Goal: Task Accomplishment & Management: Manage account settings

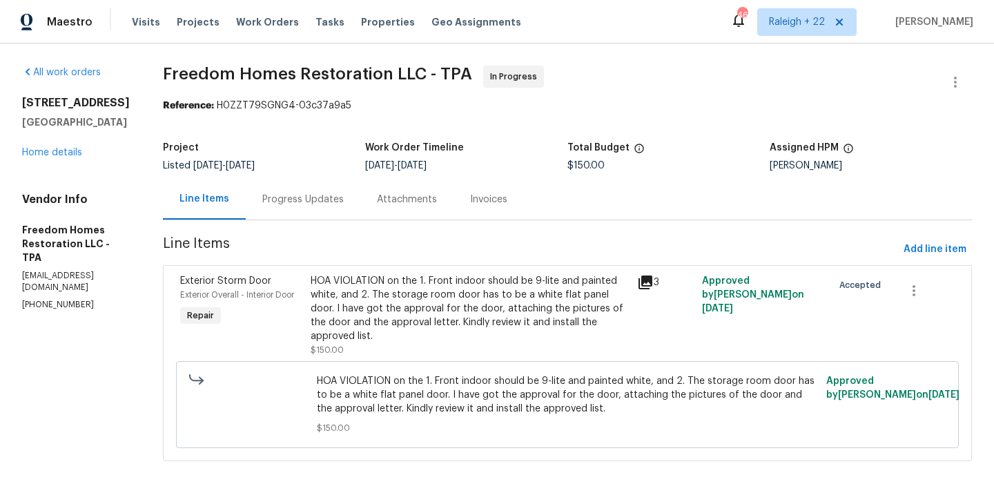
click at [448, 300] on div "HOA VIOLATION on the 1. Front indoor should be 9-lite and painted white, and 2.…" at bounding box center [470, 308] width 318 height 69
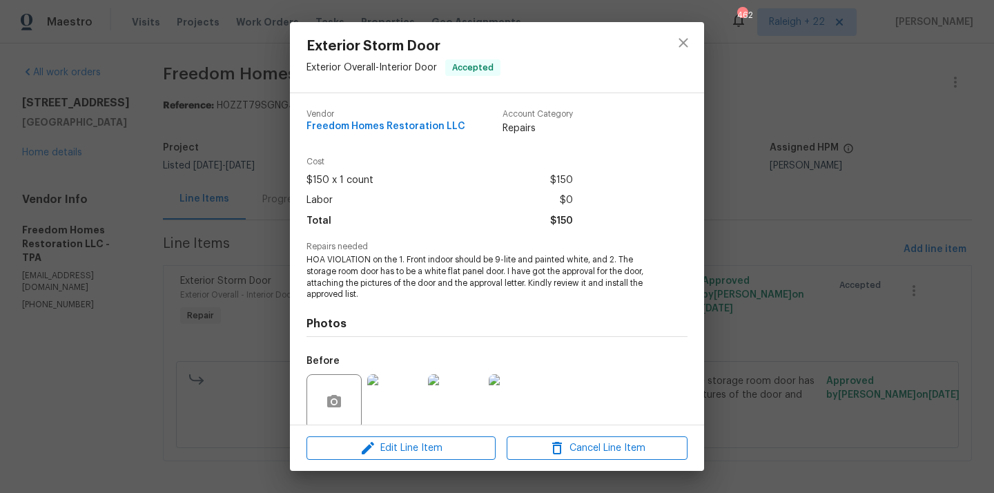
scroll to position [108, 0]
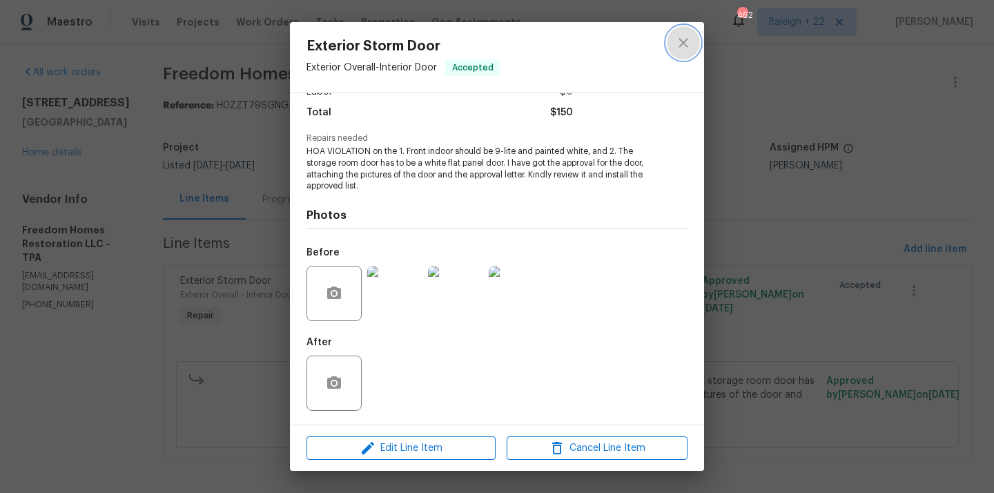
click at [678, 37] on icon "close" at bounding box center [683, 43] width 17 height 17
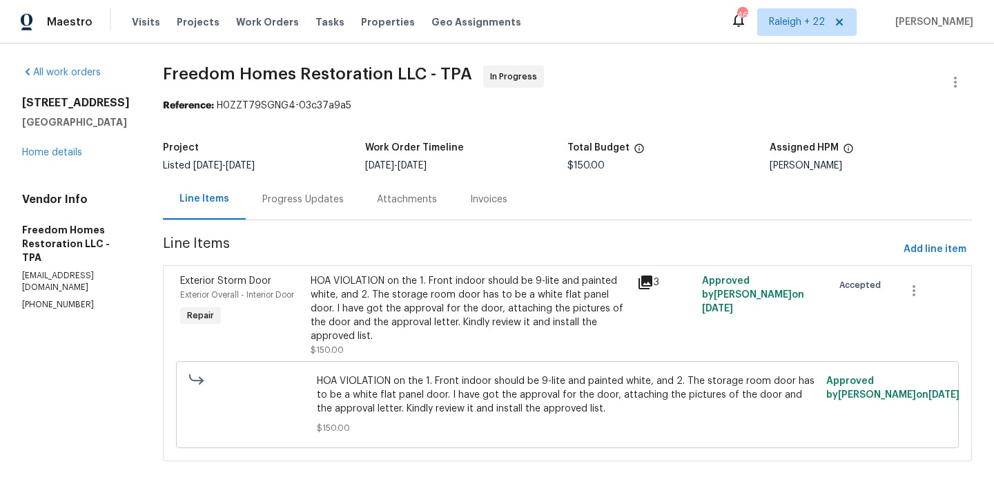
click at [312, 203] on div "Progress Updates" at bounding box center [302, 200] width 81 height 14
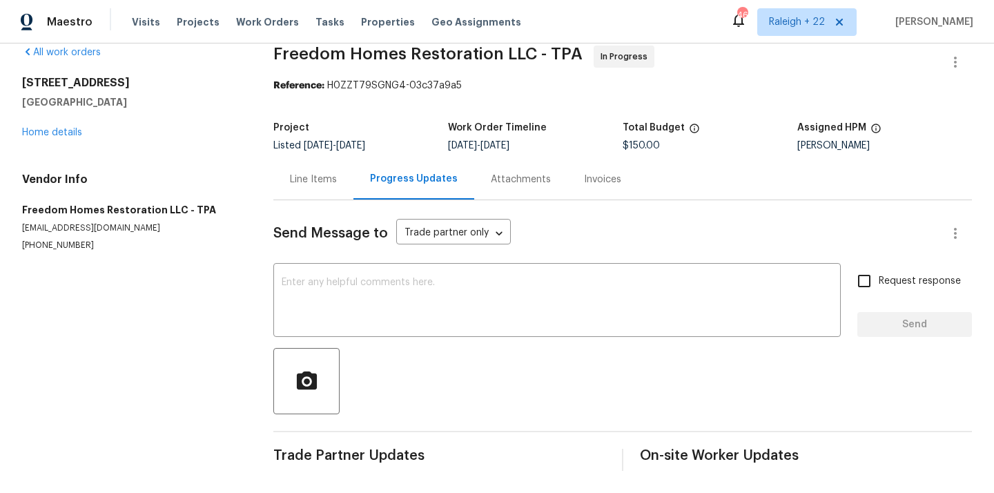
scroll to position [20, 0]
click at [416, 171] on div "Progress Updates" at bounding box center [414, 179] width 121 height 41
click at [336, 176] on div "Line Items" at bounding box center [313, 180] width 47 height 14
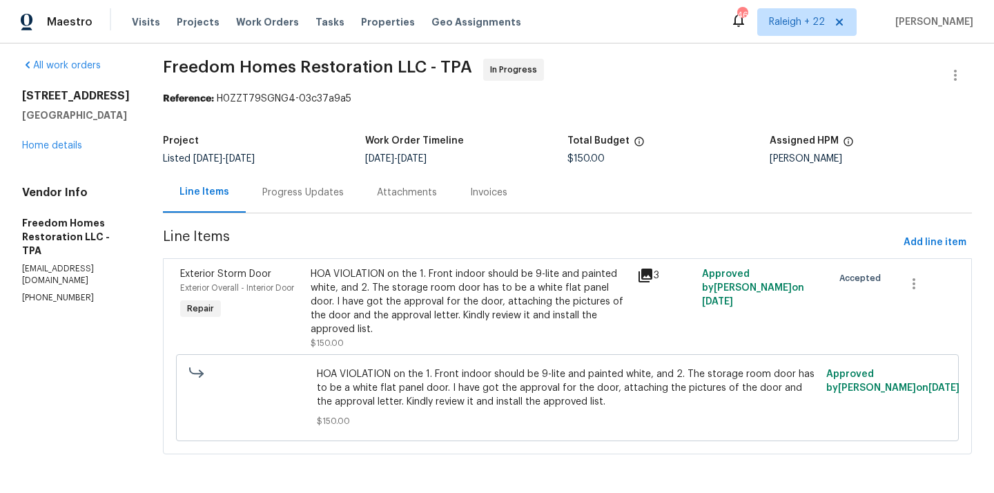
scroll to position [7, 0]
click at [461, 307] on div "HOA VIOLATION on the 1. Front indoor should be 9-lite and painted white, and 2.…" at bounding box center [470, 301] width 318 height 69
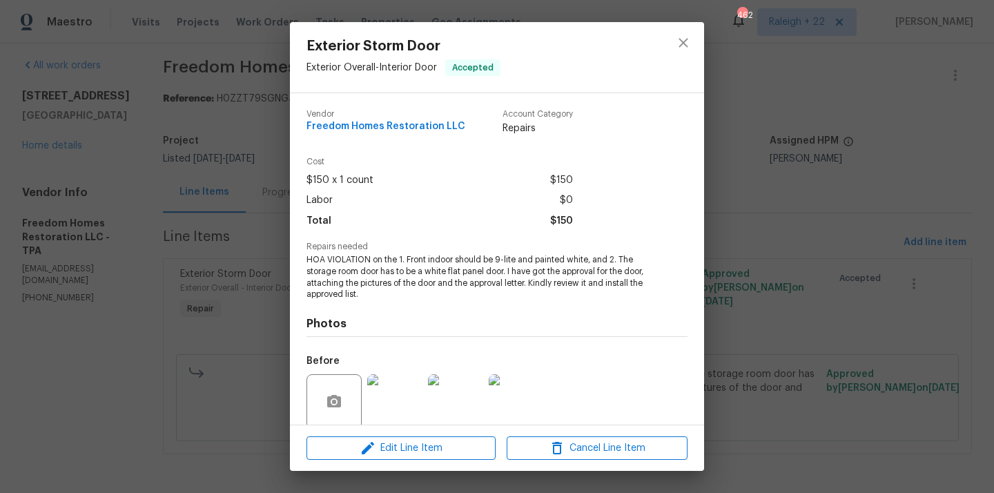
scroll to position [108, 0]
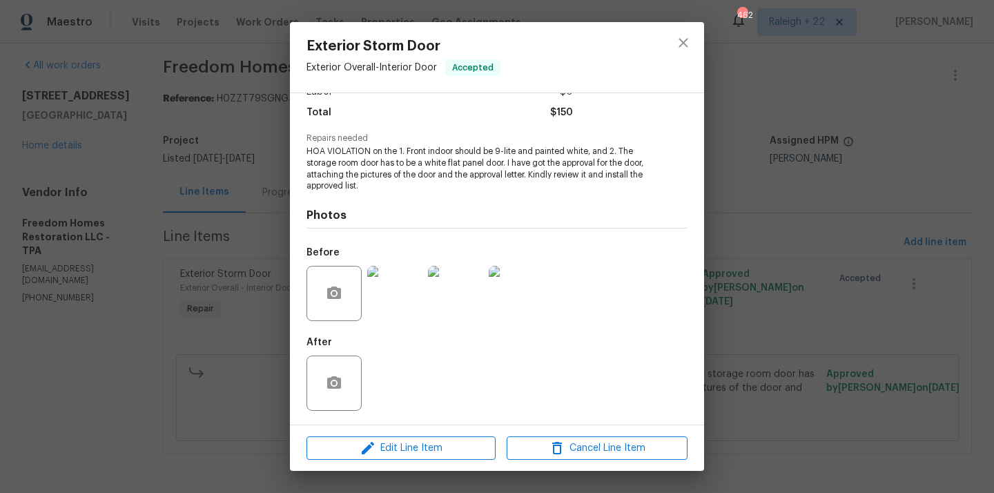
click at [393, 307] on img at bounding box center [394, 293] width 55 height 55
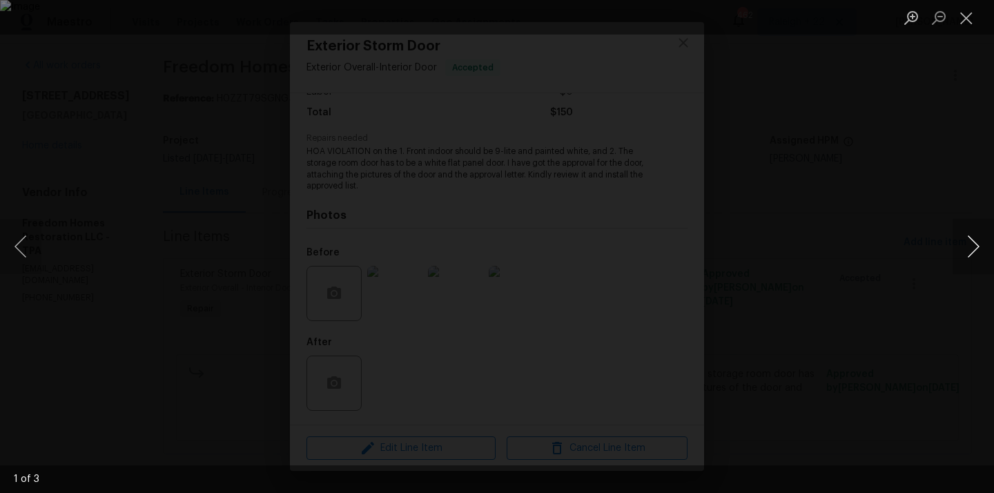
click at [974, 255] on button "Next image" at bounding box center [973, 246] width 41 height 55
click at [963, 17] on button "Close lightbox" at bounding box center [967, 18] width 28 height 24
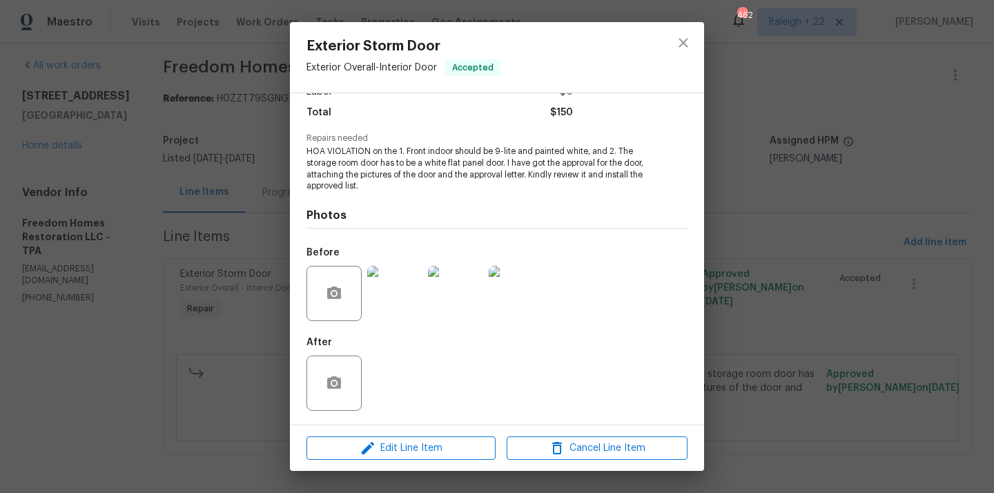
click at [385, 300] on img at bounding box center [394, 293] width 55 height 55
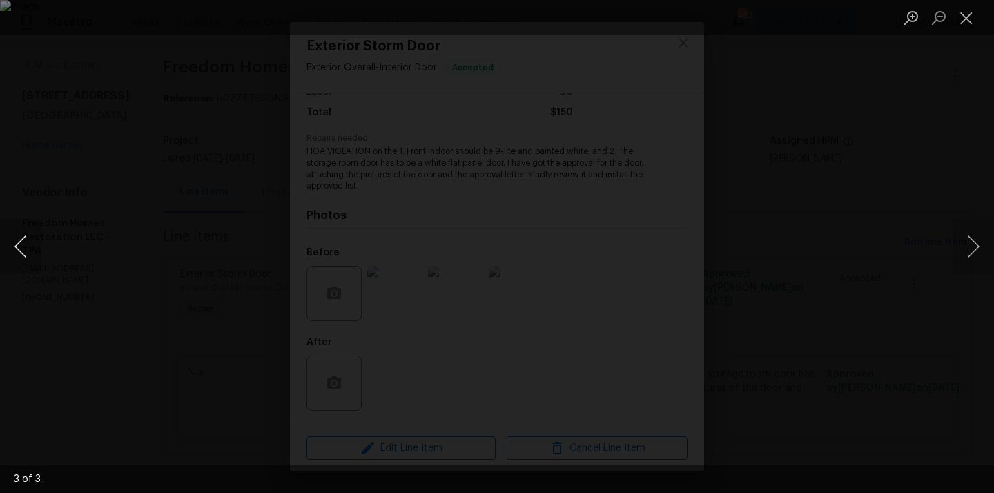
click at [26, 231] on button "Previous image" at bounding box center [20, 246] width 41 height 55
click at [969, 15] on button "Close lightbox" at bounding box center [967, 18] width 28 height 24
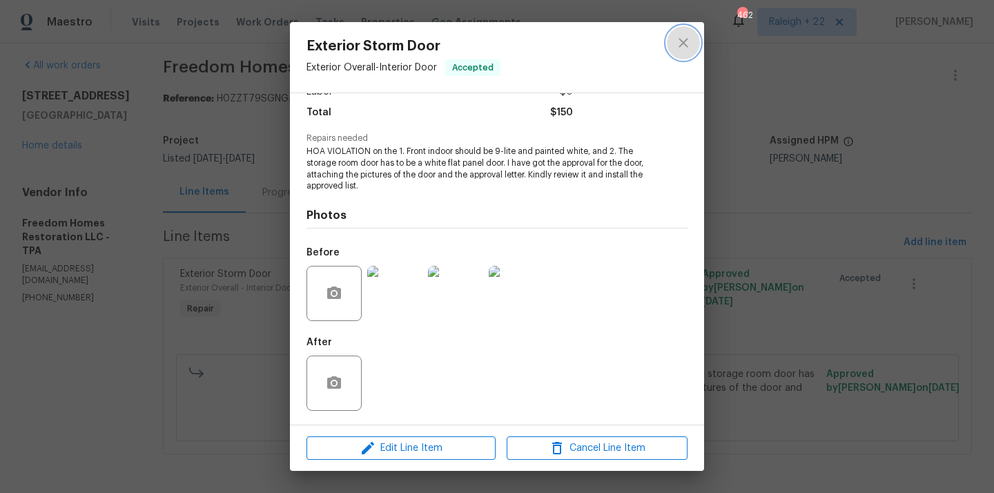
click at [677, 52] on button "close" at bounding box center [683, 42] width 33 height 33
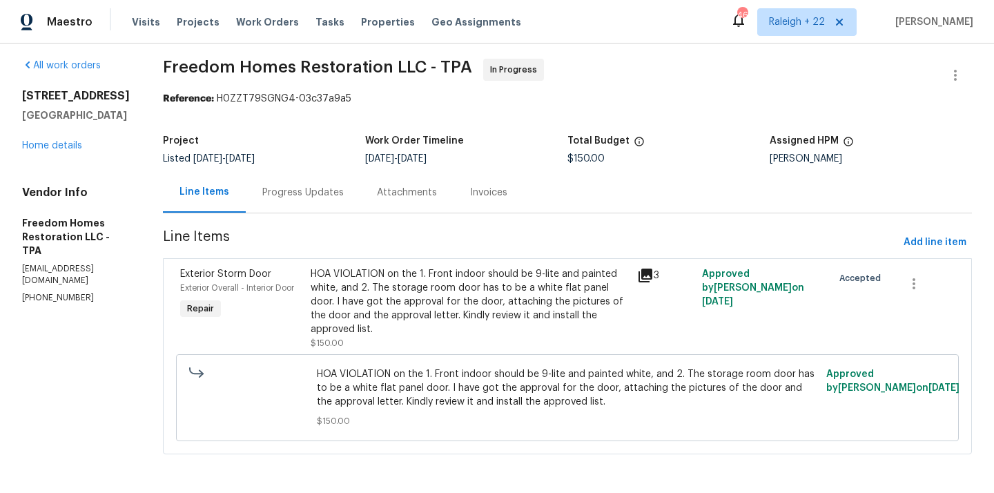
click at [318, 200] on div "Progress Updates" at bounding box center [303, 192] width 115 height 41
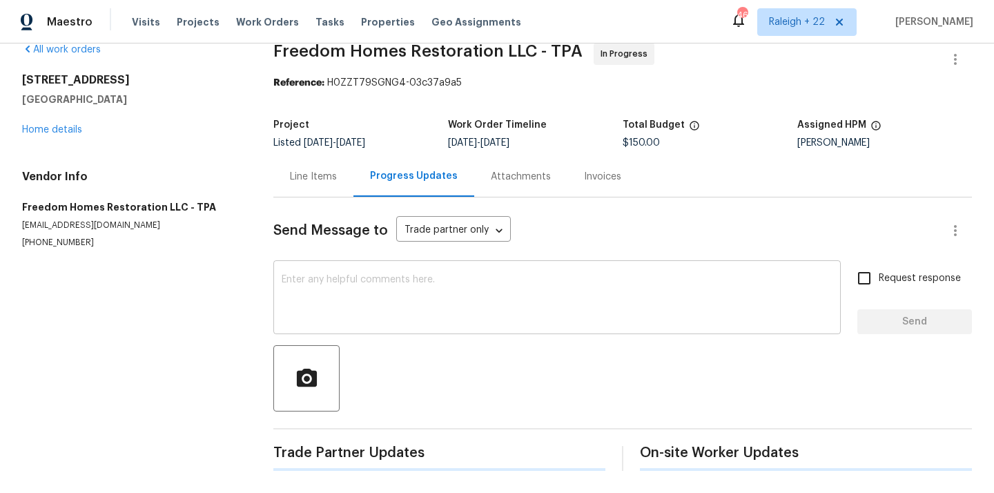
scroll to position [20, 0]
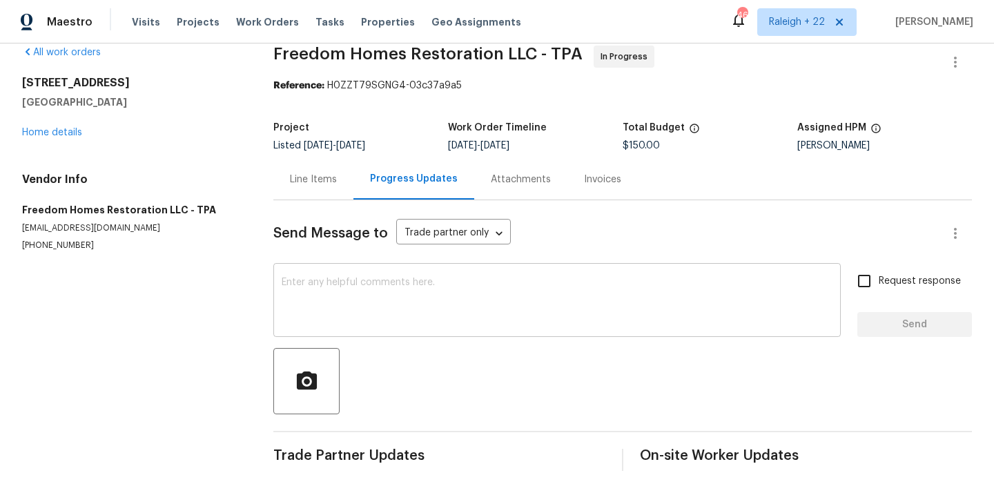
click at [398, 289] on textarea at bounding box center [557, 302] width 551 height 48
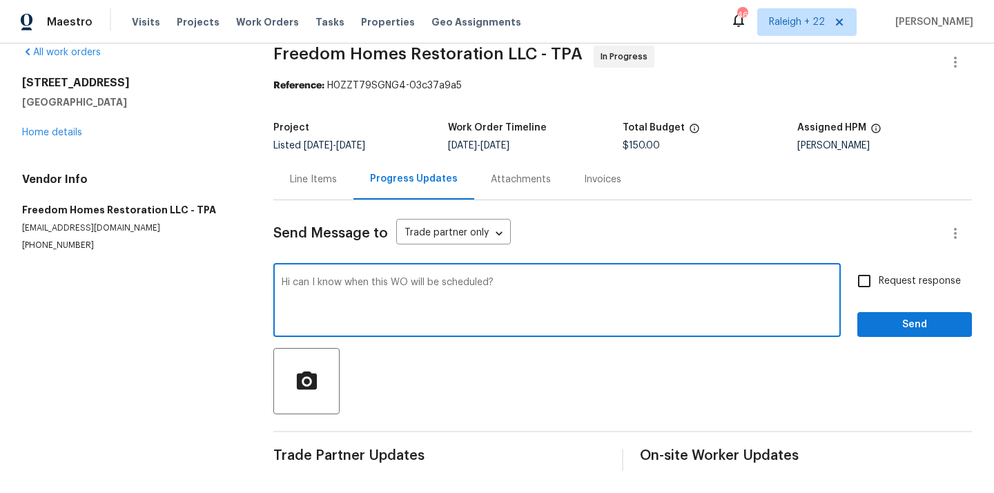
type textarea "Hi can I know when this WO will be scheduled?"
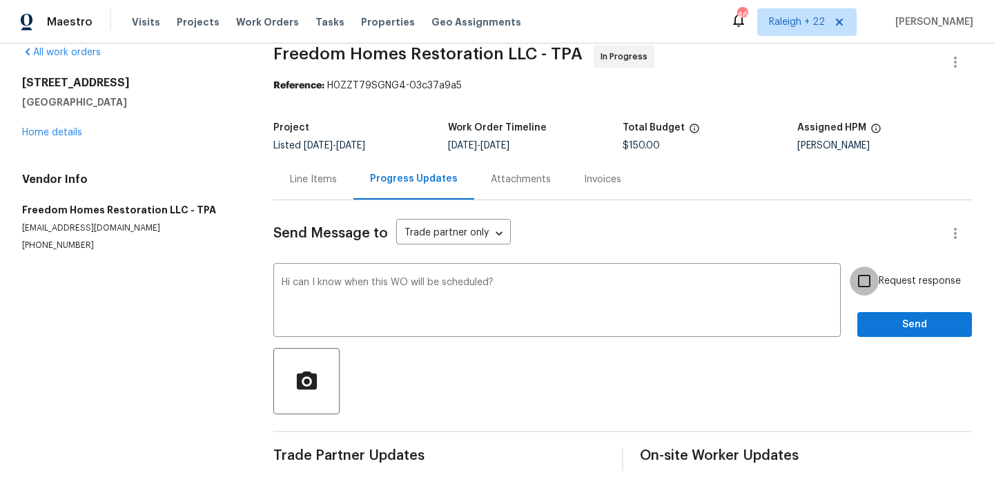
click at [864, 284] on input "Request response" at bounding box center [864, 281] width 29 height 29
checkbox input "true"
click at [876, 332] on span "Send" at bounding box center [915, 324] width 93 height 17
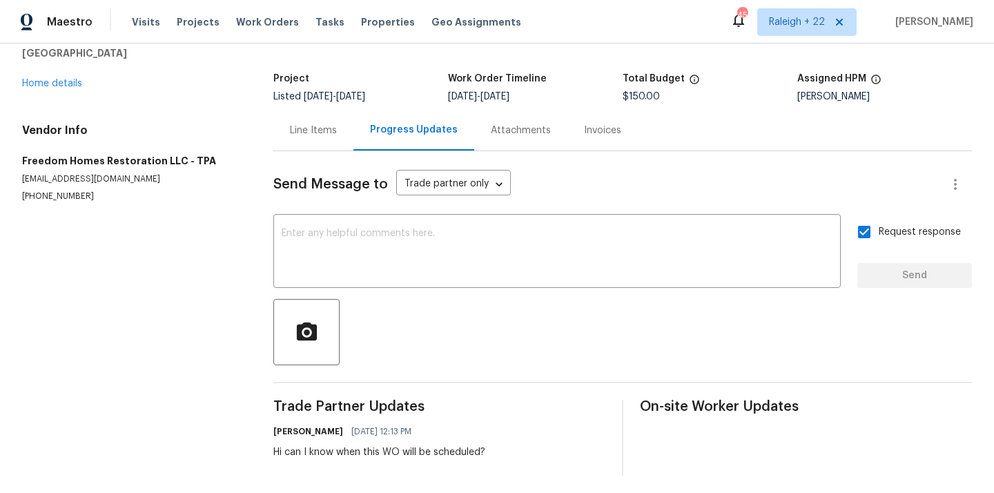
scroll to position [74, 0]
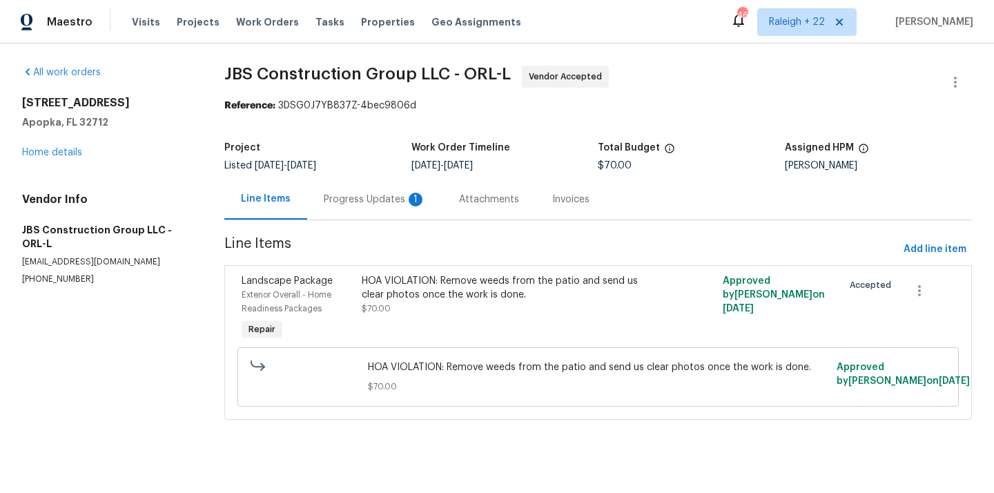
click at [371, 205] on div "Progress Updates 1" at bounding box center [375, 200] width 102 height 14
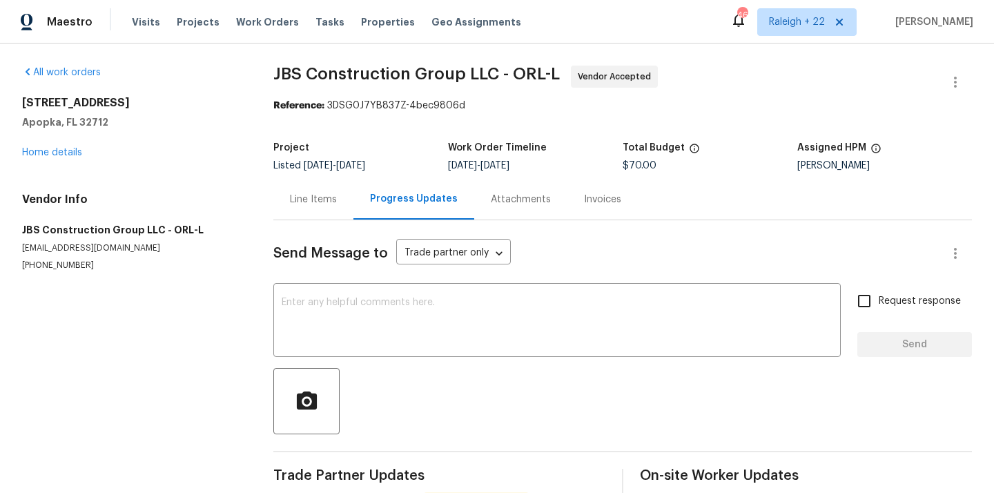
click at [331, 201] on div "Line Items" at bounding box center [313, 200] width 47 height 14
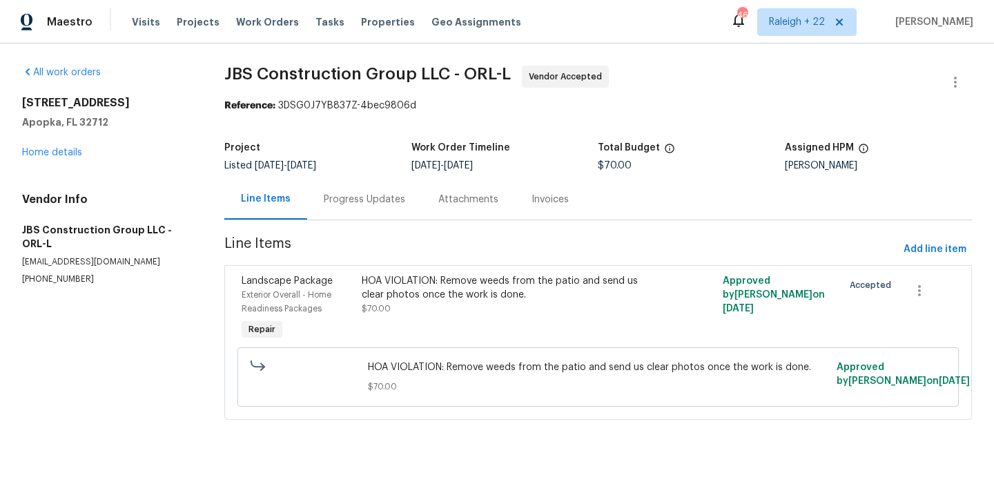
click at [385, 191] on div "Progress Updates" at bounding box center [364, 199] width 115 height 41
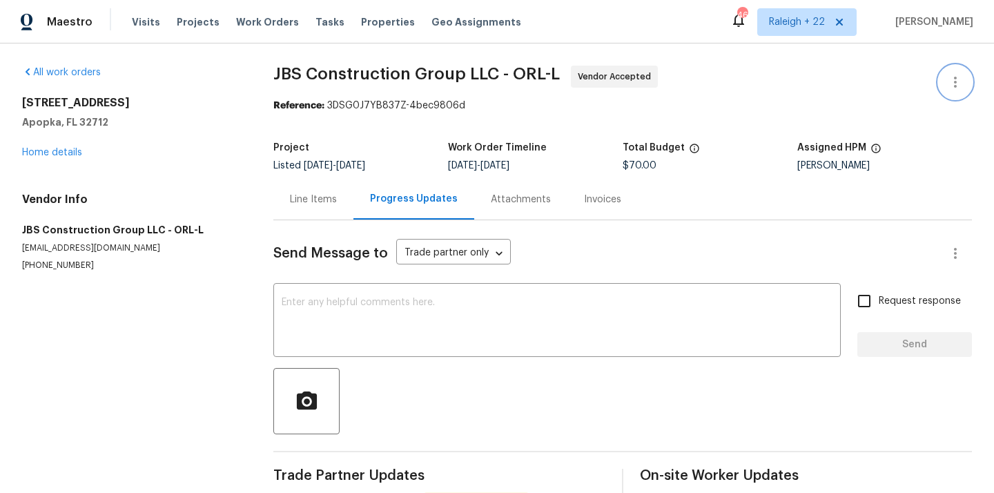
click at [963, 86] on icon "button" at bounding box center [955, 82] width 17 height 17
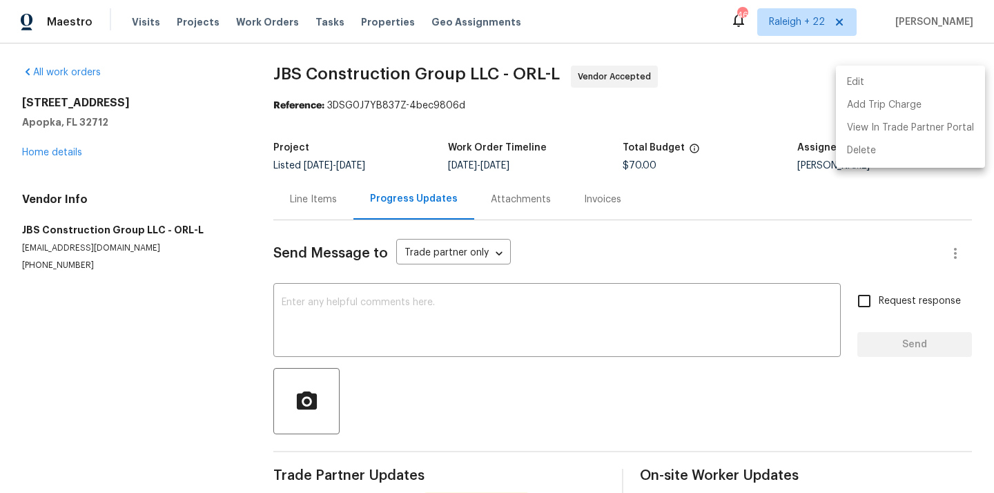
click at [869, 77] on li "Edit" at bounding box center [910, 82] width 149 height 23
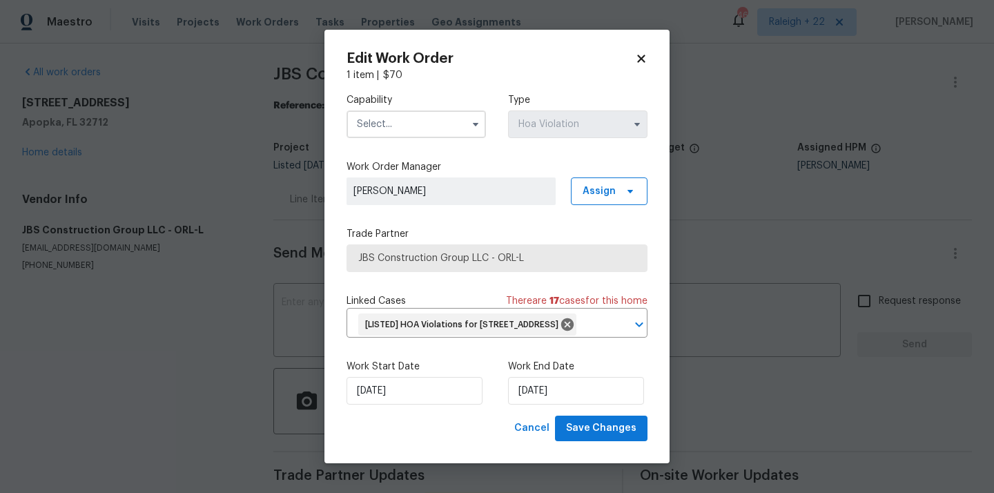
click at [422, 115] on input "text" at bounding box center [416, 124] width 139 height 28
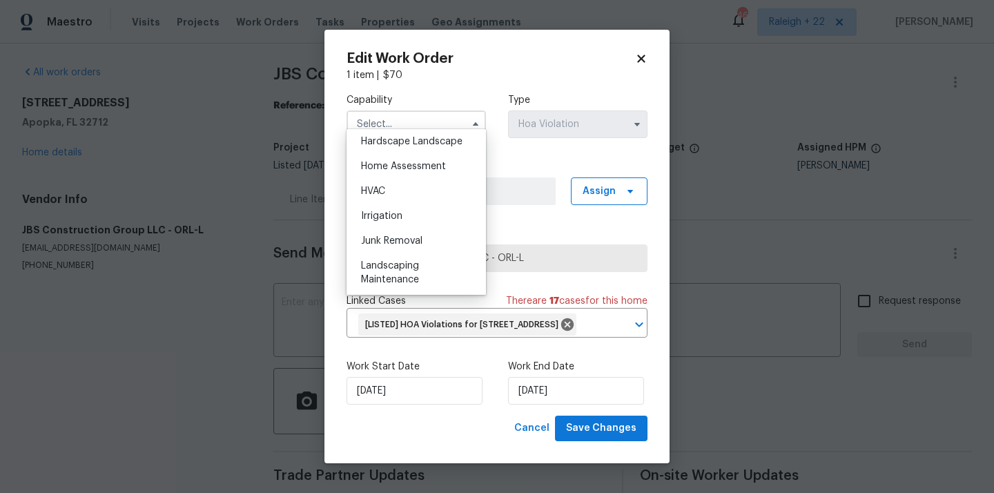
scroll to position [815, 0]
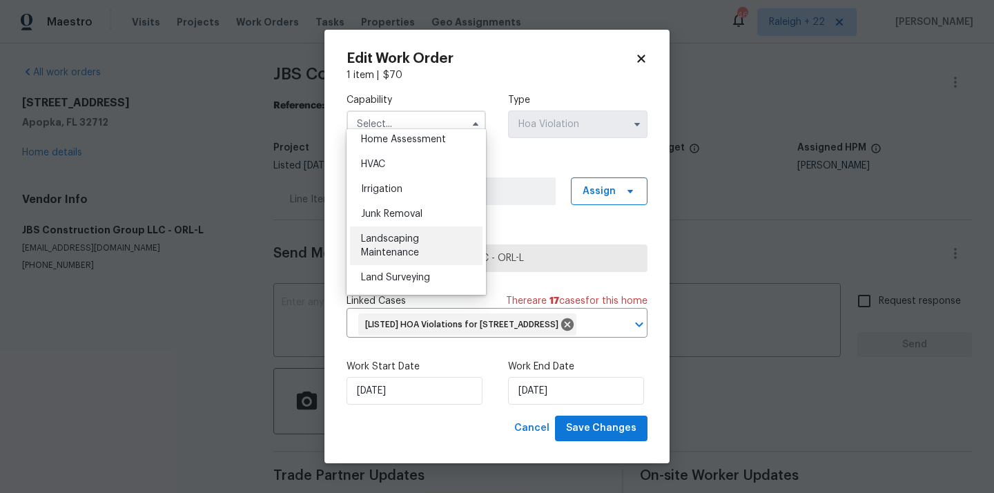
click at [418, 244] on div "Landscaping Maintenance" at bounding box center [416, 245] width 133 height 39
type input "Landscaping Maintenance"
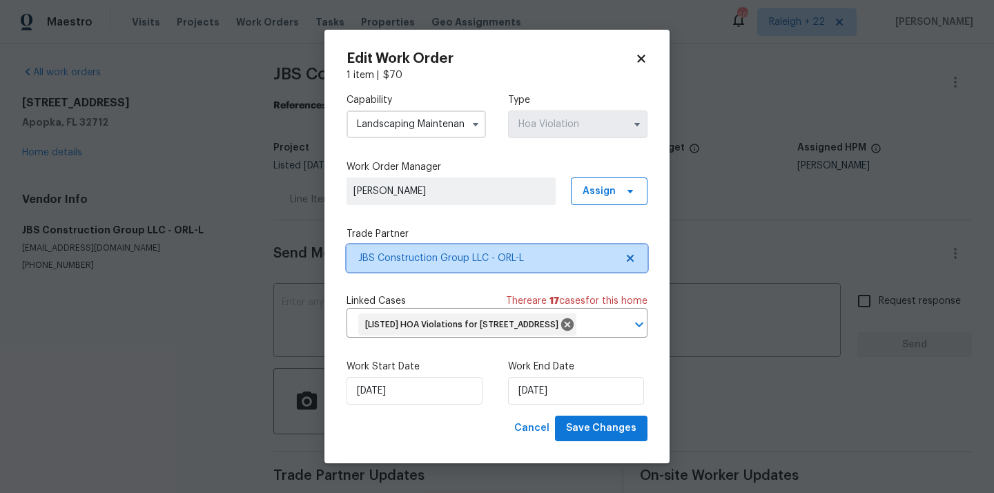
click at [472, 251] on span "JBS Construction Group LLC - ORL-L" at bounding box center [487, 258] width 258 height 14
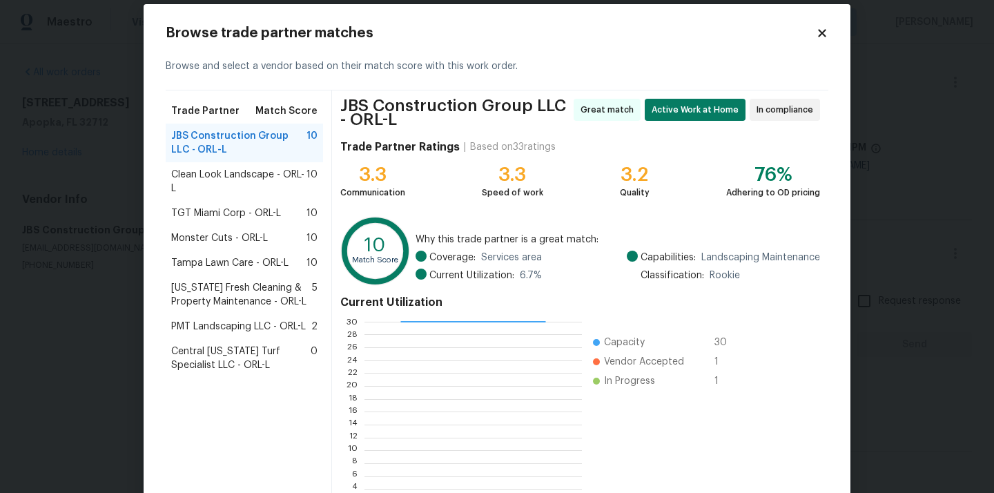
scroll to position [21, 0]
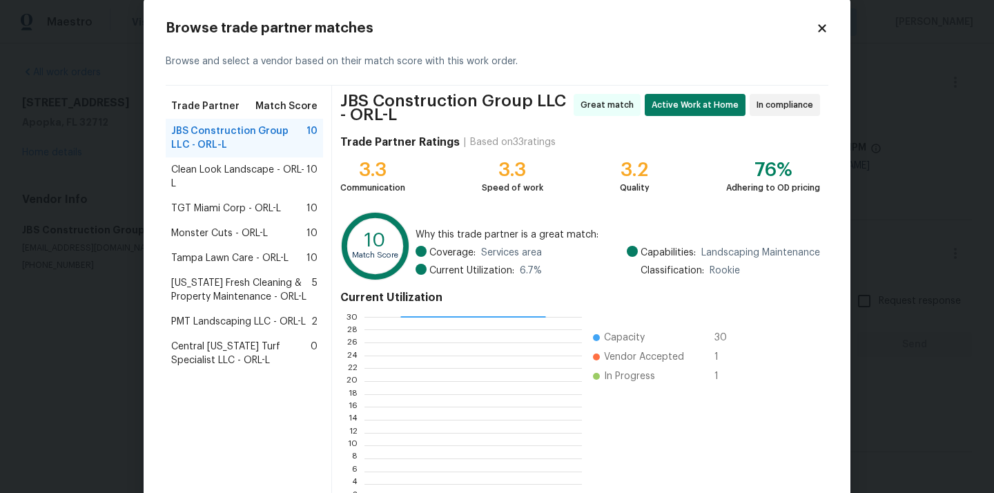
click at [275, 205] on span "TGT Miami Corp - ORL-L" at bounding box center [226, 209] width 110 height 14
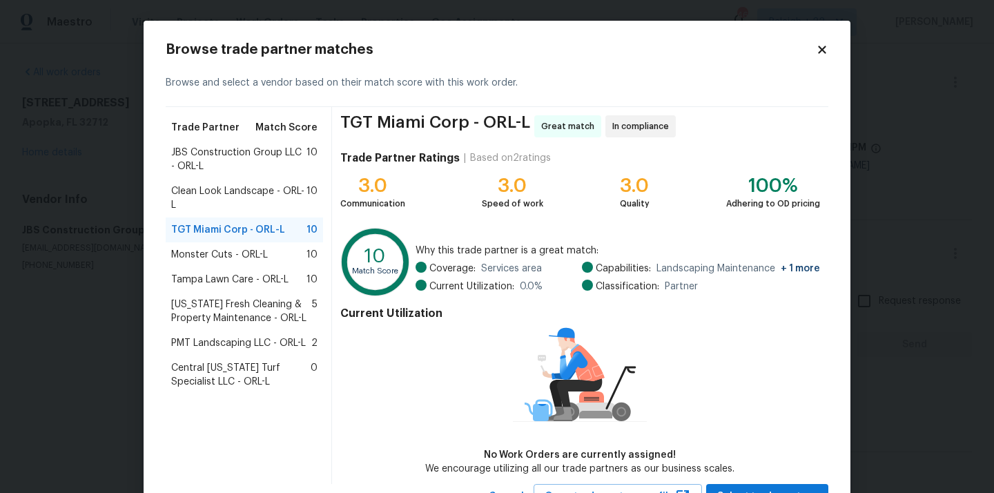
scroll to position [28, 0]
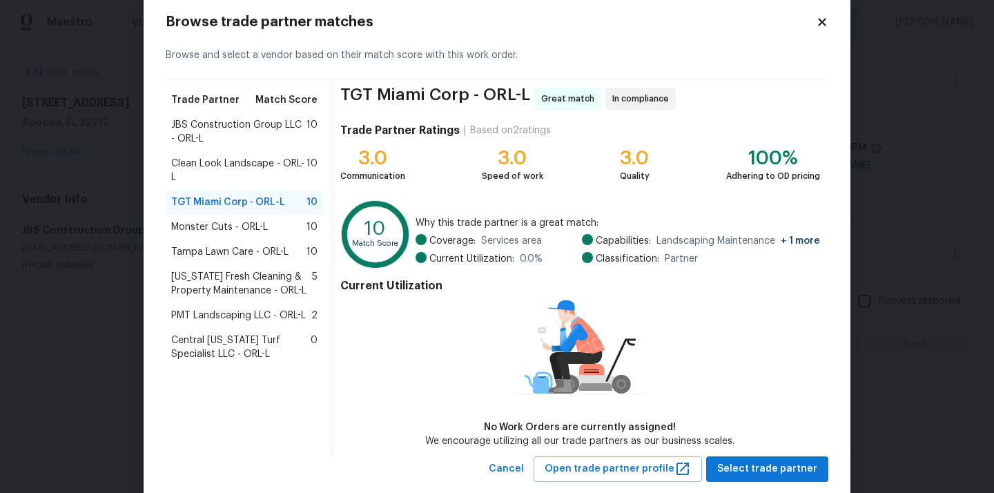
click at [824, 24] on icon at bounding box center [822, 22] width 8 height 8
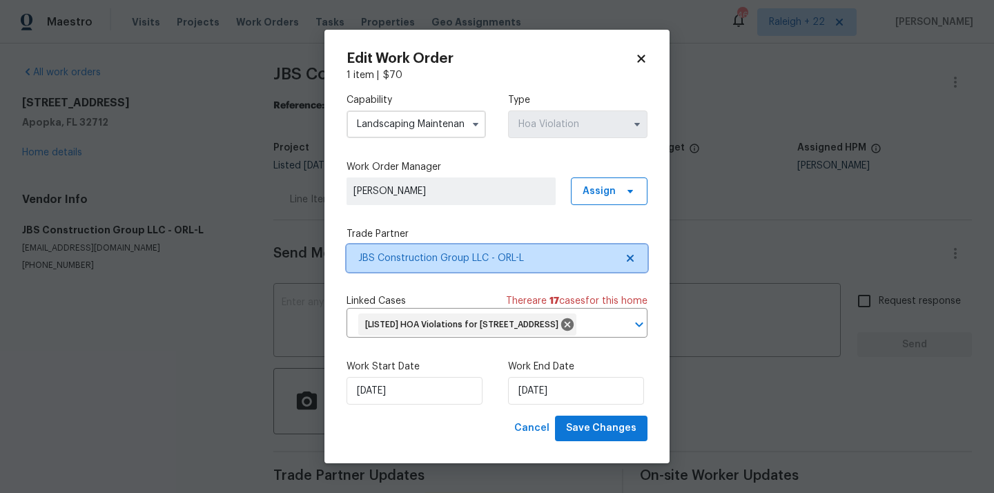
scroll to position [0, 0]
click at [647, 52] on icon at bounding box center [641, 58] width 12 height 12
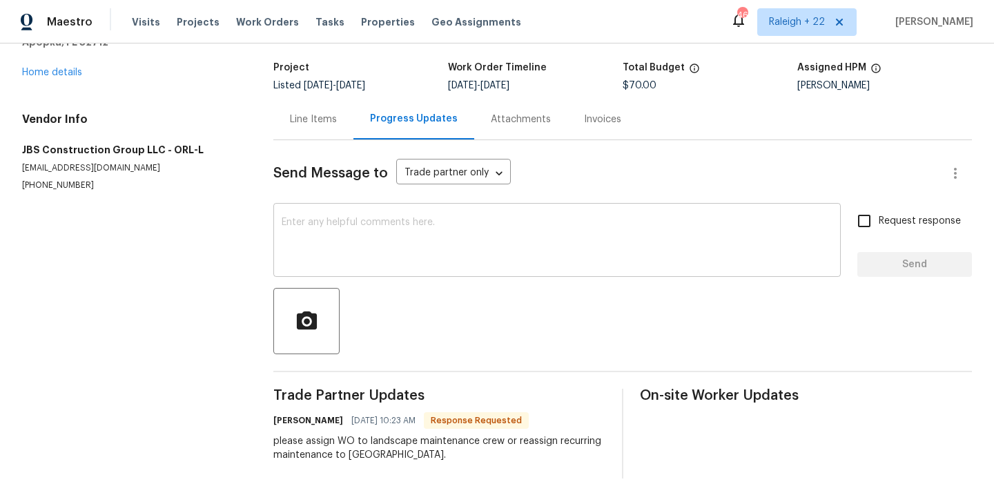
scroll to position [88, 0]
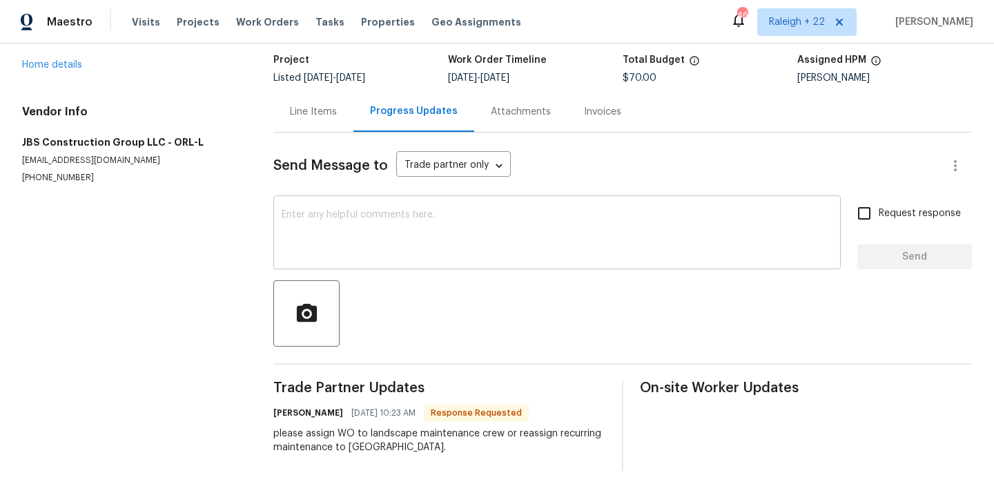
click at [409, 229] on textarea at bounding box center [557, 234] width 551 height 48
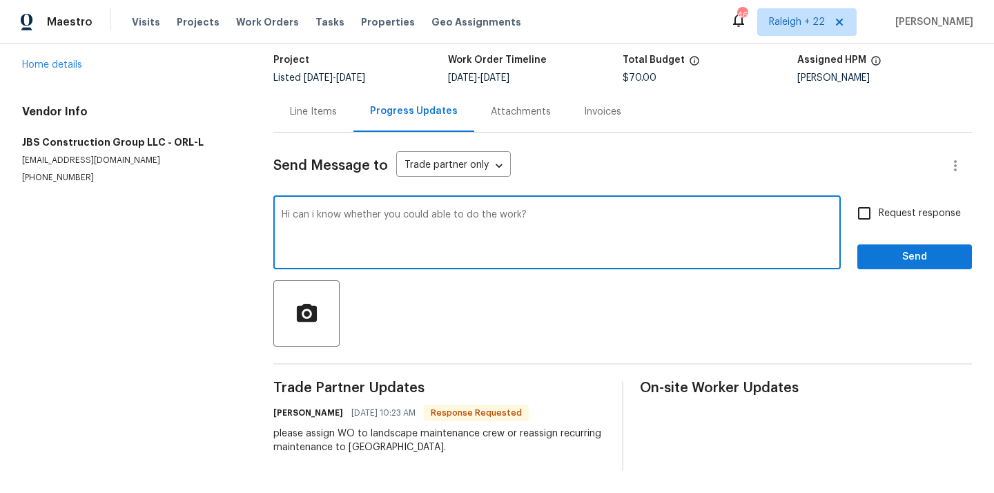
type textarea "Hi can i know whether you could able to do the work?"
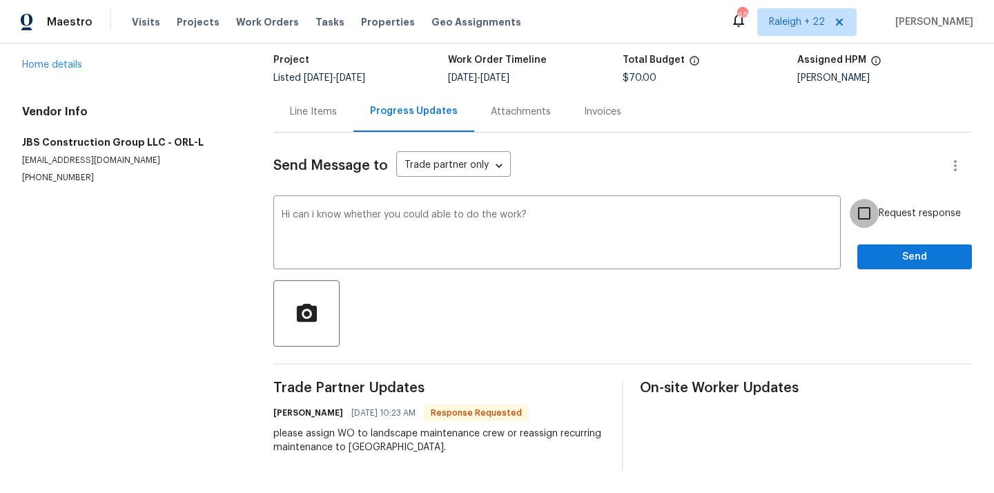
click at [866, 209] on input "Request response" at bounding box center [864, 213] width 29 height 29
checkbox input "true"
click at [874, 252] on span "Send" at bounding box center [915, 257] width 93 height 17
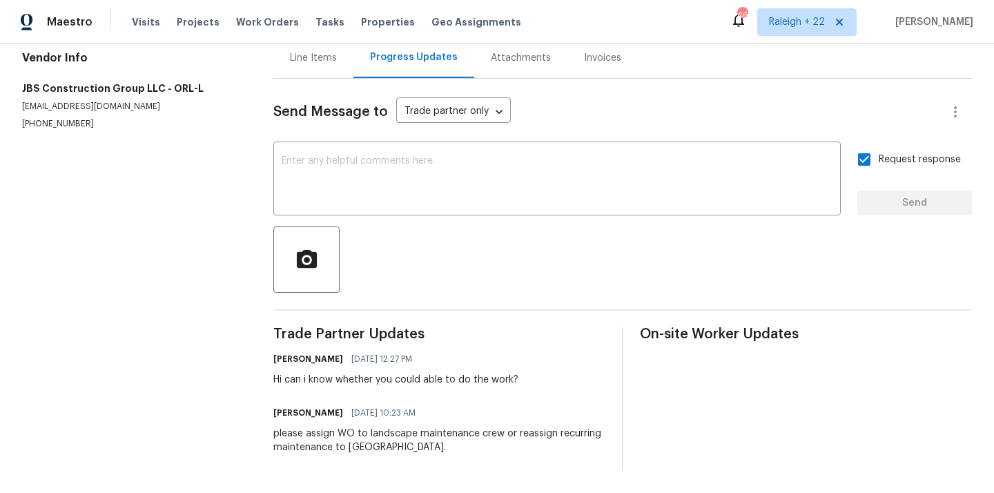
scroll to position [106, 0]
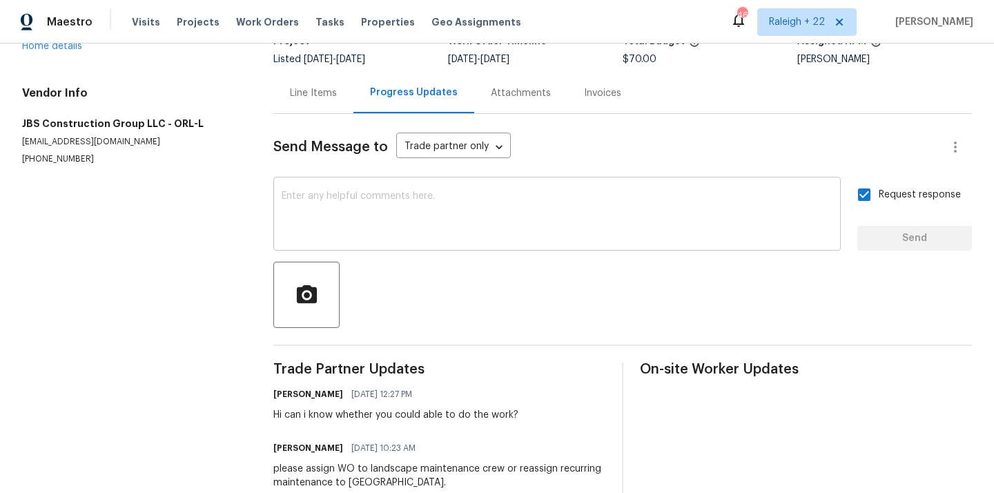
click at [414, 214] on textarea at bounding box center [557, 215] width 551 height 48
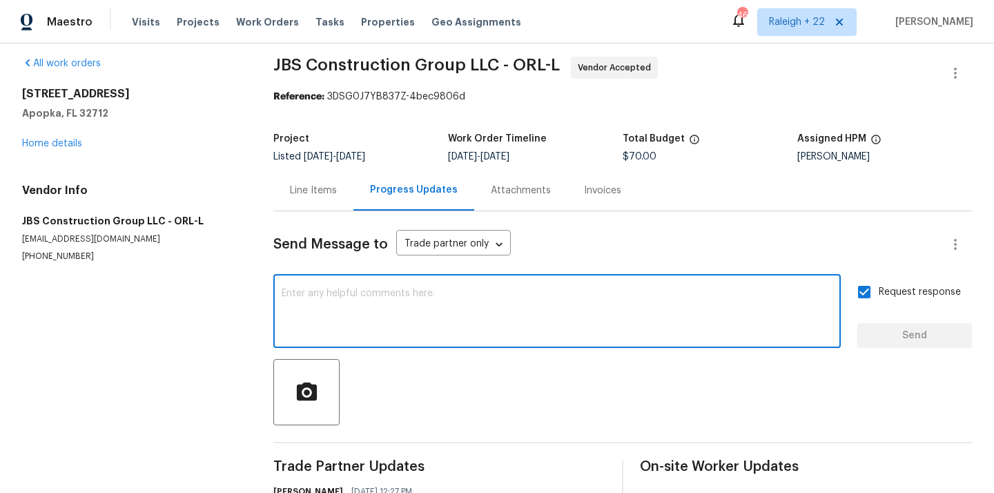
scroll to position [0, 0]
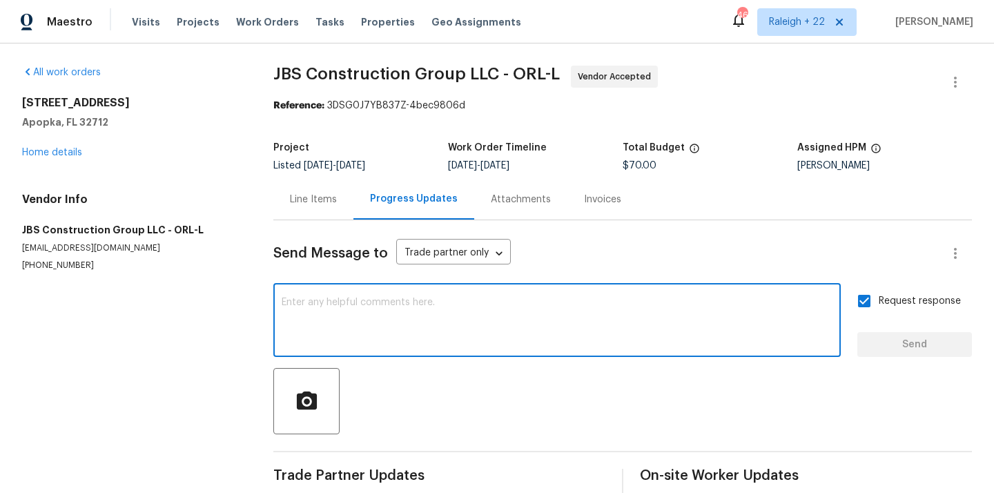
click at [336, 197] on div "Line Items" at bounding box center [313, 200] width 47 height 14
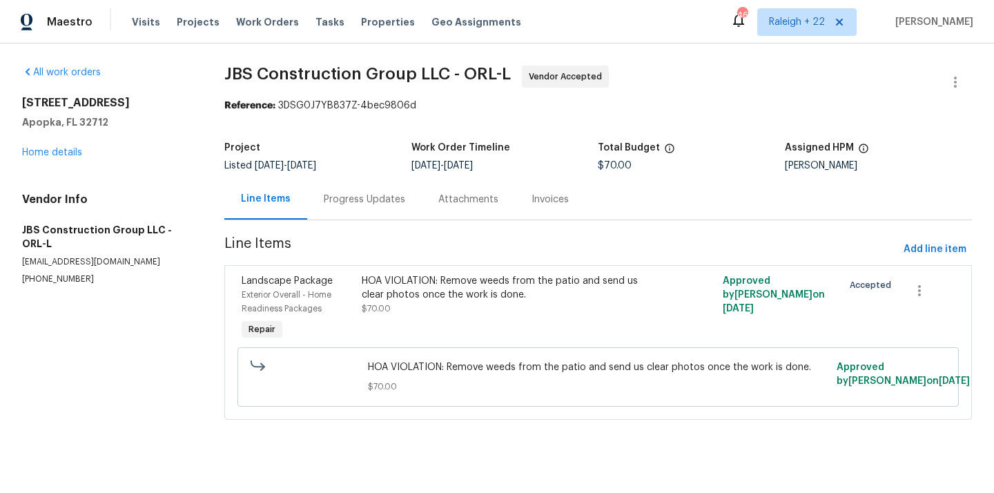
click at [345, 202] on div "Progress Updates" at bounding box center [364, 200] width 81 height 14
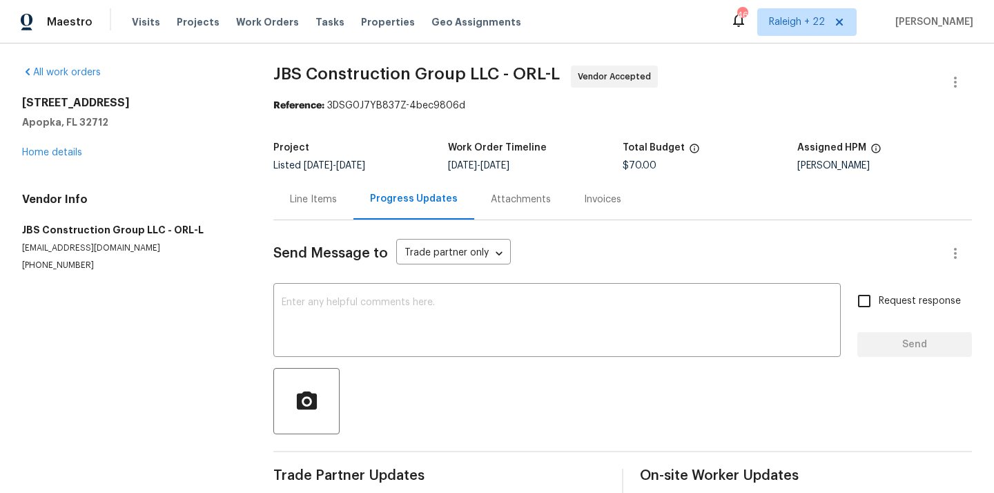
click at [294, 191] on div "Line Items" at bounding box center [313, 199] width 80 height 41
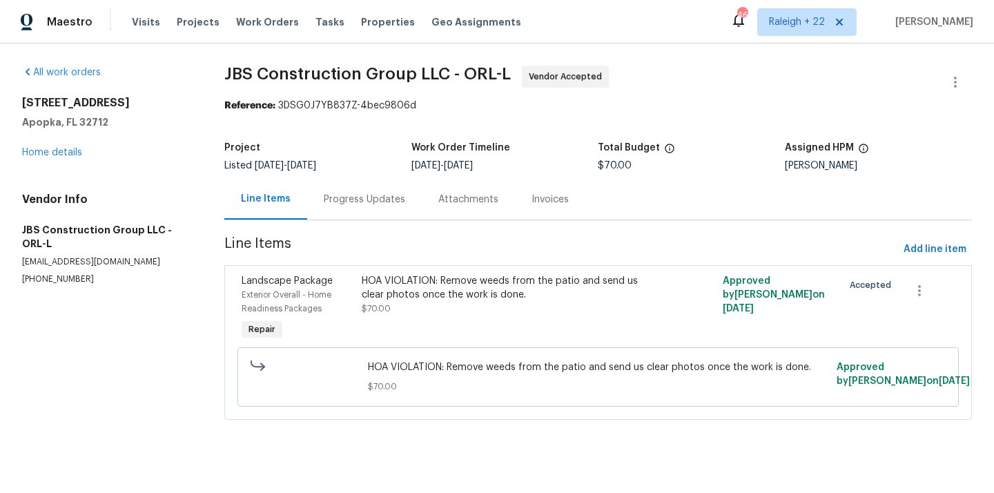
click at [369, 204] on div "Progress Updates" at bounding box center [364, 200] width 81 height 14
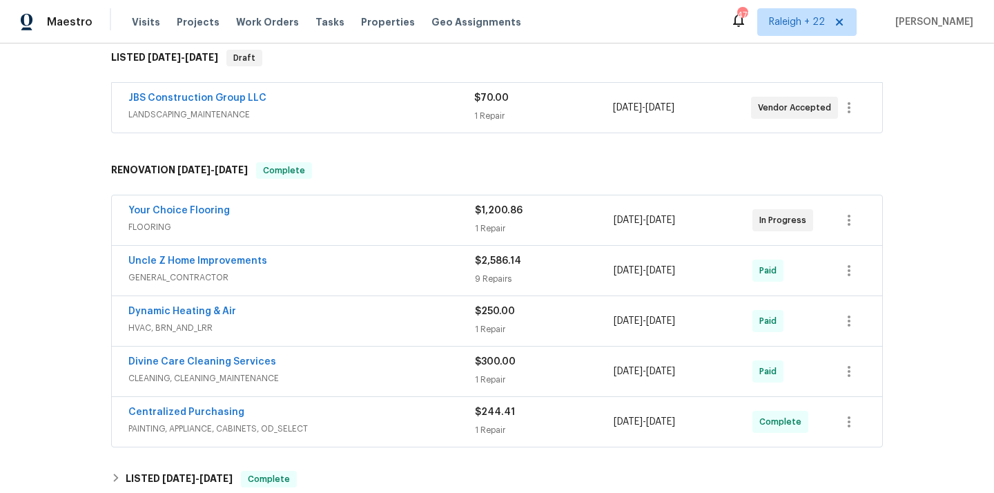
scroll to position [224, 0]
click at [172, 229] on span "FLOORING" at bounding box center [301, 229] width 347 height 14
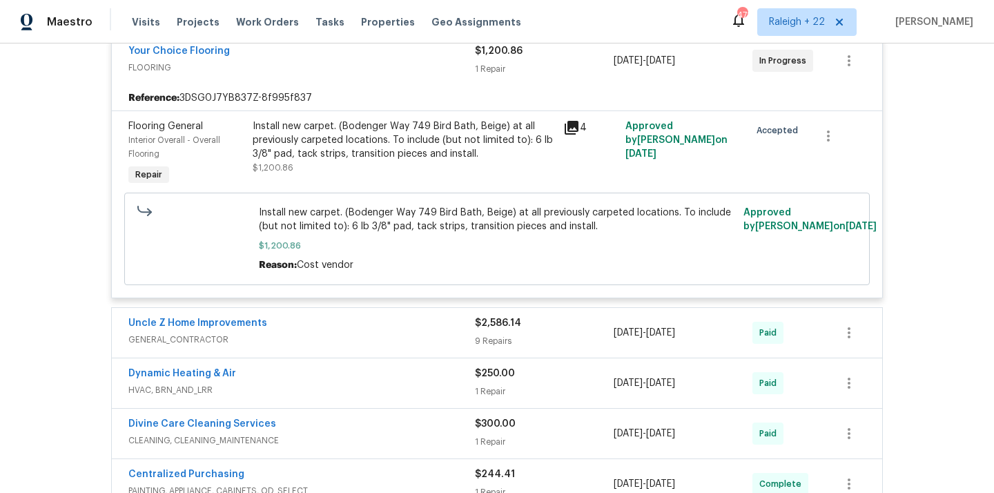
scroll to position [405, 0]
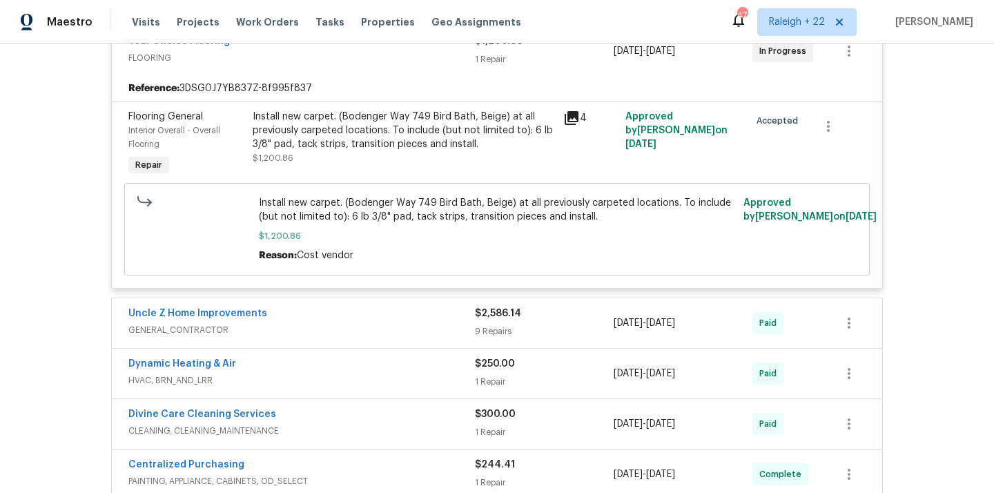
click at [215, 334] on span "GENERAL_CONTRACTOR" at bounding box center [301, 330] width 347 height 14
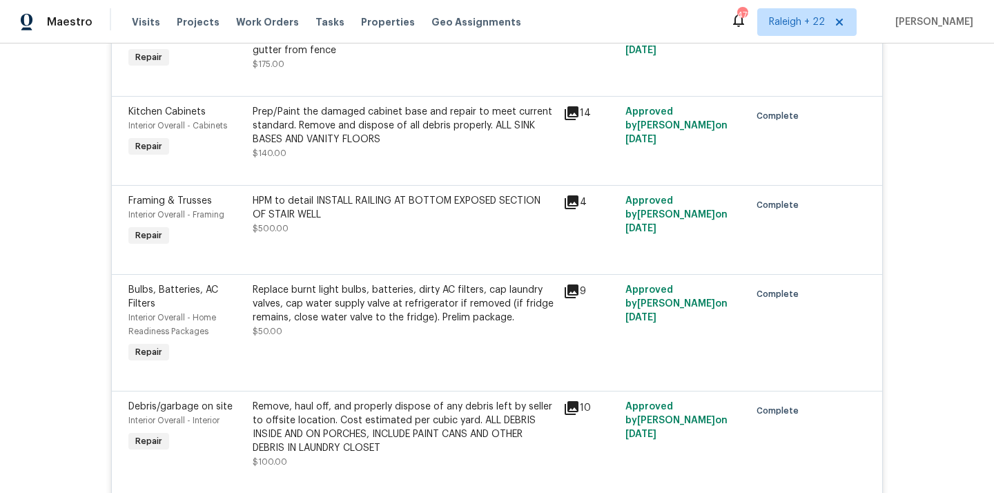
scroll to position [528, 0]
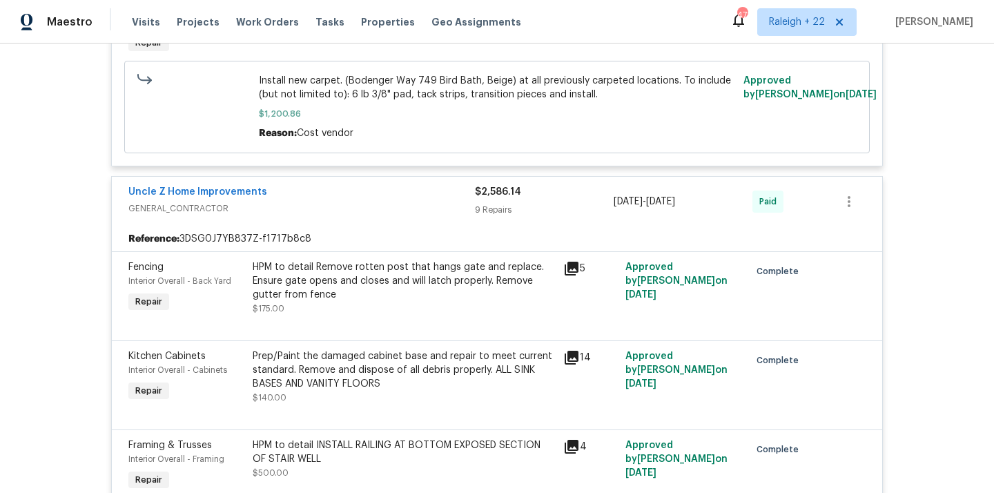
click at [399, 272] on div "HPM to detail Remove rotten post that hangs gate and replace. Ensure gate opens…" at bounding box center [404, 280] width 302 height 41
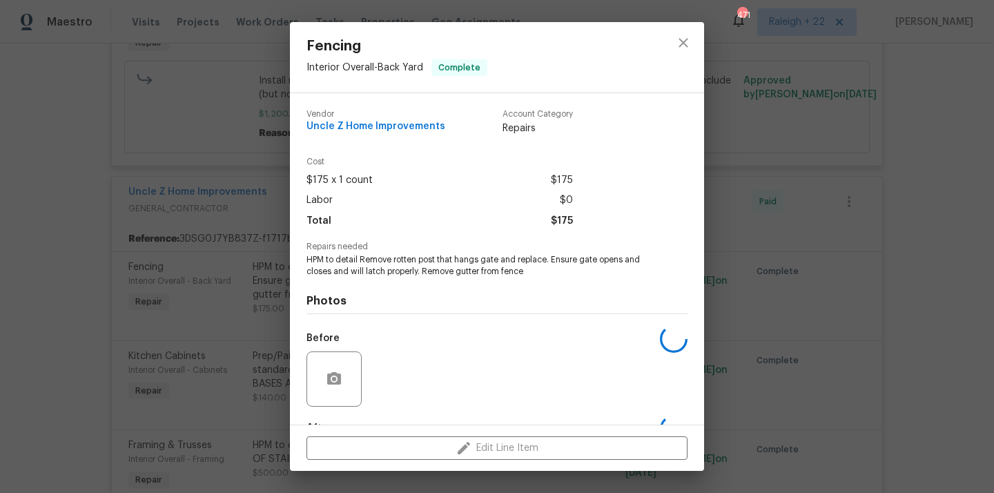
scroll to position [86, 0]
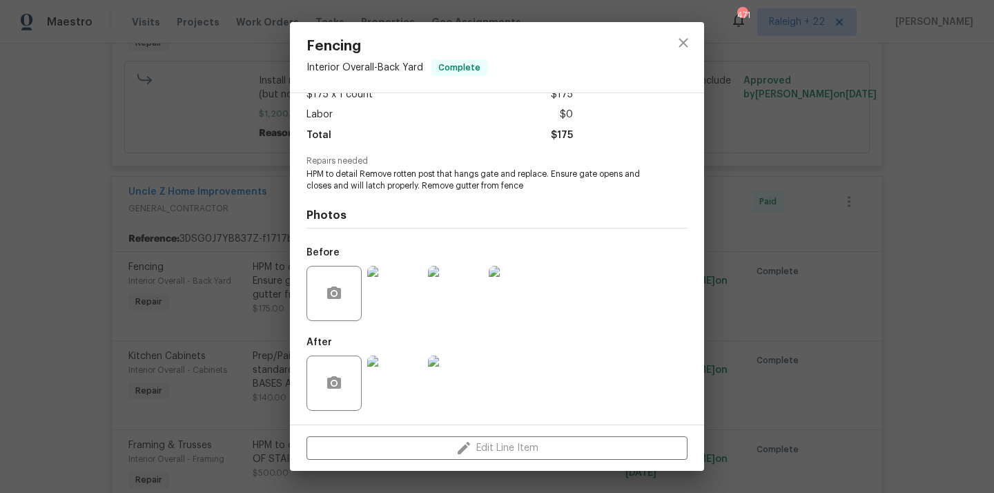
click at [415, 365] on img at bounding box center [394, 383] width 55 height 55
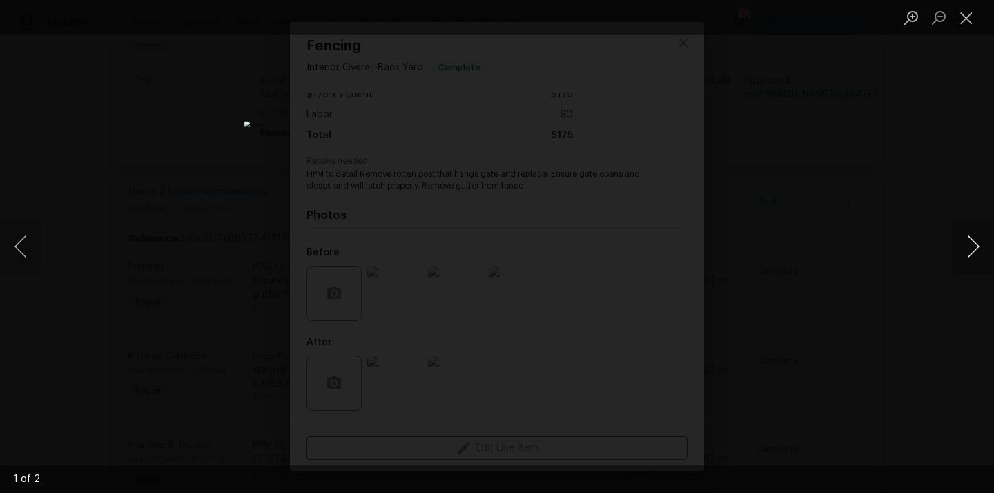
click at [972, 249] on button "Next image" at bounding box center [973, 246] width 41 height 55
click at [964, 6] on button "Close lightbox" at bounding box center [967, 18] width 28 height 24
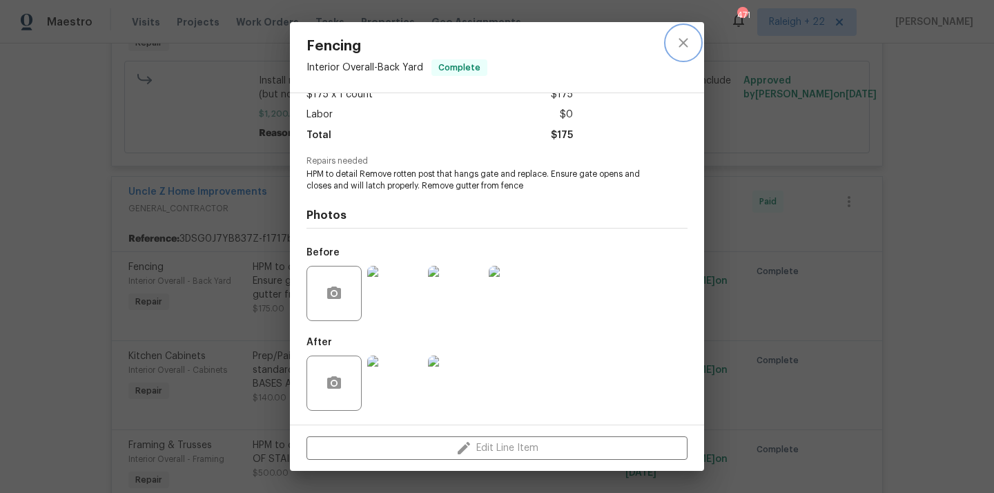
click at [684, 48] on icon "close" at bounding box center [683, 43] width 17 height 17
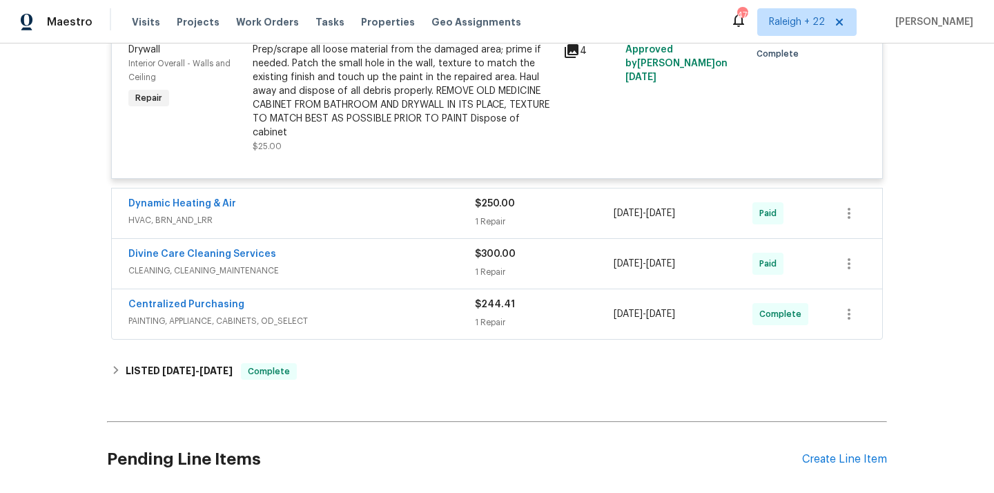
scroll to position [1369, 0]
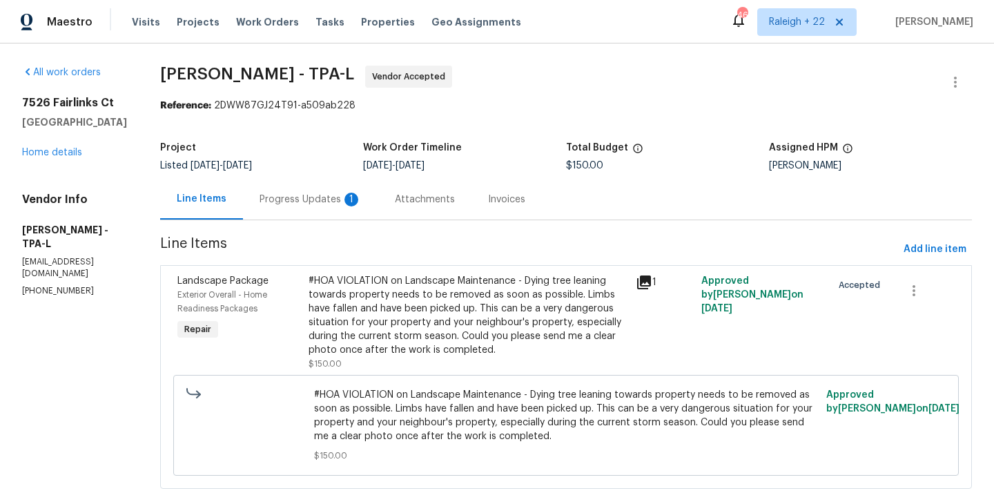
scroll to position [32, 0]
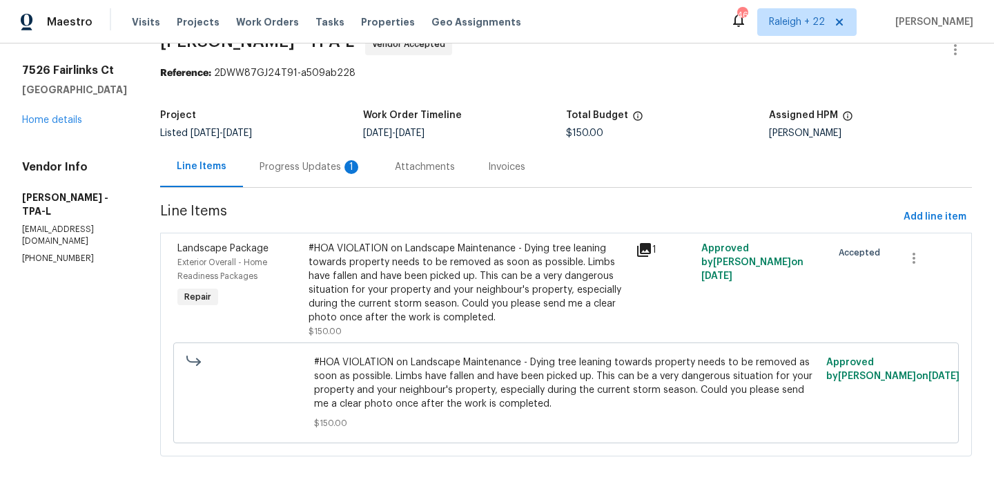
click at [353, 167] on div "Progress Updates 1" at bounding box center [311, 167] width 102 height 14
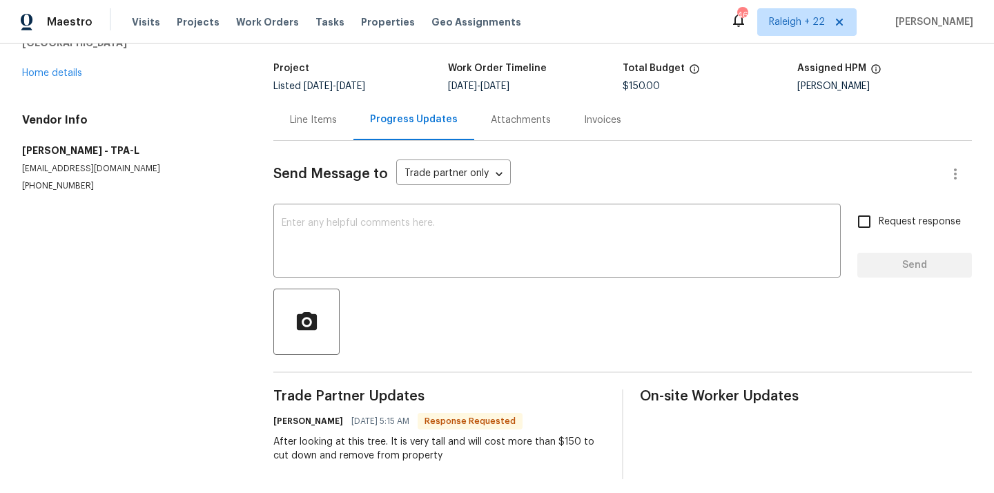
scroll to position [79, 0]
click at [380, 247] on textarea at bounding box center [557, 243] width 551 height 48
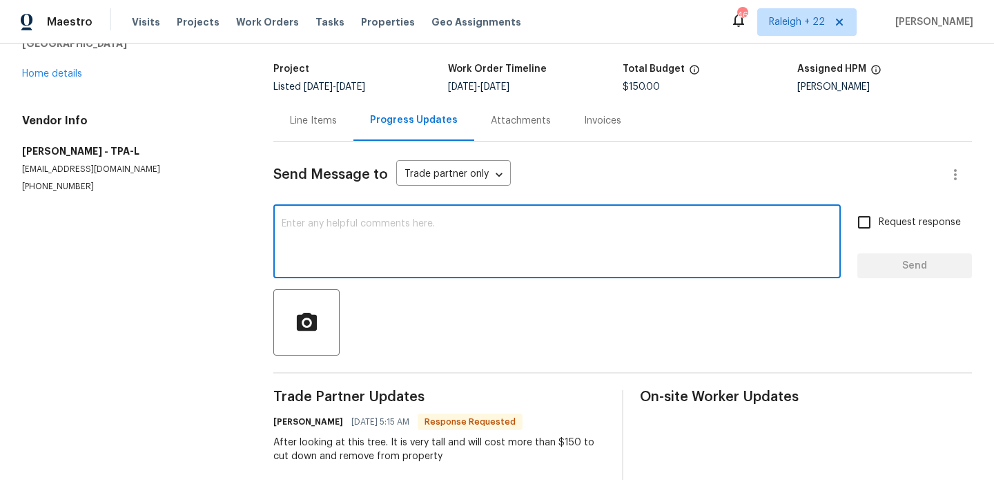
click at [304, 135] on div "Line Items" at bounding box center [313, 120] width 80 height 41
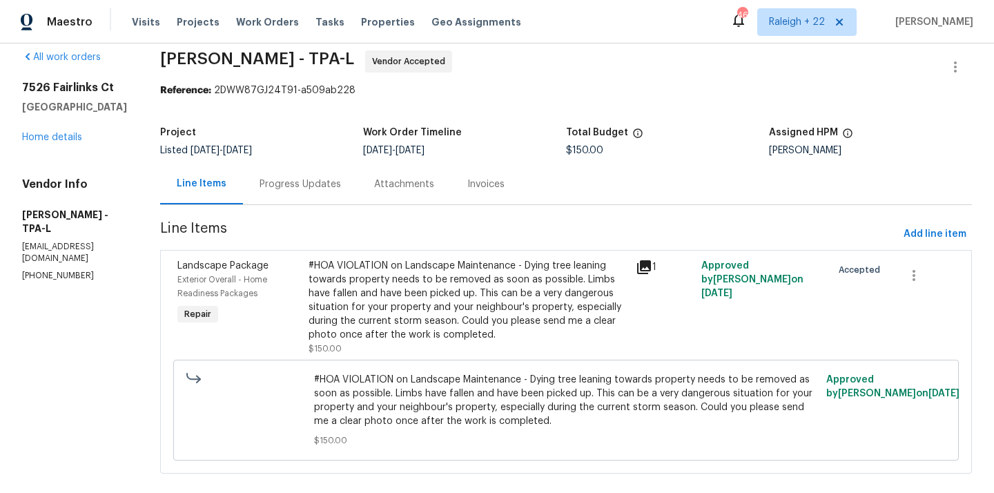
scroll to position [17, 0]
click at [341, 180] on div "Progress Updates" at bounding box center [300, 183] width 81 height 14
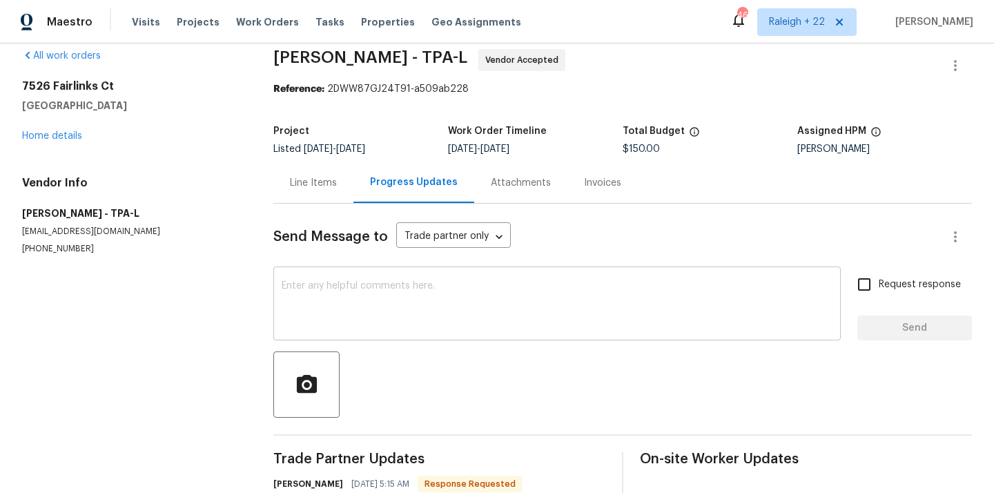
click at [398, 331] on div "x ​" at bounding box center [557, 305] width 568 height 70
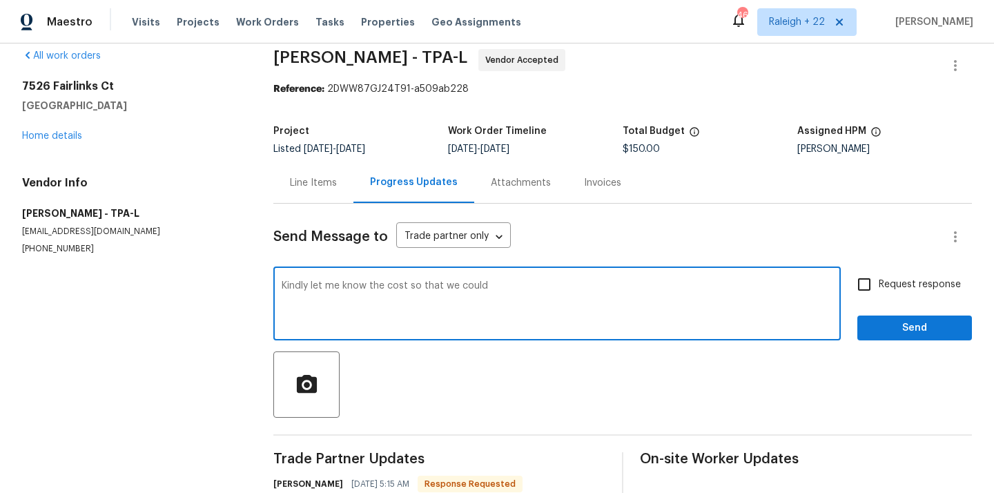
type textarea "Kindly let me know the cost so that we could"
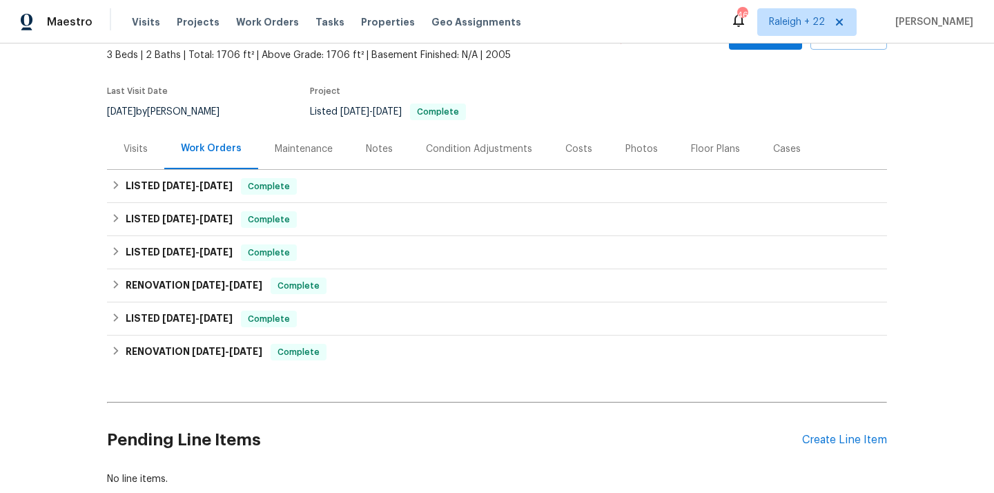
scroll to position [88, 0]
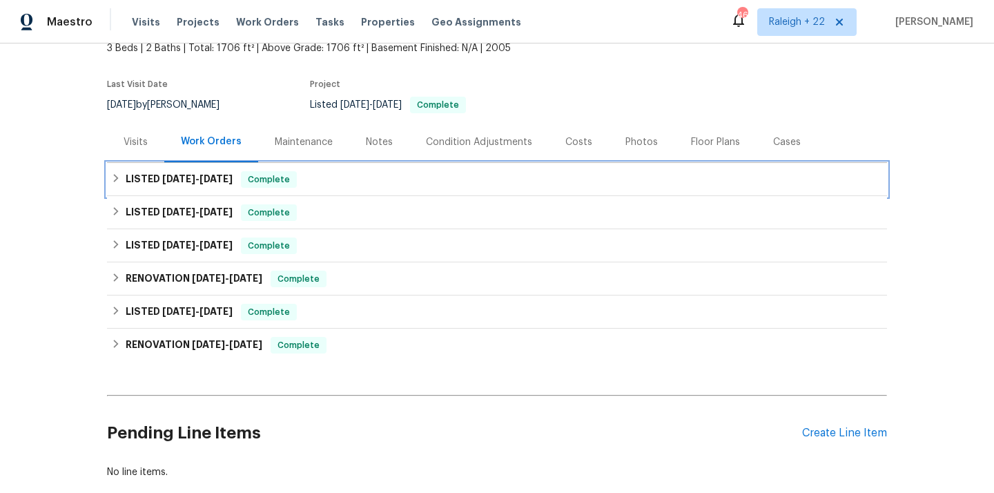
click at [114, 181] on icon at bounding box center [116, 178] width 10 height 10
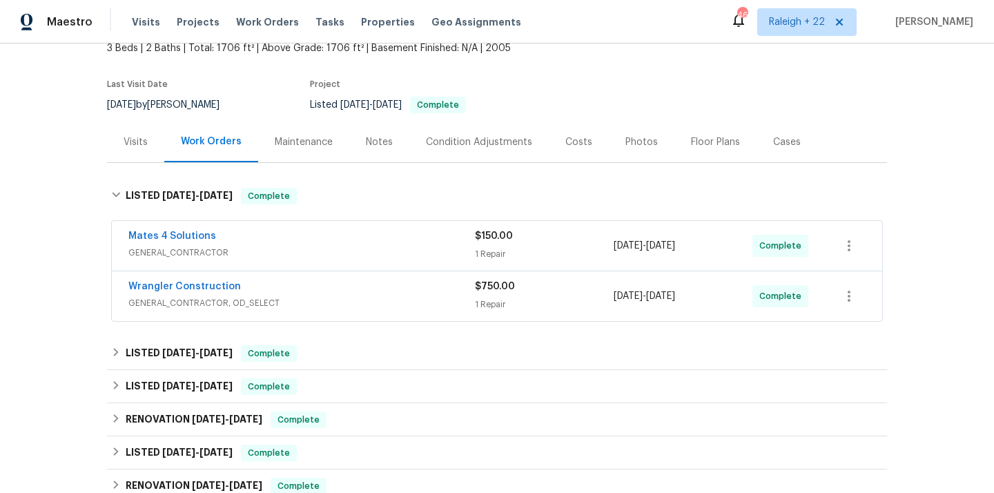
click at [180, 258] on span "GENERAL_CONTRACTOR" at bounding box center [301, 253] width 347 height 14
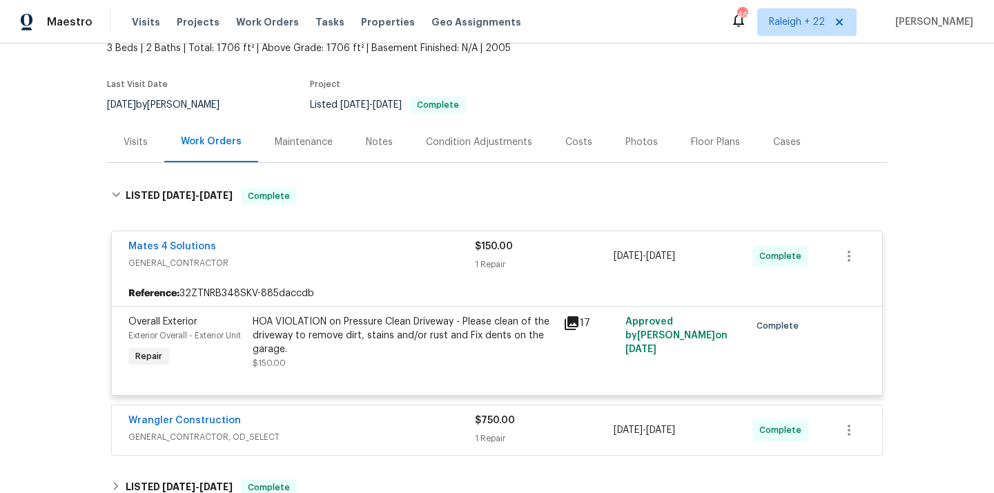
scroll to position [118, 0]
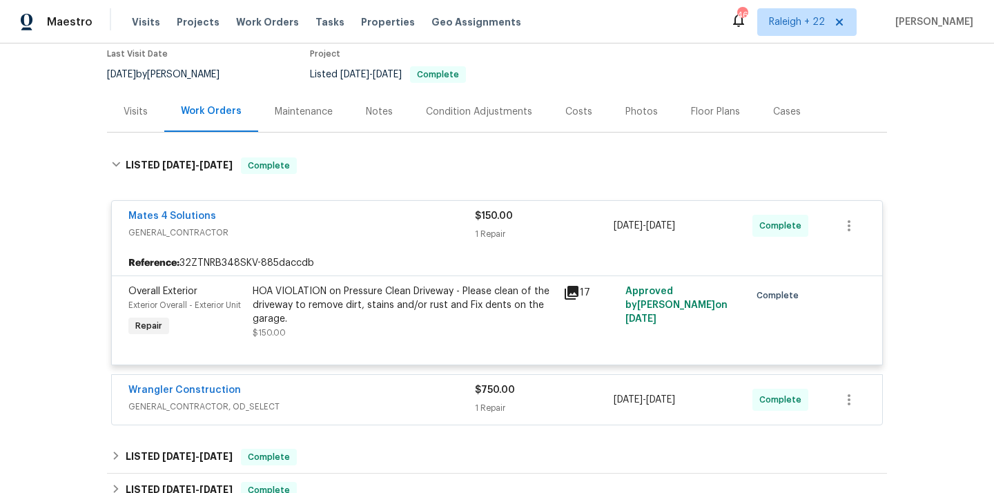
click at [361, 314] on div "HOA VIOLATION on Pressure Clean Driveway - Please clean of the driveway to remo…" at bounding box center [404, 304] width 302 height 41
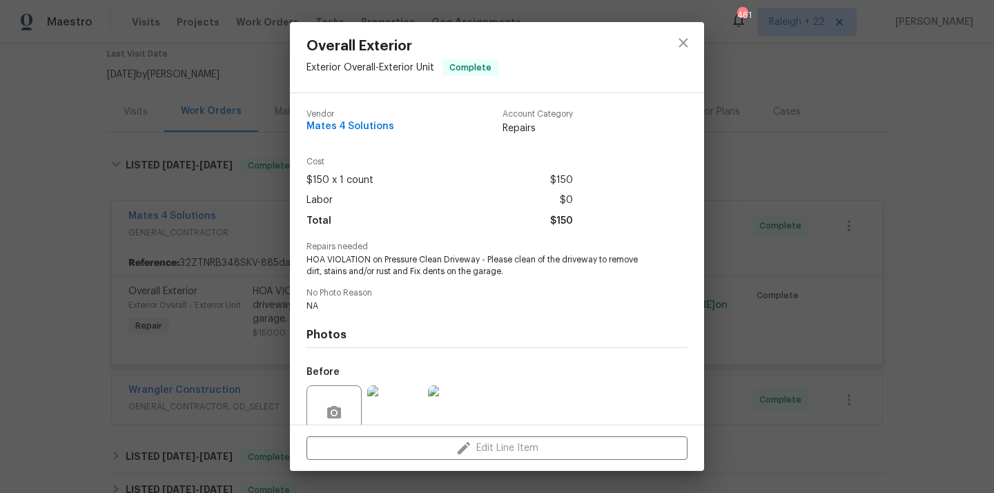
scroll to position [119, 0]
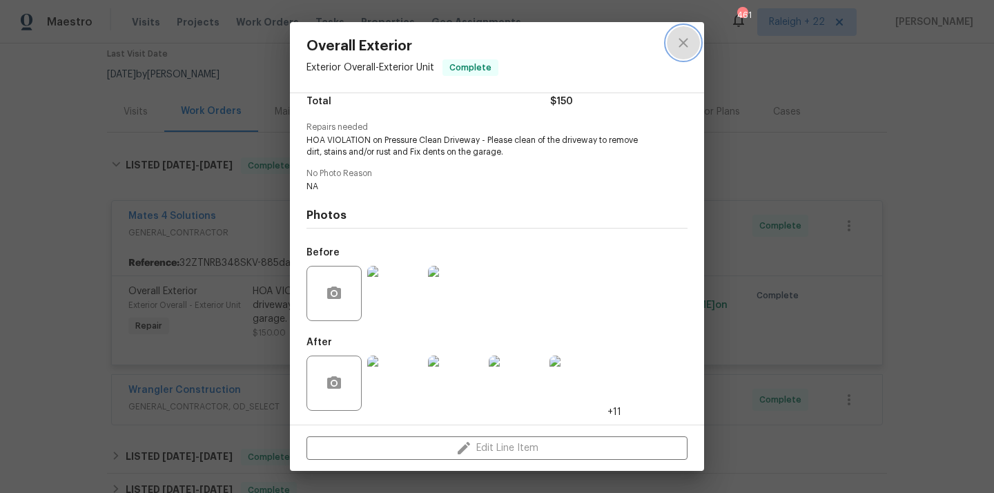
click at [679, 41] on icon "close" at bounding box center [683, 43] width 17 height 17
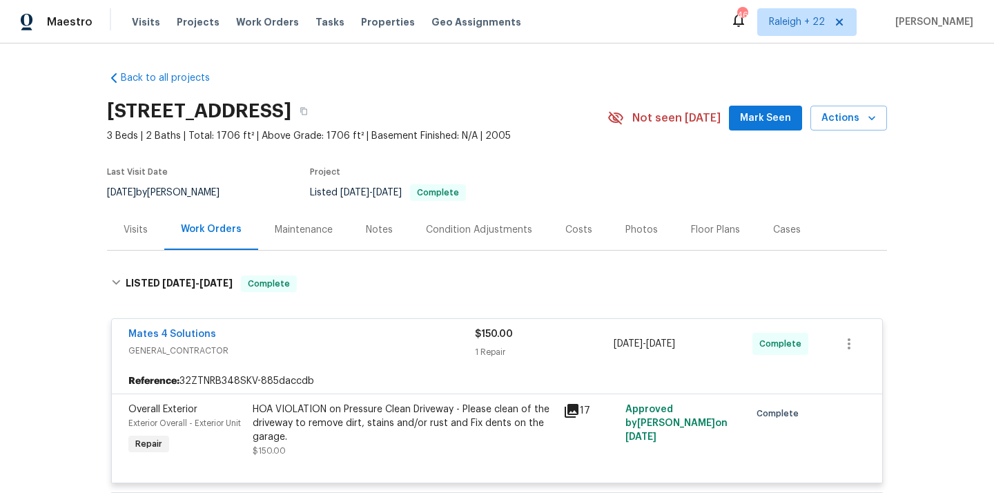
scroll to position [443, 0]
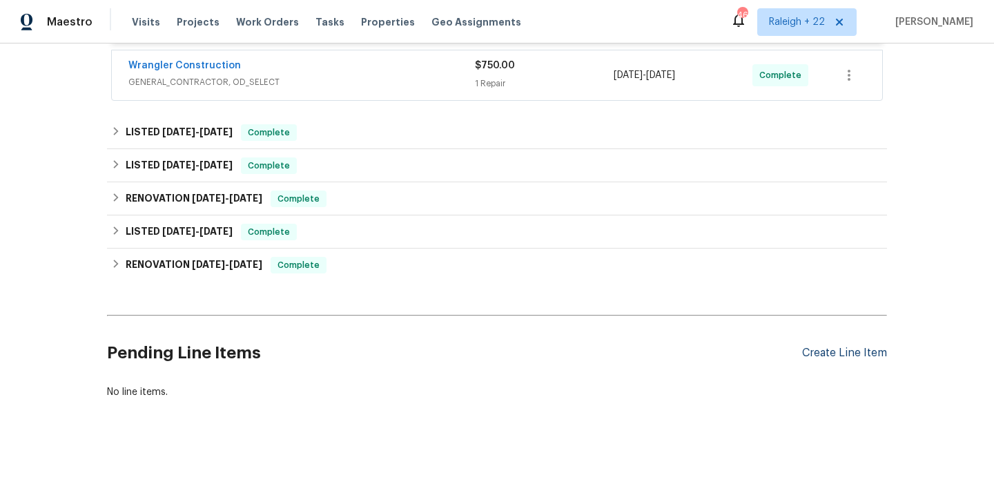
click at [833, 353] on div "Create Line Item" at bounding box center [844, 353] width 85 height 13
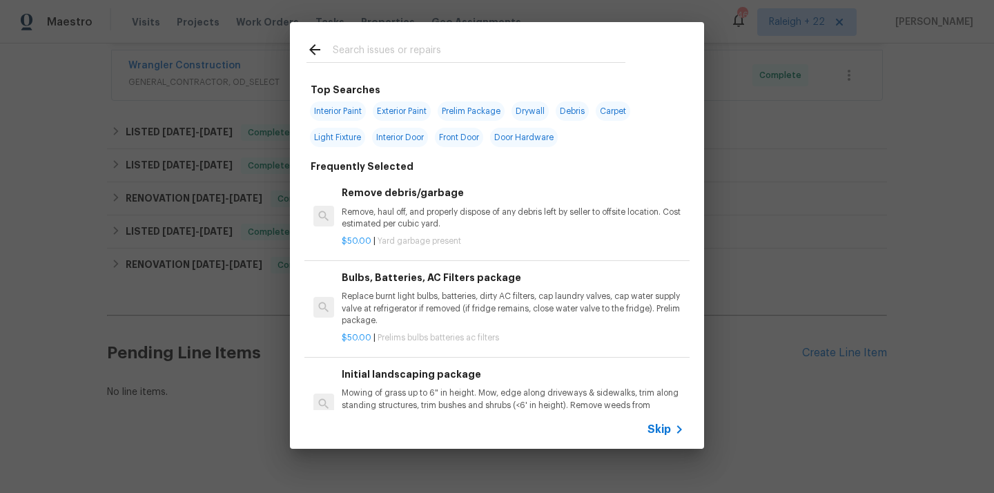
click at [666, 435] on span "Skip" at bounding box center [659, 430] width 23 height 14
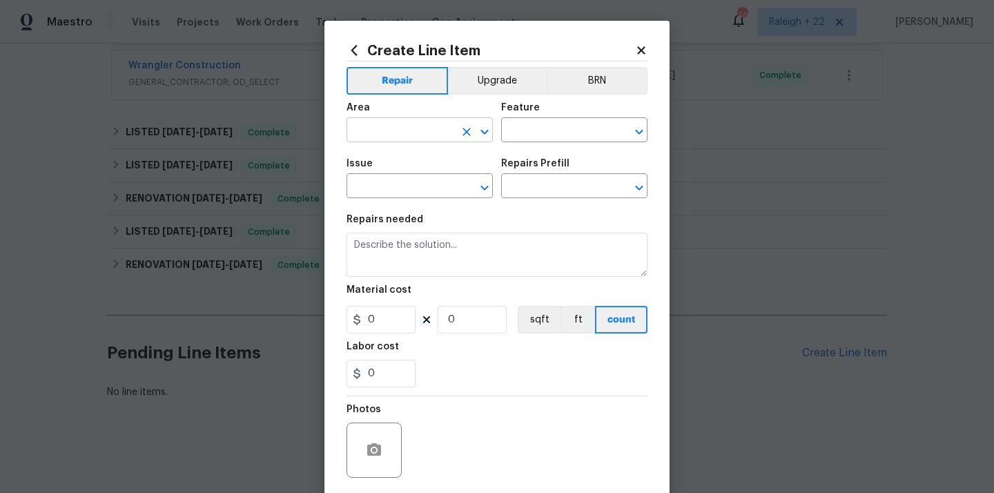
click at [447, 126] on input "text" at bounding box center [401, 131] width 108 height 21
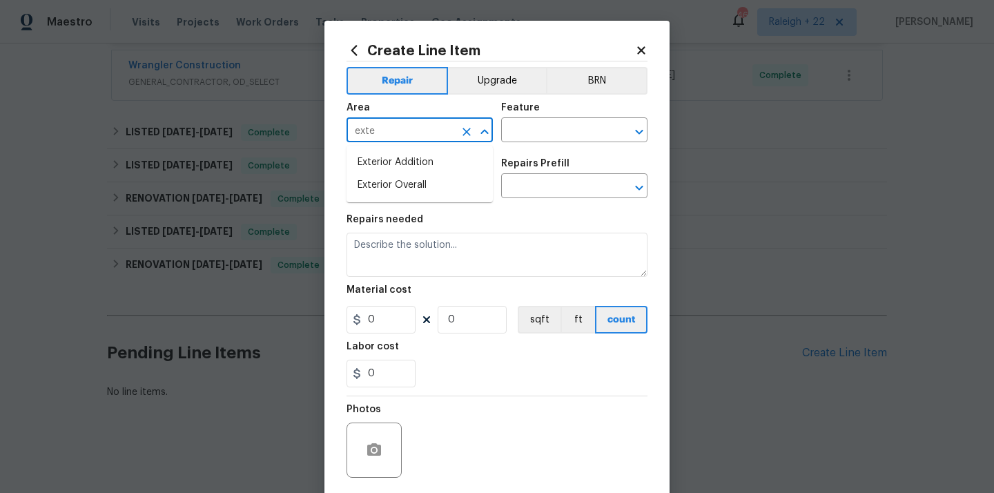
type input "exter"
click at [412, 128] on input "text" at bounding box center [401, 131] width 108 height 21
click at [412, 191] on li "Exterior Overall" at bounding box center [420, 185] width 146 height 23
type input "Exterior Overall"
click at [527, 140] on input "text" at bounding box center [555, 131] width 108 height 21
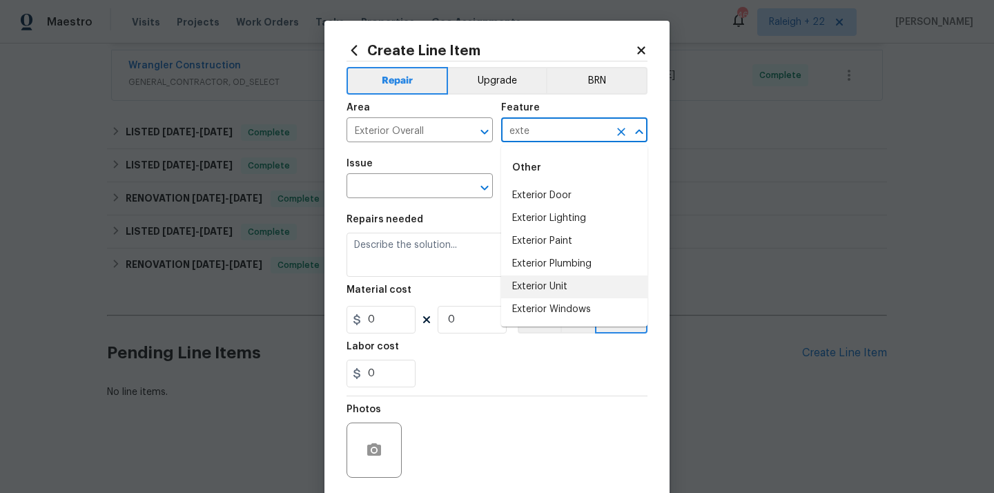
click at [529, 280] on li "Exterior Unit" at bounding box center [574, 287] width 146 height 23
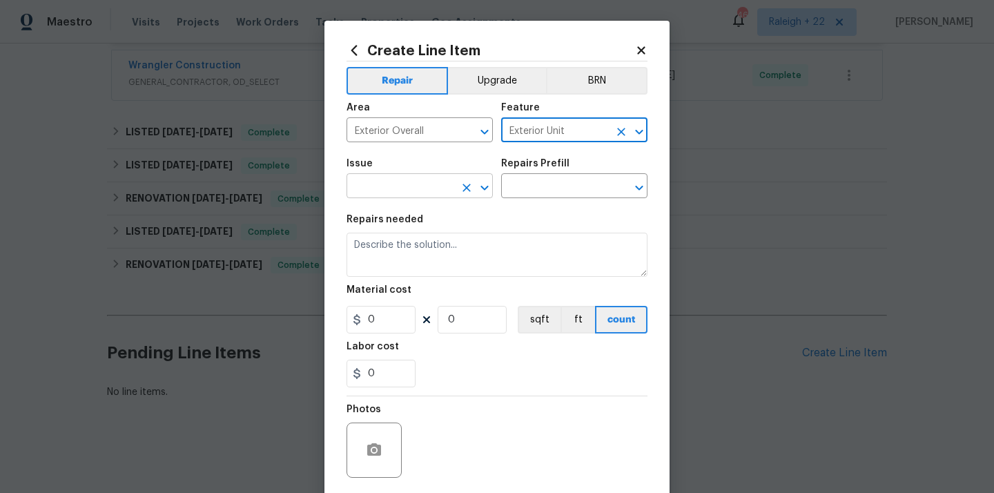
type input "Exterior Unit"
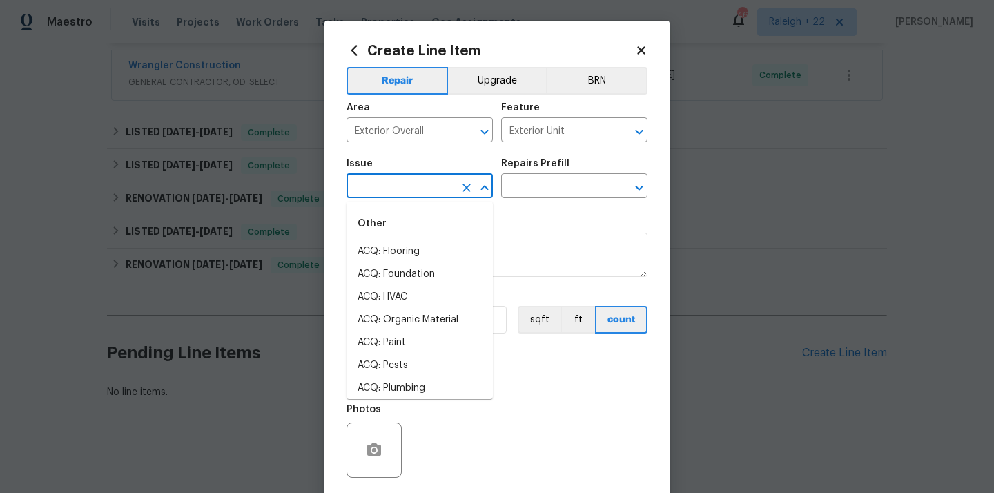
click at [444, 184] on input "text" at bounding box center [401, 187] width 108 height 21
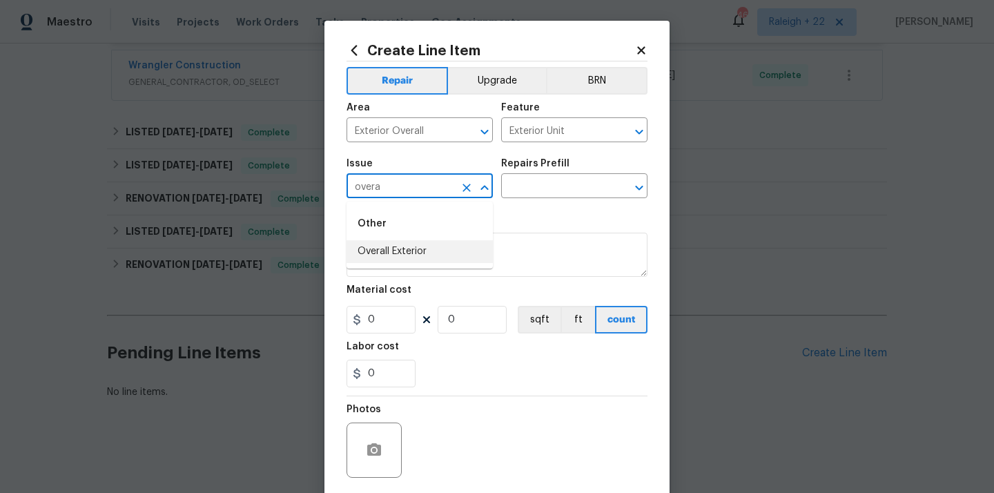
click at [419, 255] on li "Overall Exterior" at bounding box center [420, 251] width 146 height 23
type input "Overall Exterior"
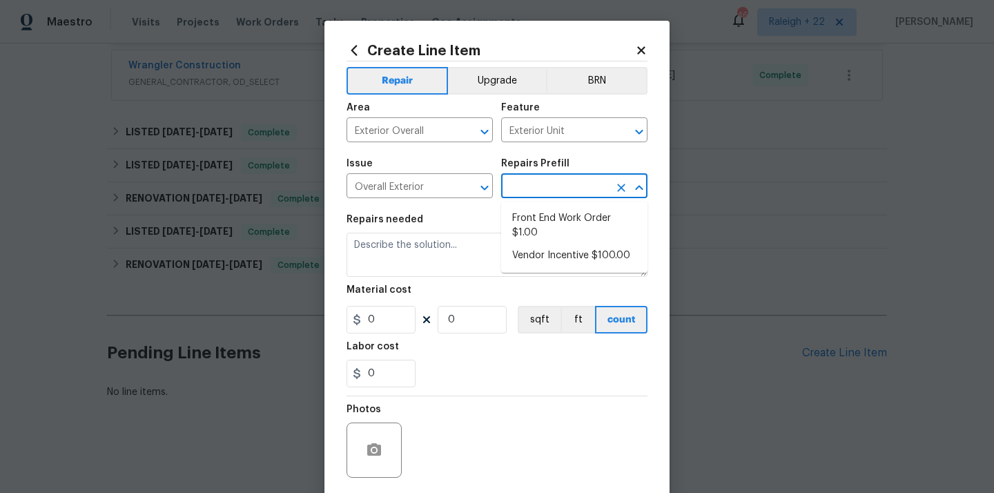
click at [566, 186] on input "text" at bounding box center [555, 187] width 108 height 21
click at [548, 226] on li "Front End Work Order $1.00" at bounding box center [574, 225] width 146 height 37
type input "Front End Work Order $1.00"
type textarea "Placeholder line item for the creation of front end work orders."
type input "1"
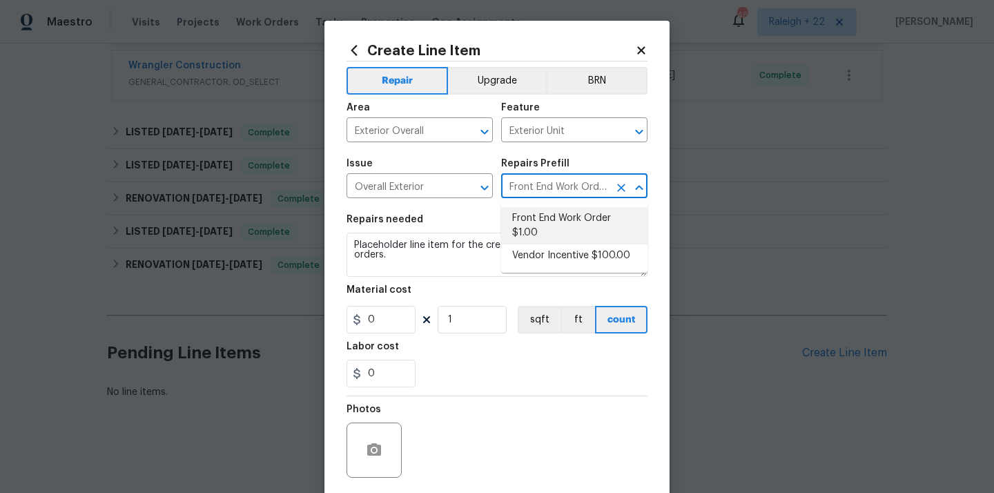
type input "1"
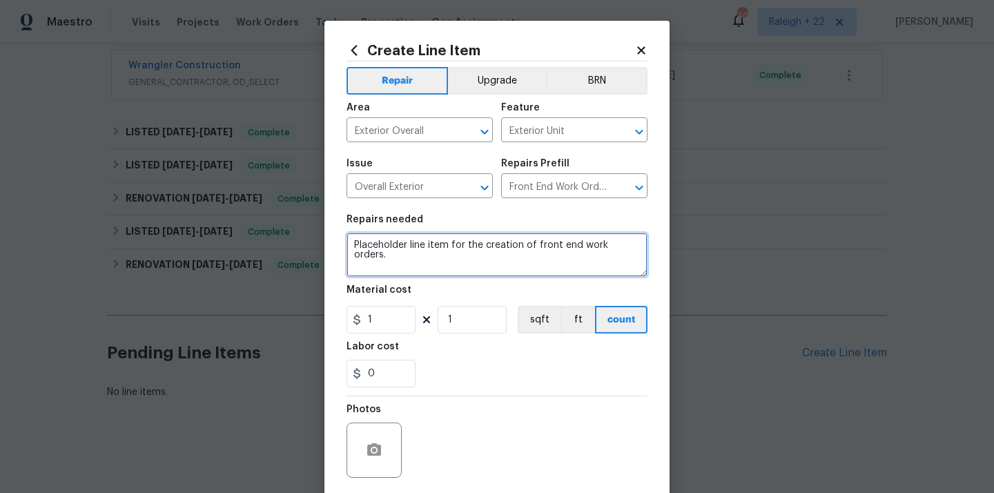
drag, startPoint x: 351, startPoint y: 244, endPoint x: 641, endPoint y: 309, distance: 296.5
click at [641, 309] on section "Repairs needed Placeholder line item for the creation of front end work orders.…" at bounding box center [497, 300] width 301 height 189
type textarea "H"
click at [526, 262] on textarea "HOA violation on still some stains in the driveway and also the dent garage is …" at bounding box center [497, 255] width 301 height 44
click at [416, 242] on textarea "HOA violation on still some stains in the driveway and also the dent garage is …" at bounding box center [497, 255] width 301 height 44
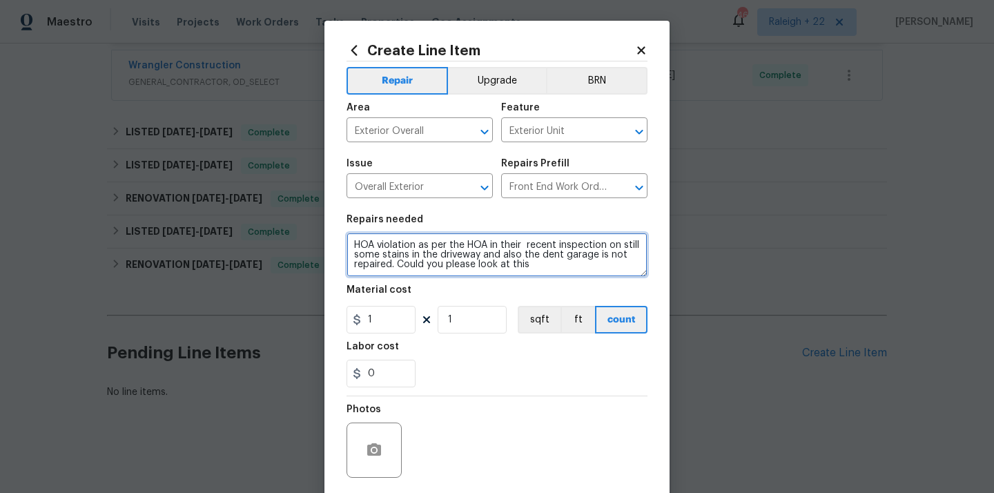
click at [621, 248] on textarea "HOA violation as per the HOA in their recent inspection on still some stains in…" at bounding box center [497, 255] width 301 height 44
click at [531, 264] on textarea "HOA violation as per the HOA in their recent inspection still some stains in th…" at bounding box center [497, 255] width 301 height 44
type textarea "HOA violation as per the HOA in their recent inspection still some stains in th…"
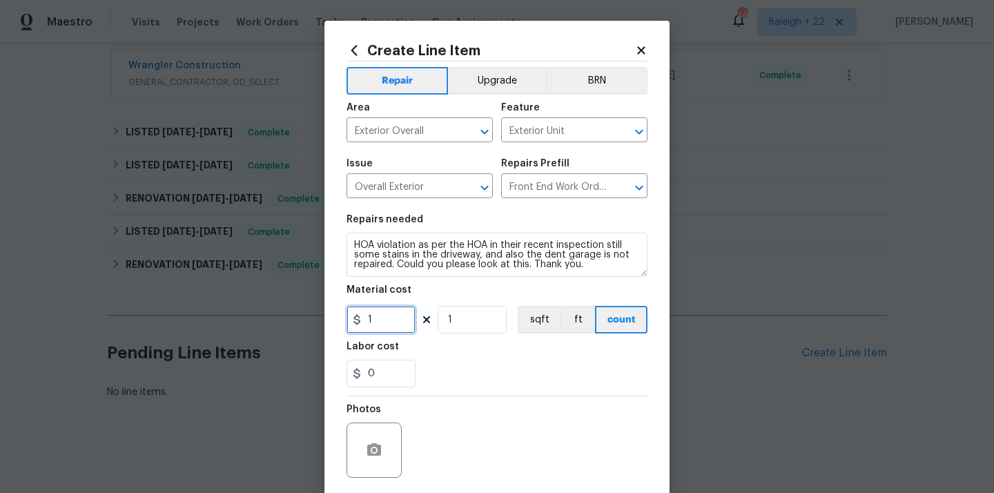
click at [383, 316] on input "1" at bounding box center [381, 320] width 69 height 28
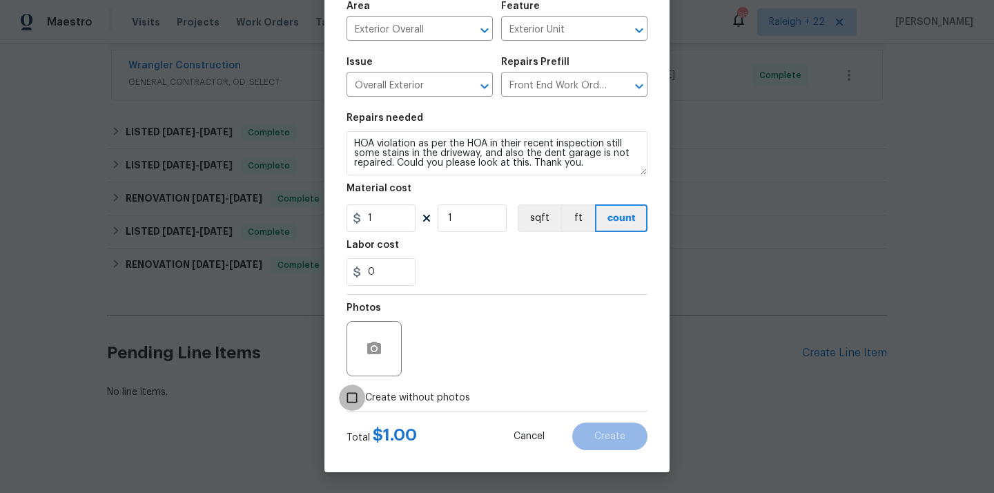
click at [354, 398] on input "Create without photos" at bounding box center [352, 398] width 26 height 26
checkbox input "true"
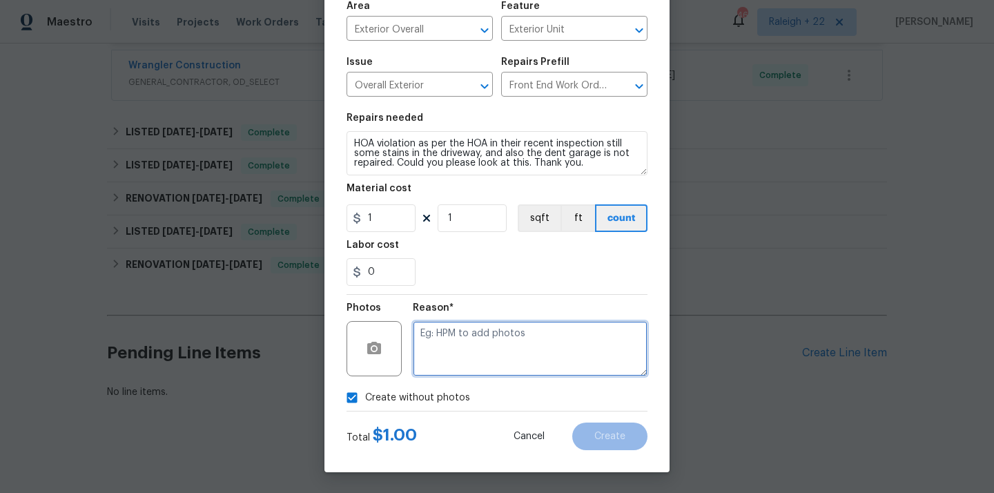
click at [495, 362] on textarea at bounding box center [530, 348] width 235 height 55
type textarea "NA"
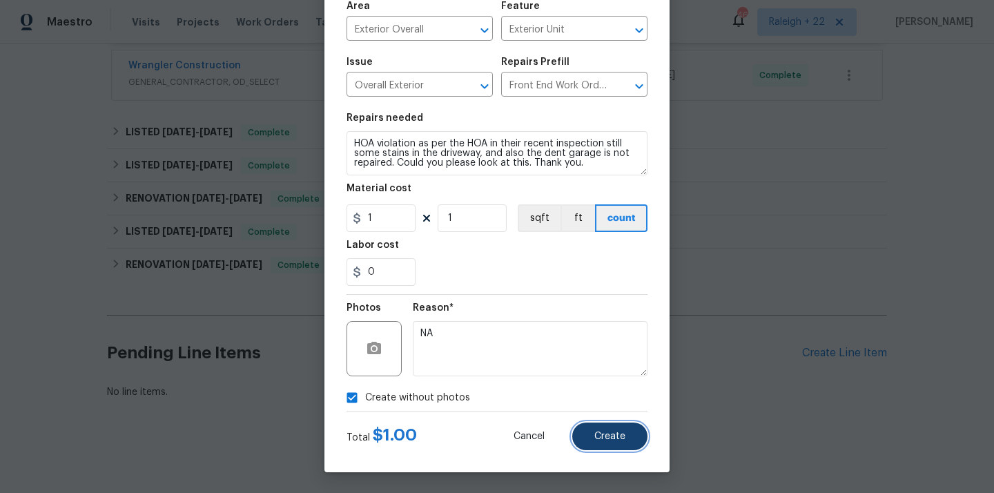
click at [614, 445] on button "Create" at bounding box center [609, 437] width 75 height 28
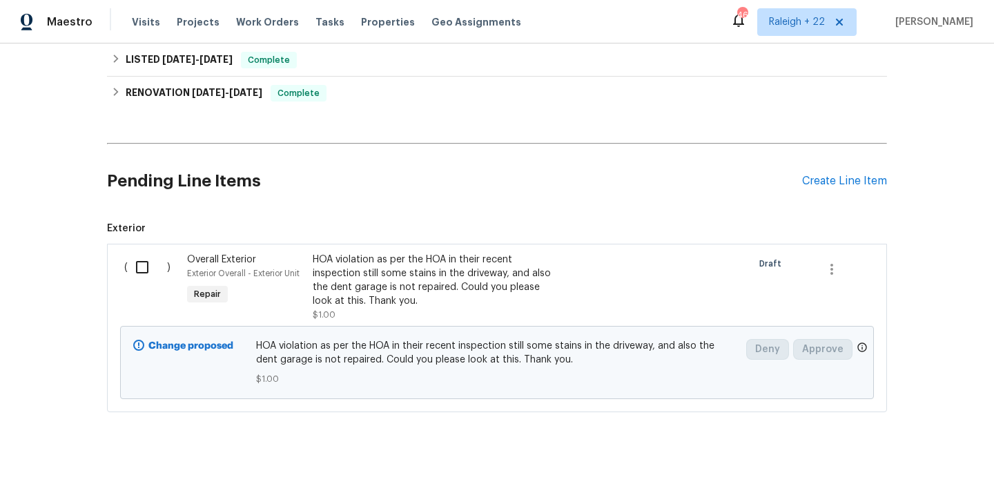
scroll to position [628, 0]
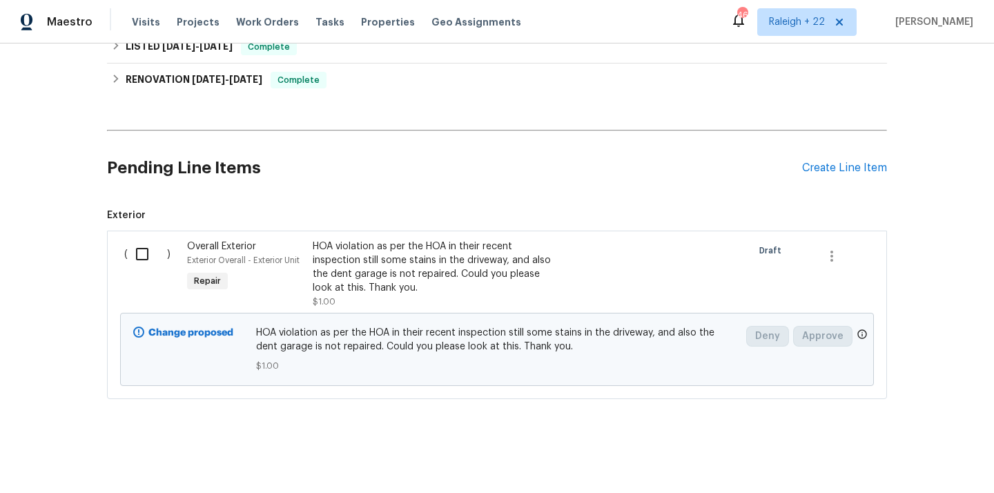
click at [143, 260] on input "checkbox" at bounding box center [147, 254] width 39 height 29
checkbox input "true"
click at [873, 461] on button "Create Work Order" at bounding box center [915, 459] width 114 height 26
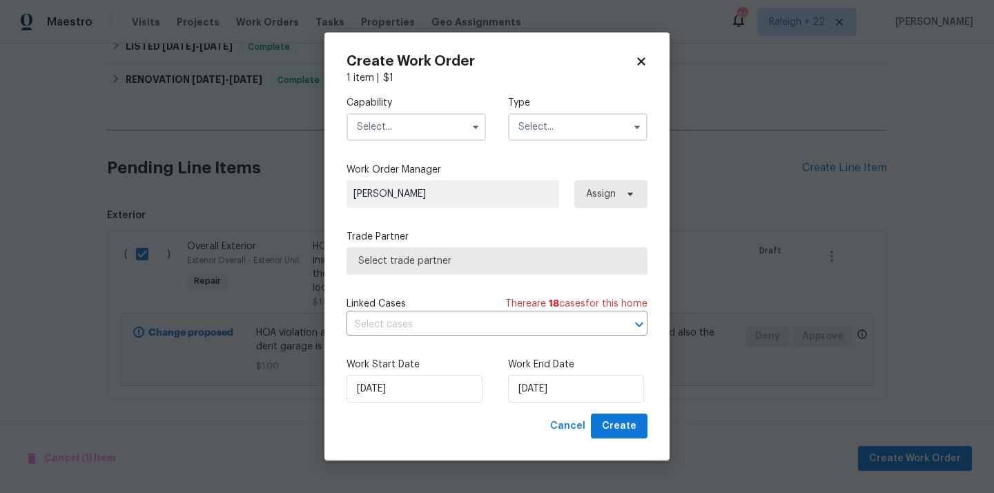
click at [455, 133] on input "text" at bounding box center [416, 127] width 139 height 28
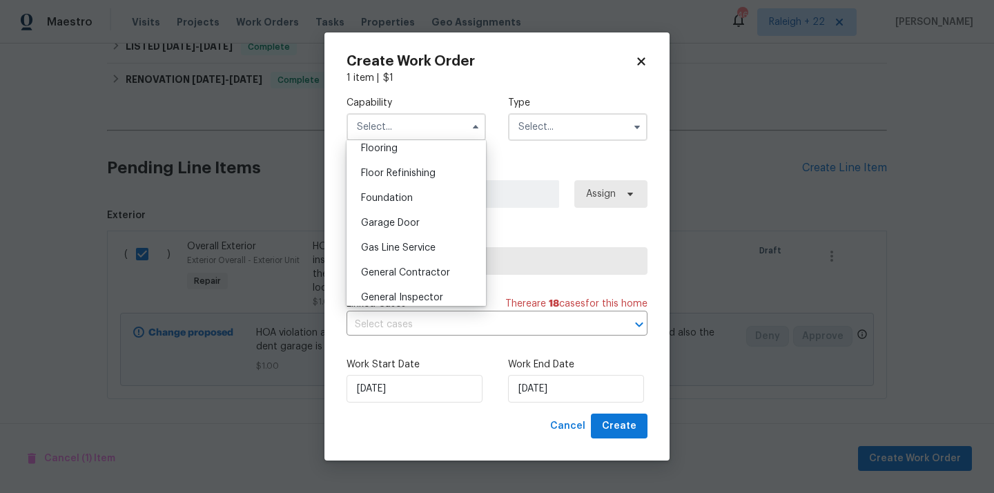
scroll to position [650, 0]
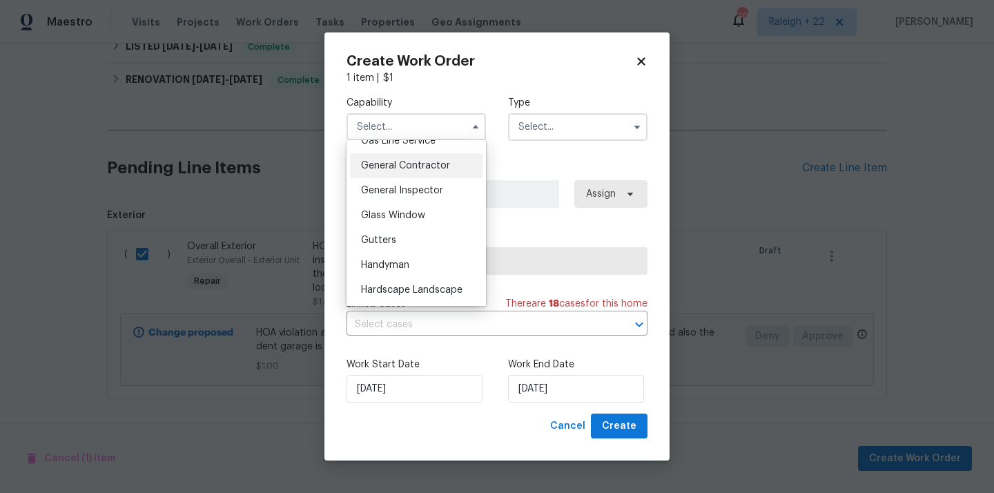
click at [438, 165] on span "General Contractor" at bounding box center [405, 166] width 89 height 10
type input "General Contractor"
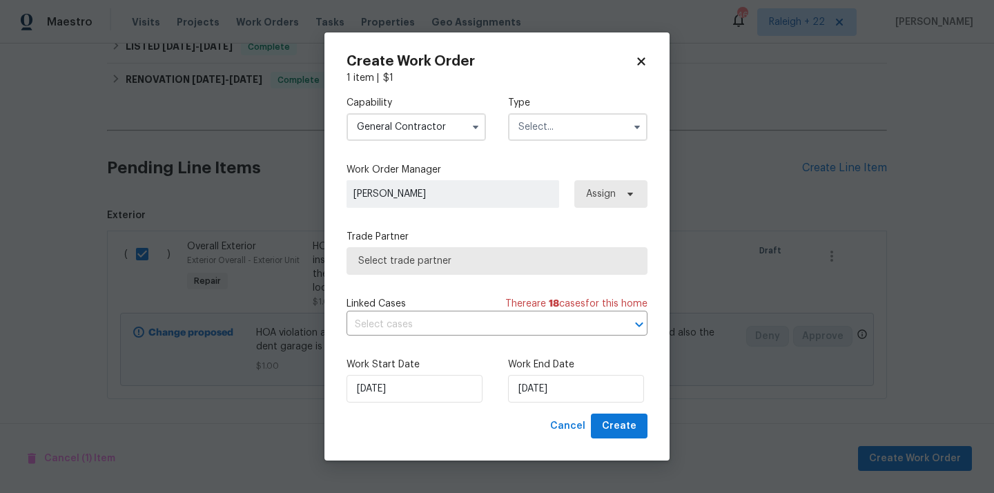
click at [555, 129] on input "text" at bounding box center [577, 127] width 139 height 28
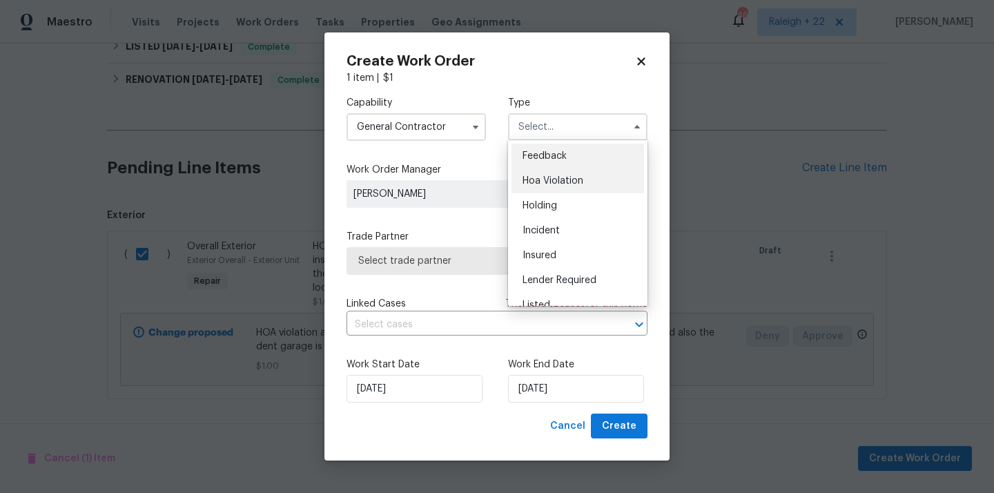
click at [550, 178] on span "Hoa Violation" at bounding box center [553, 181] width 61 height 10
type input "Hoa Violation"
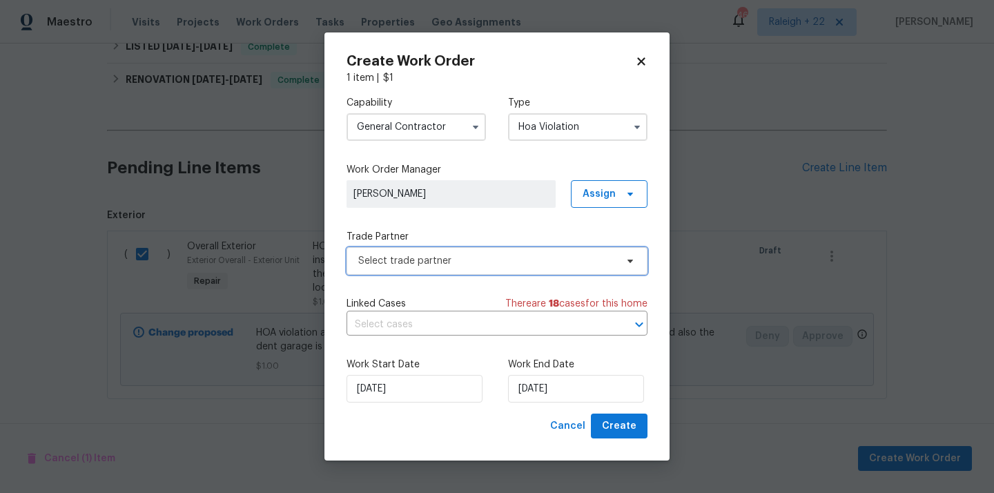
click at [451, 252] on span "Select trade partner" at bounding box center [497, 261] width 301 height 28
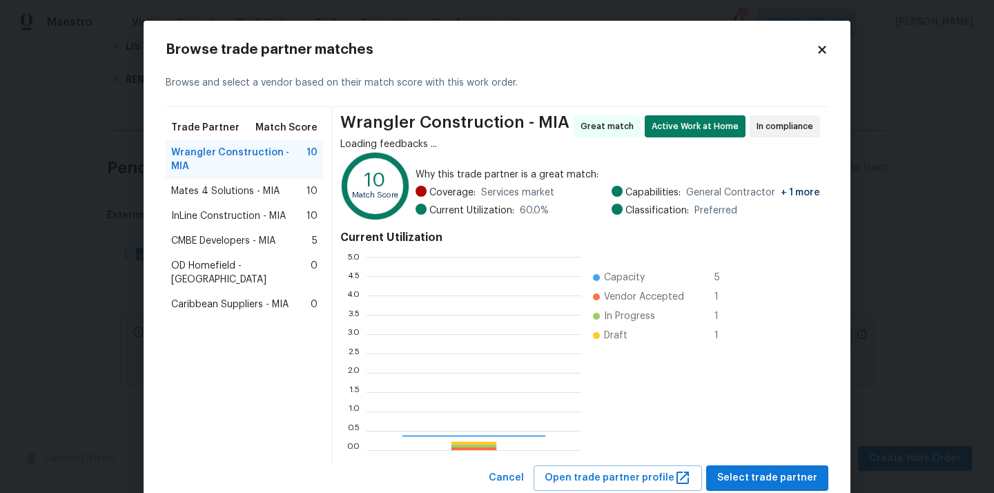
scroll to position [193, 215]
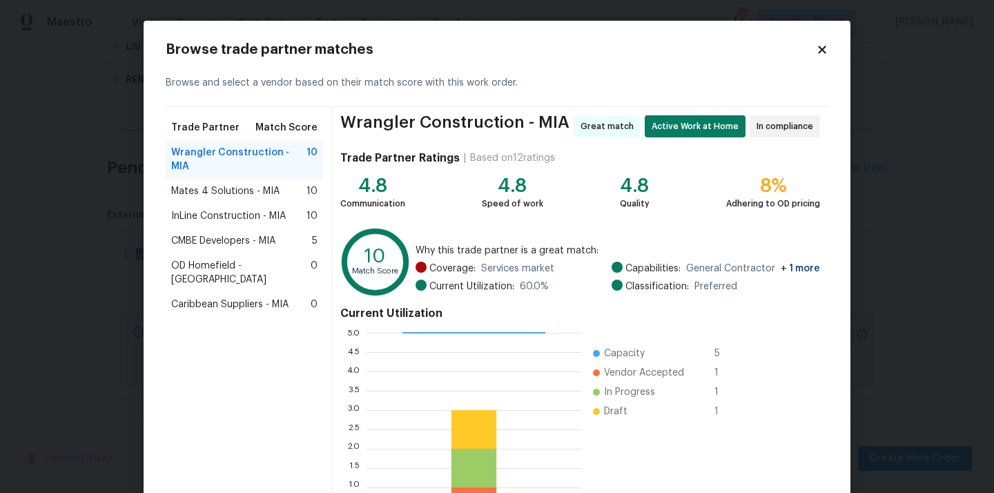
click at [229, 184] on span "Mates 4 Solutions - MIA" at bounding box center [225, 191] width 108 height 14
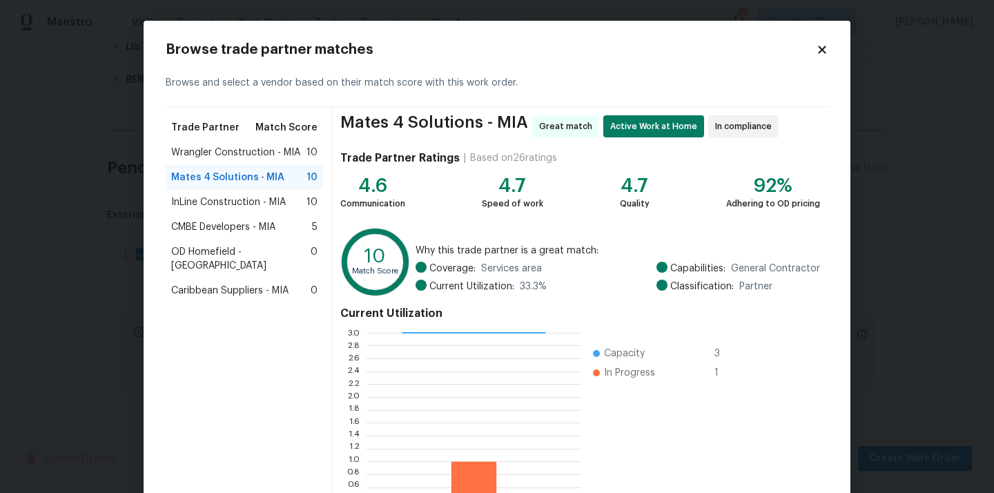
scroll to position [116, 0]
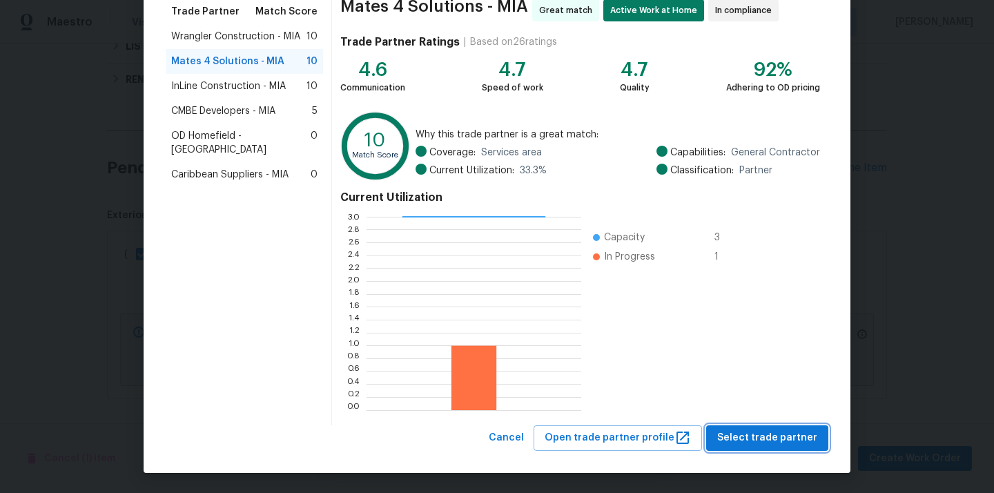
click at [736, 442] on span "Select trade partner" at bounding box center [767, 437] width 100 height 17
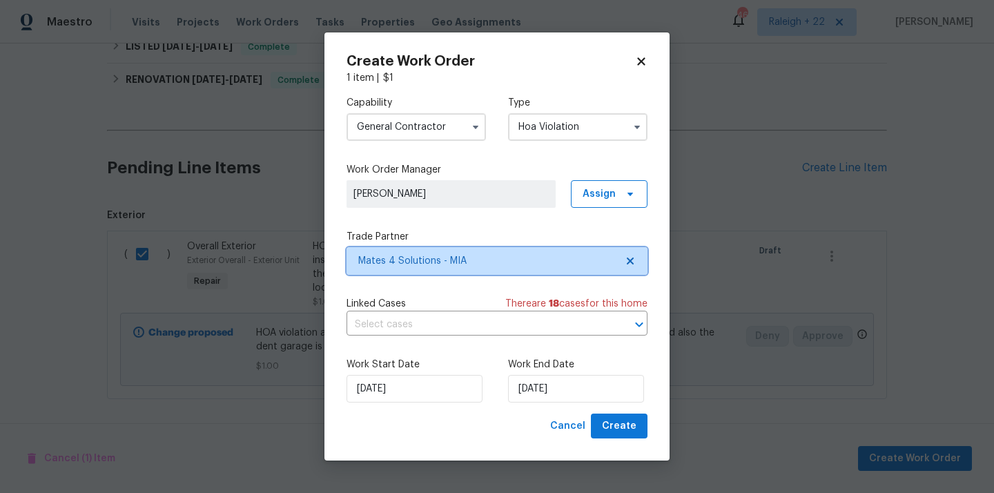
scroll to position [0, 0]
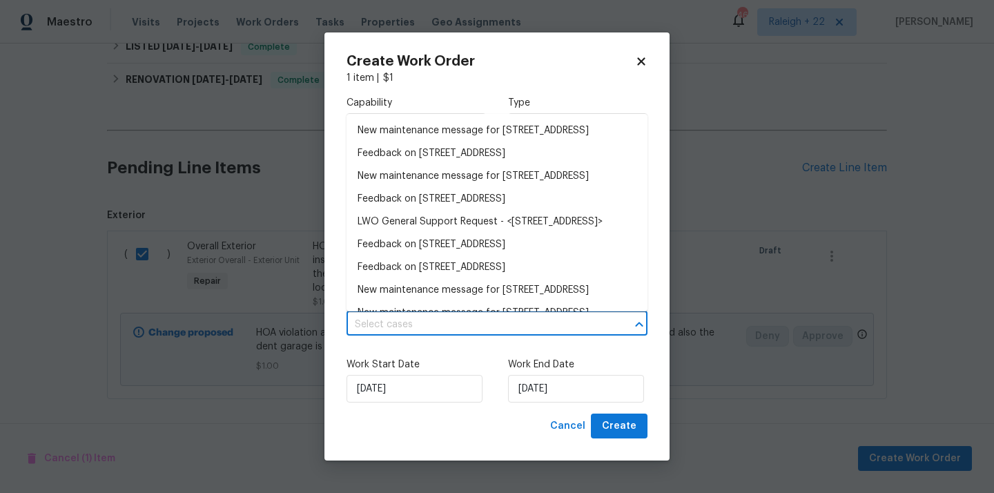
click at [395, 320] on input "text" at bounding box center [478, 324] width 262 height 21
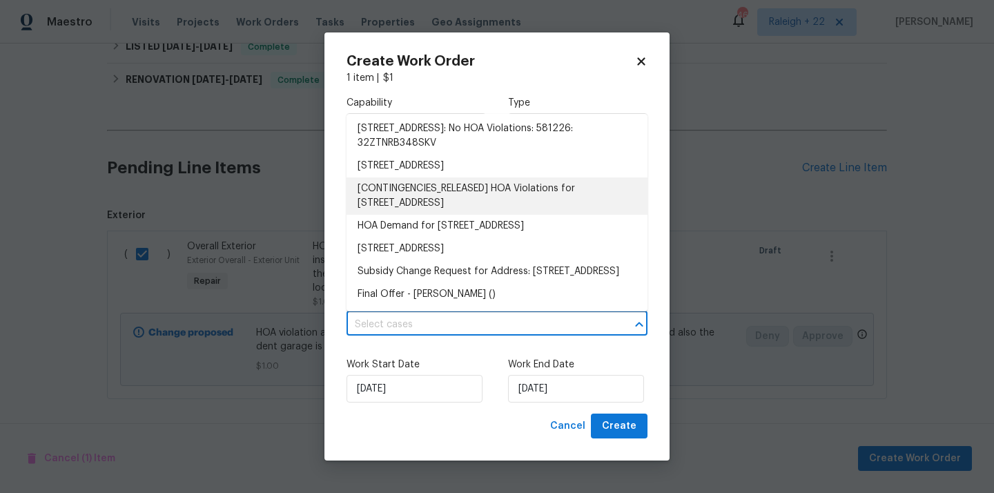
scroll to position [434, 0]
click at [443, 198] on li "[CONTINGENCIES_RELEASED] HOA Violations for 10610 SW Westlawn Blvd, Port Saint …" at bounding box center [497, 195] width 301 height 37
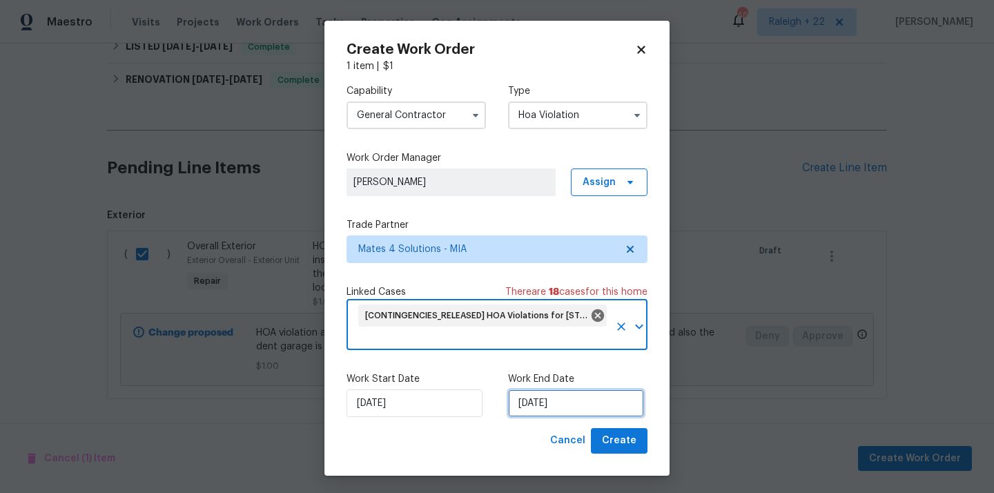
click at [583, 405] on input "21/08/2025" at bounding box center [576, 403] width 136 height 28
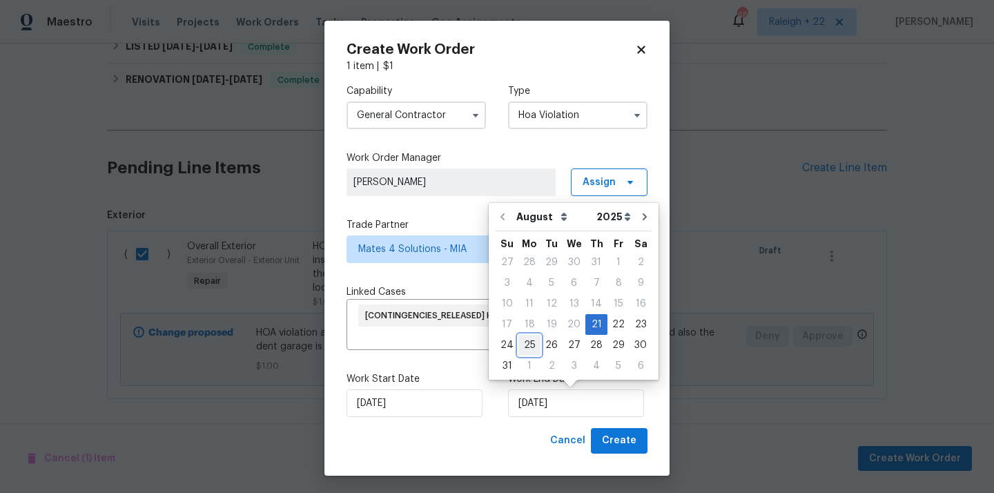
click at [525, 347] on div "25" at bounding box center [530, 345] width 22 height 19
type input "25/08/2025"
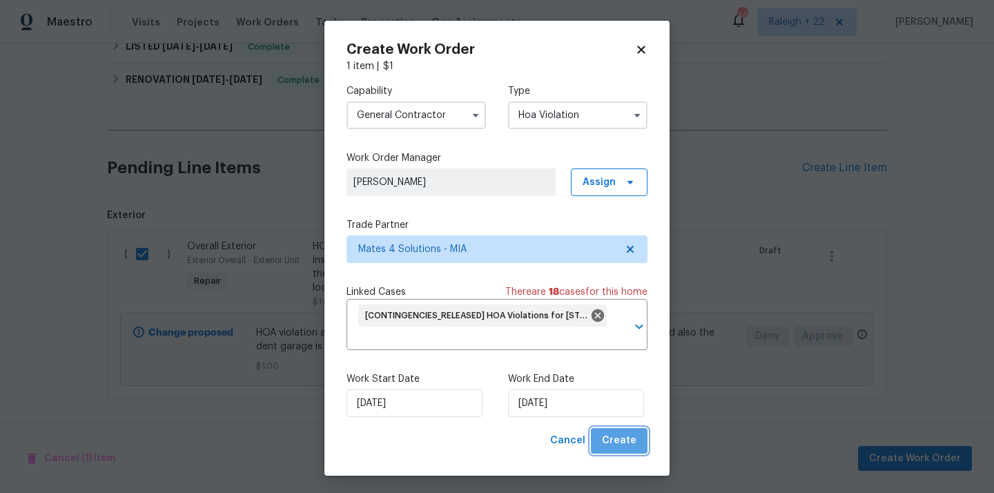
click at [629, 447] on span "Create" at bounding box center [619, 440] width 35 height 17
checkbox input "false"
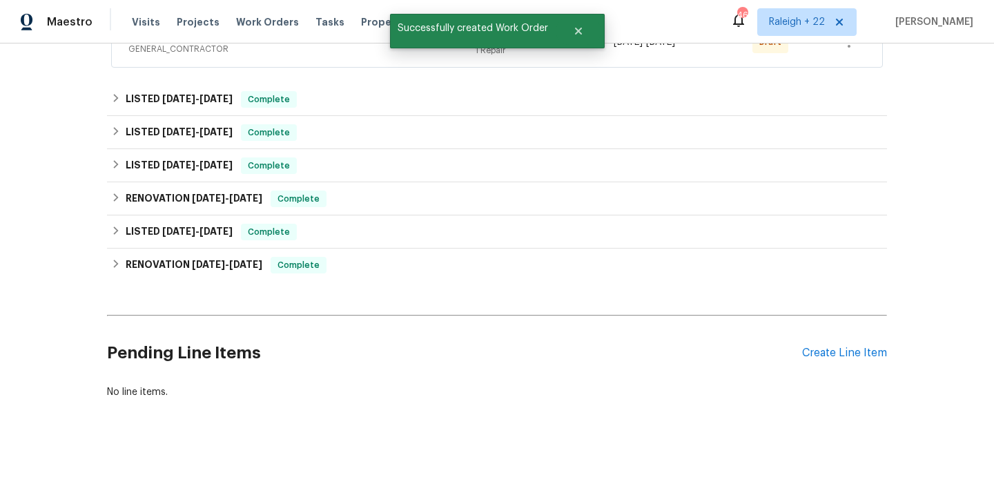
scroll to position [0, 0]
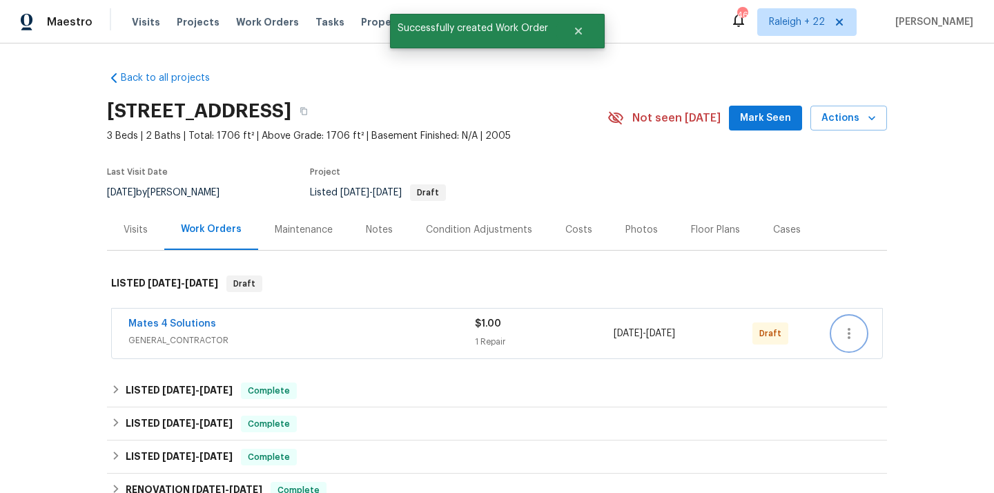
click at [847, 337] on icon "button" at bounding box center [849, 333] width 17 height 17
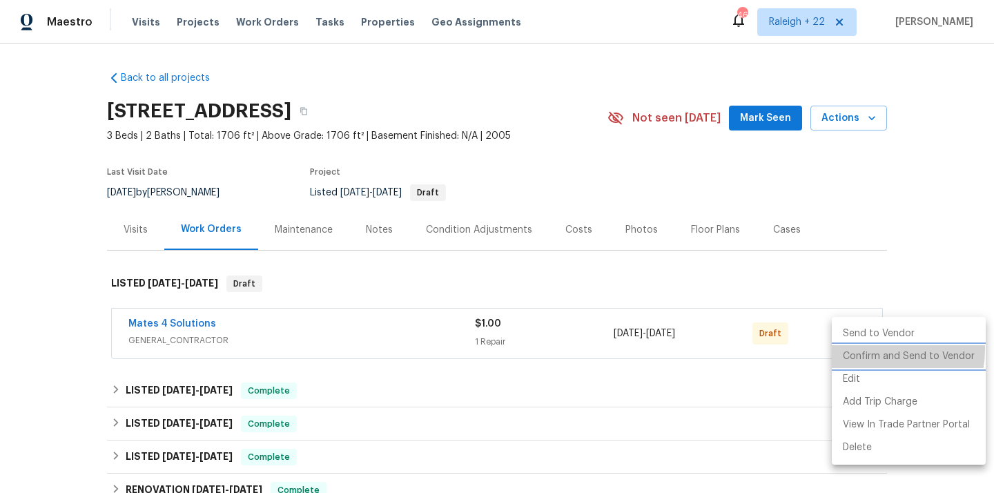
click at [875, 349] on li "Confirm and Send to Vendor" at bounding box center [909, 356] width 154 height 23
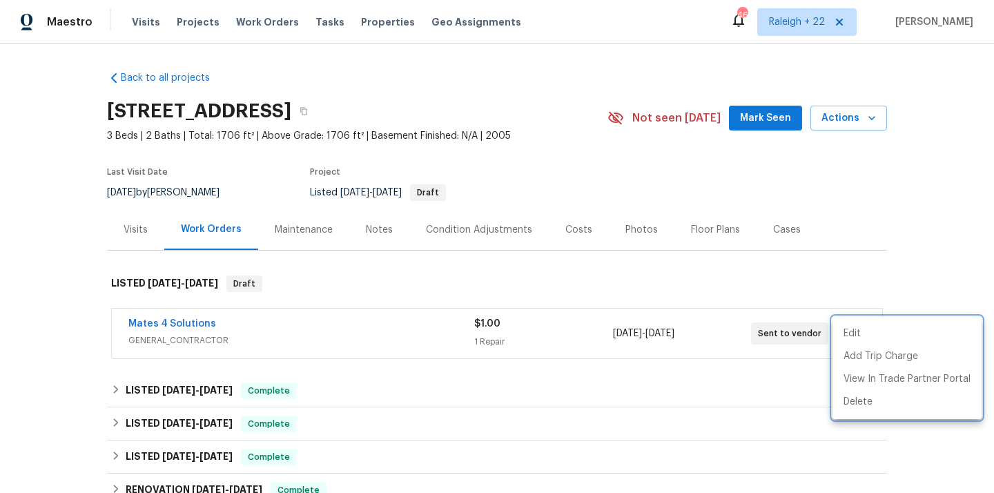
click at [280, 360] on div at bounding box center [497, 246] width 994 height 493
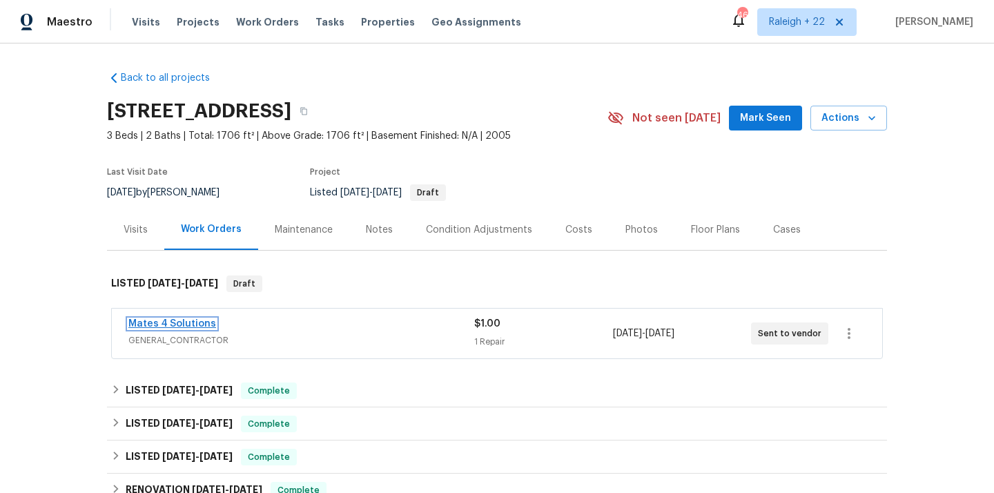
click at [200, 323] on link "Mates 4 Solutions" at bounding box center [172, 324] width 88 height 10
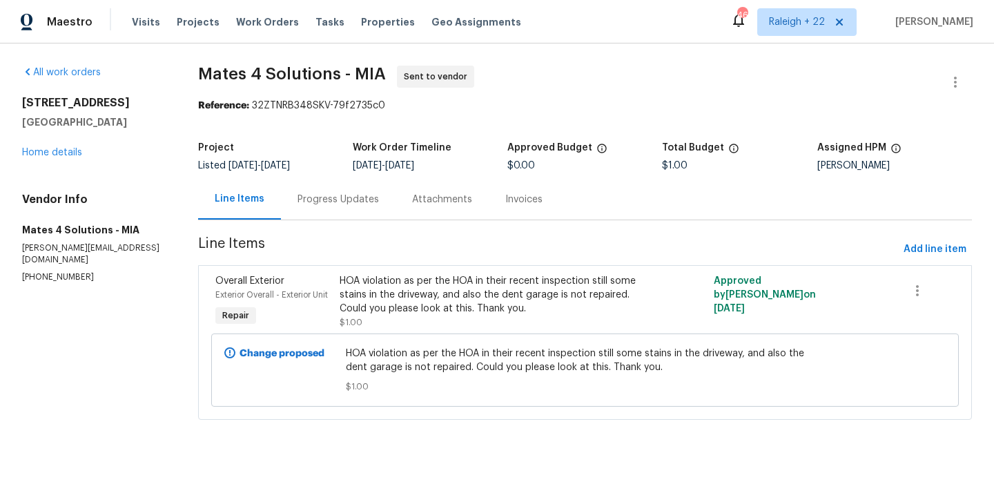
click at [332, 200] on div "Progress Updates" at bounding box center [338, 200] width 81 height 14
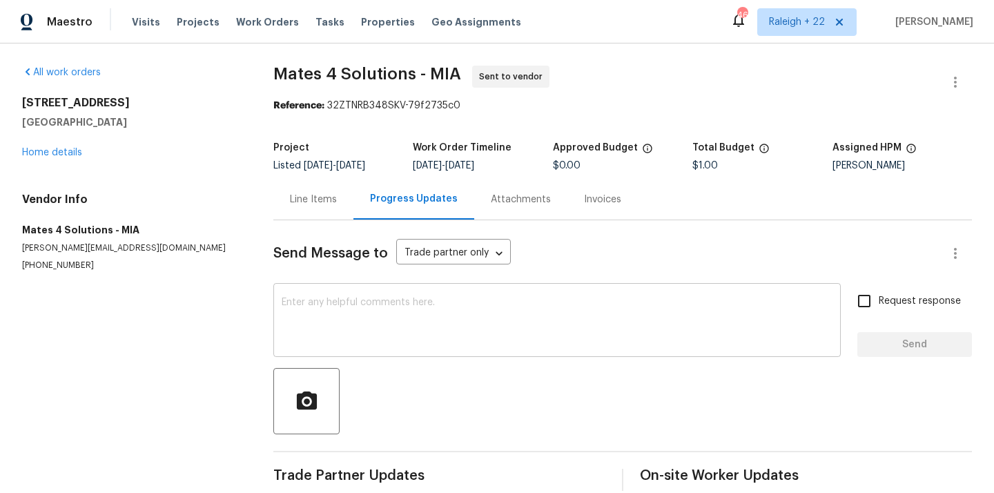
scroll to position [20, 0]
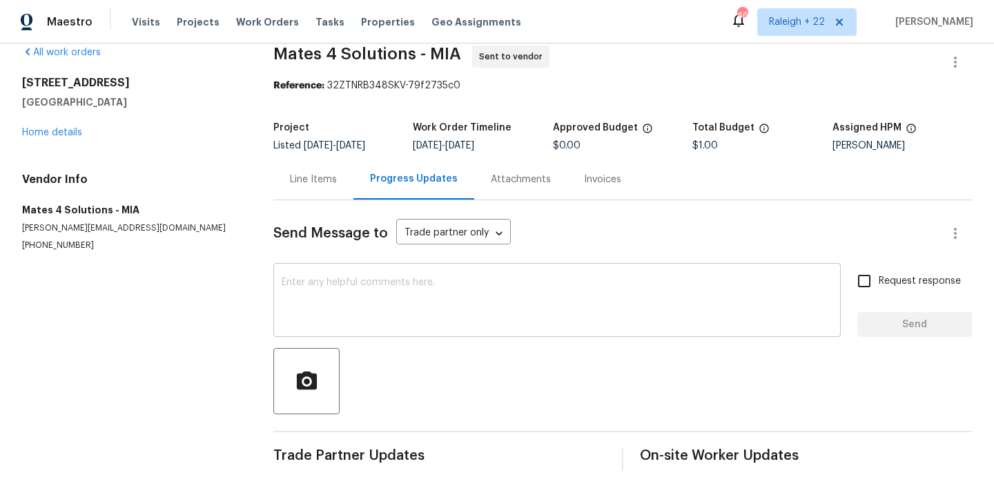
click at [435, 276] on div "x ​" at bounding box center [557, 302] width 568 height 70
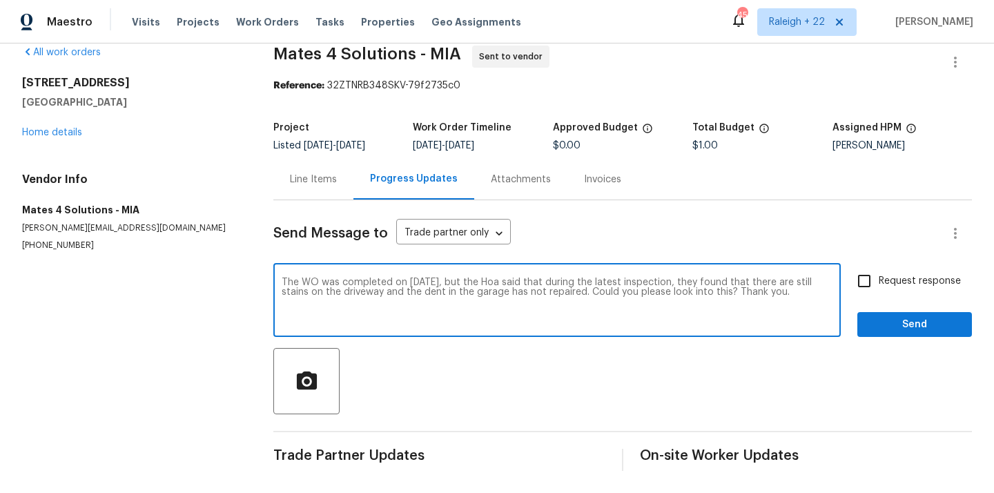
type textarea "The WO was completed on 08/15/2025, but the Hoa said that during the latest ins…"
click at [861, 282] on input "Request response" at bounding box center [864, 281] width 29 height 29
checkbox input "true"
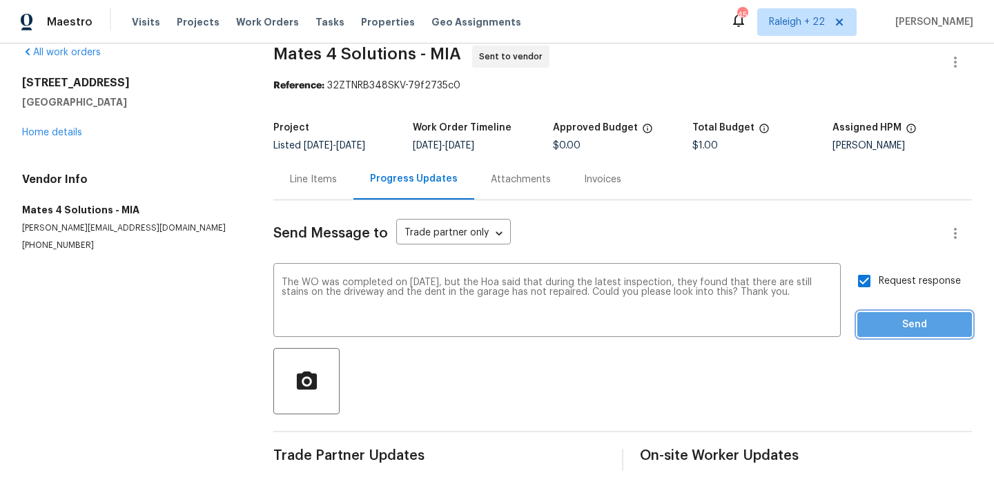
click at [885, 323] on span "Send" at bounding box center [915, 324] width 93 height 17
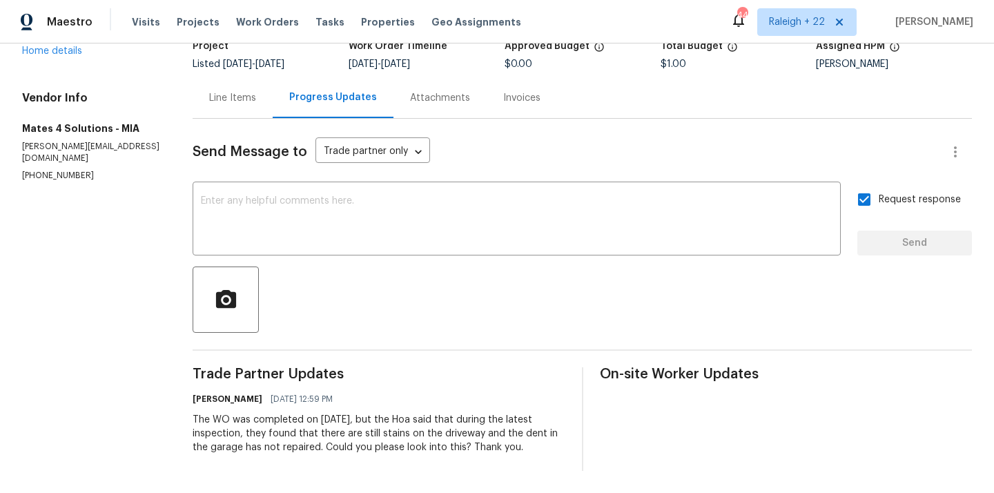
scroll to position [0, 0]
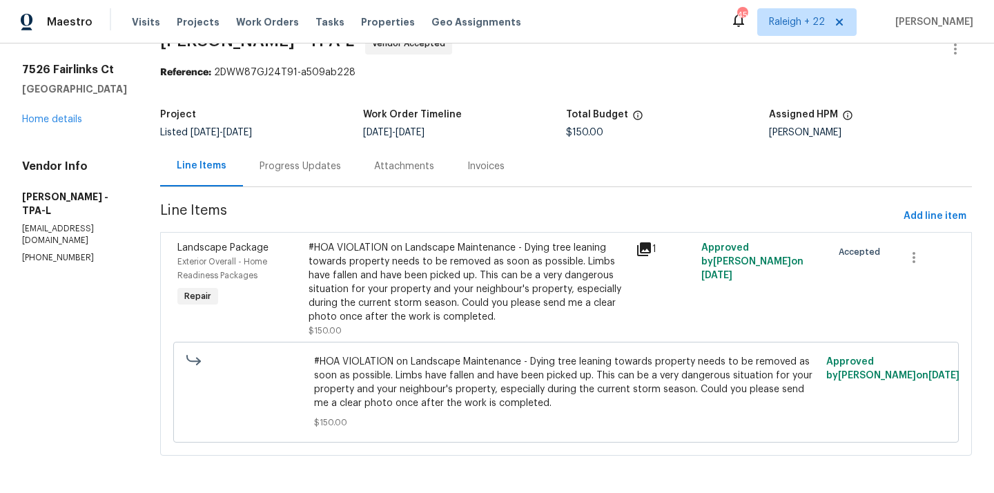
scroll to position [35, 0]
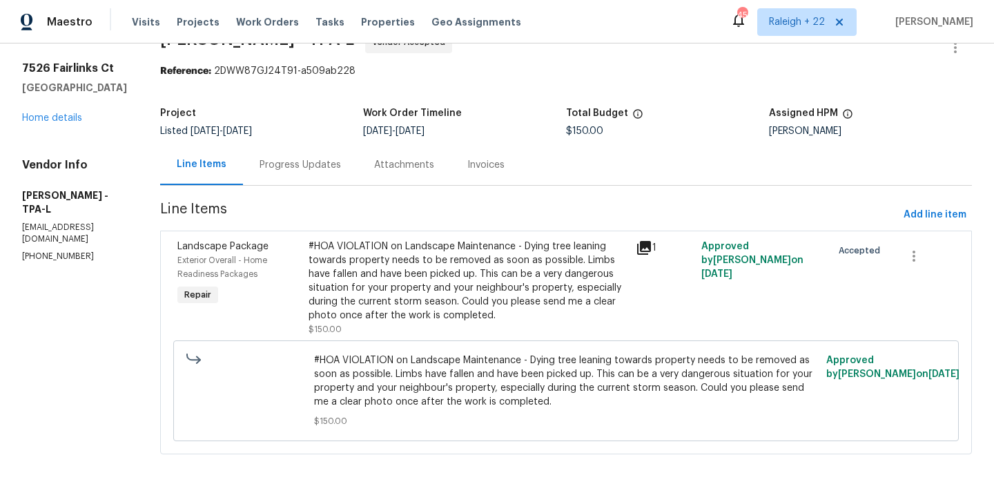
click at [345, 173] on div "Progress Updates" at bounding box center [300, 164] width 115 height 41
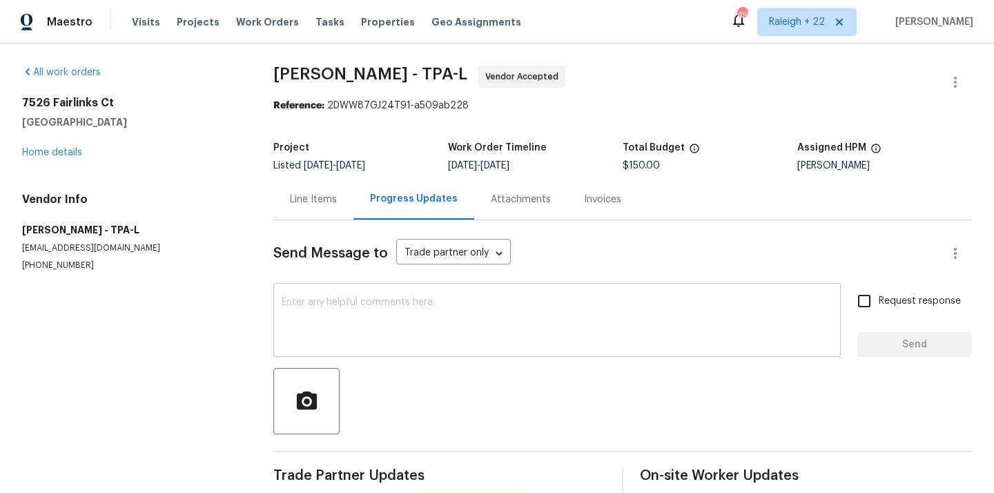
click at [429, 313] on textarea at bounding box center [557, 322] width 551 height 48
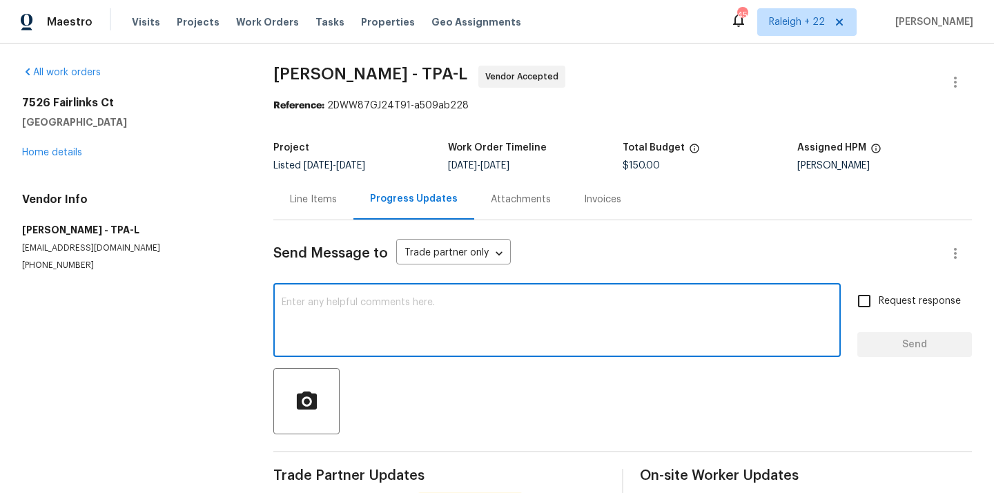
paste textarea "Kindly let me know the cost so that we could"
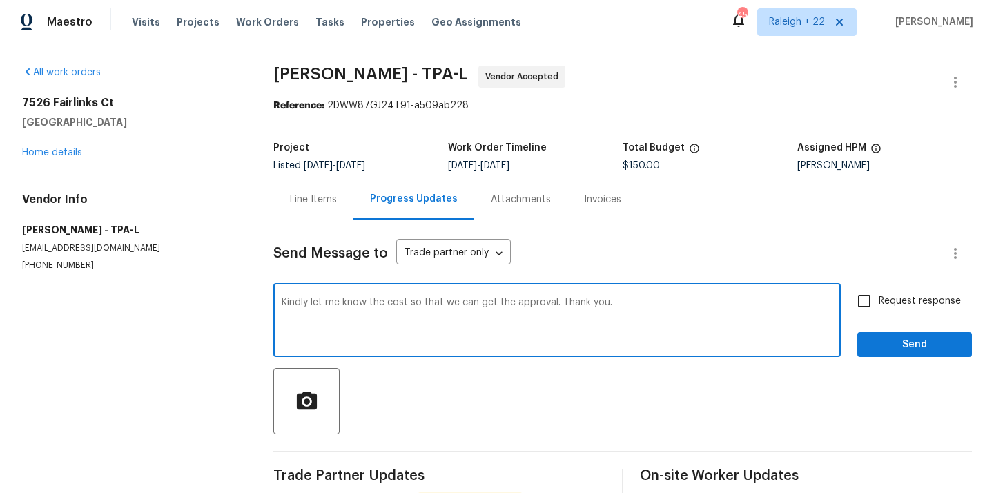
type textarea "Kindly let me know the cost so that we can get the approval. Thank you."
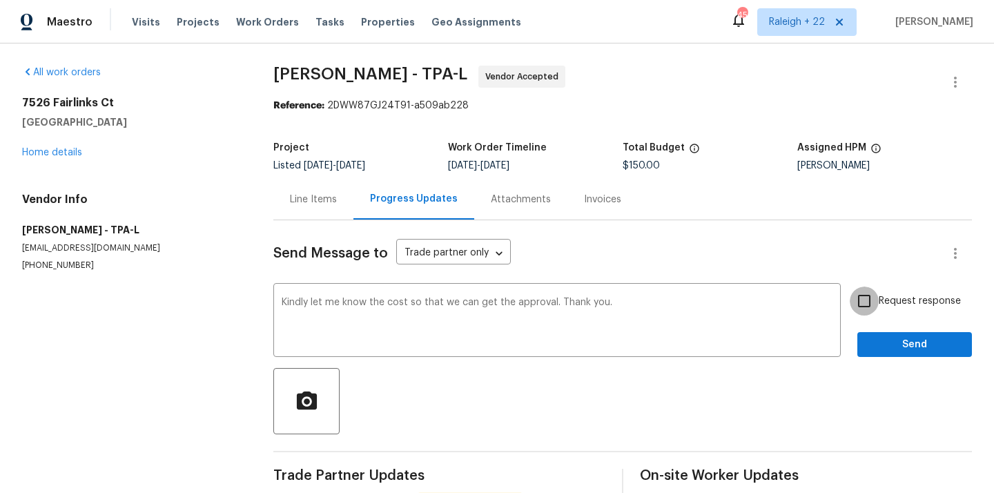
click at [869, 304] on input "Request response" at bounding box center [864, 301] width 29 height 29
checkbox input "true"
click at [894, 353] on button "Send" at bounding box center [915, 345] width 115 height 26
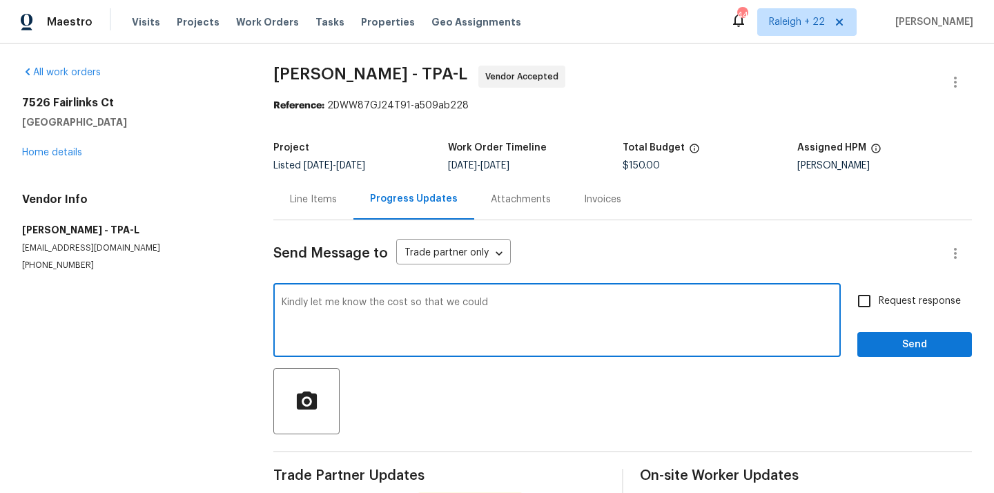
scroll to position [88, 0]
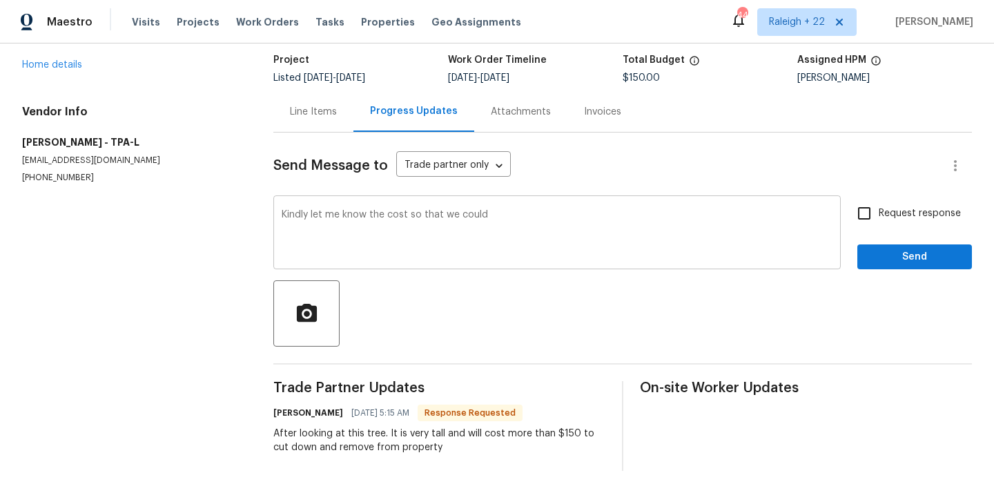
drag, startPoint x: 280, startPoint y: 212, endPoint x: 532, endPoint y: 216, distance: 251.4
click at [532, 216] on div "Kindly let me know the cost so that we could x ​" at bounding box center [557, 234] width 568 height 70
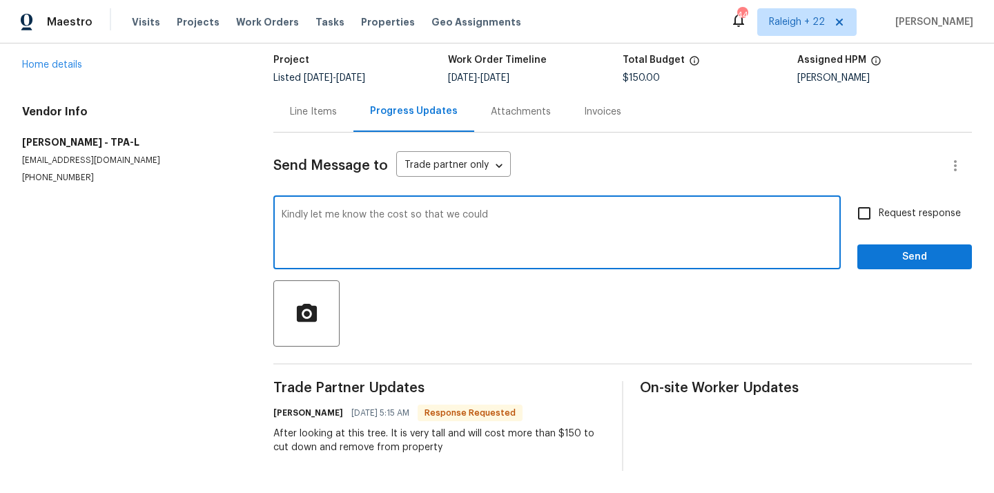
drag, startPoint x: 505, startPoint y: 218, endPoint x: 286, endPoint y: 204, distance: 220.0
click at [285, 204] on div "Kindly let me know the cost so that we could x ​" at bounding box center [557, 234] width 568 height 70
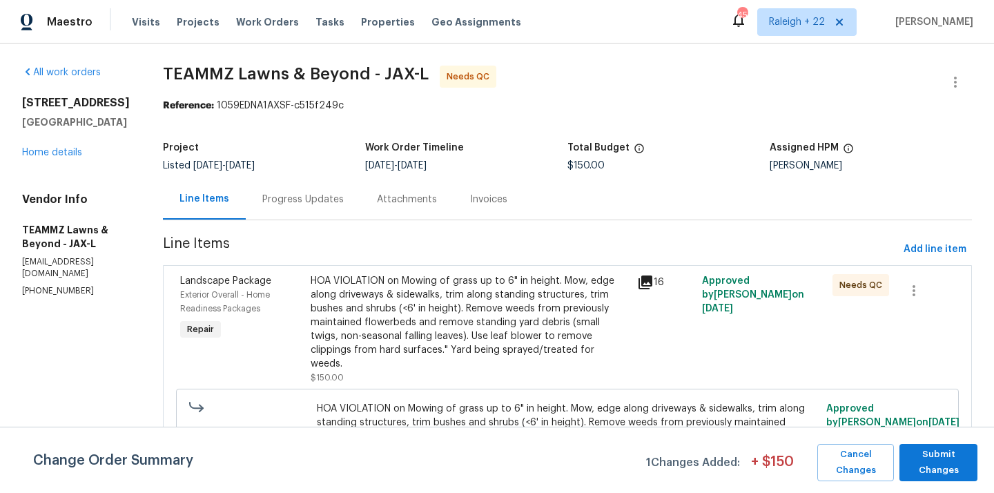
scroll to position [48, 0]
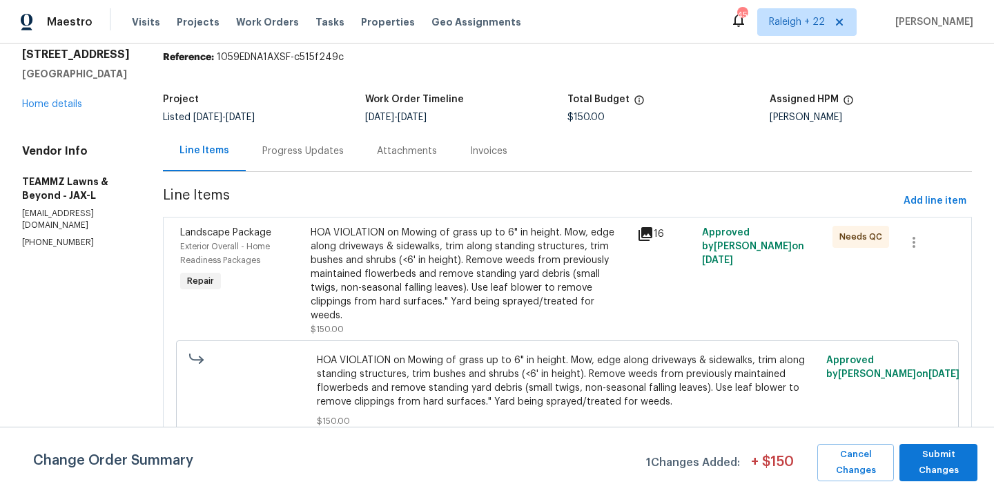
click at [470, 276] on div "HOA VIOLATION on Mowing of grass up to 6" in height. Mow, edge along driveways …" at bounding box center [470, 274] width 318 height 97
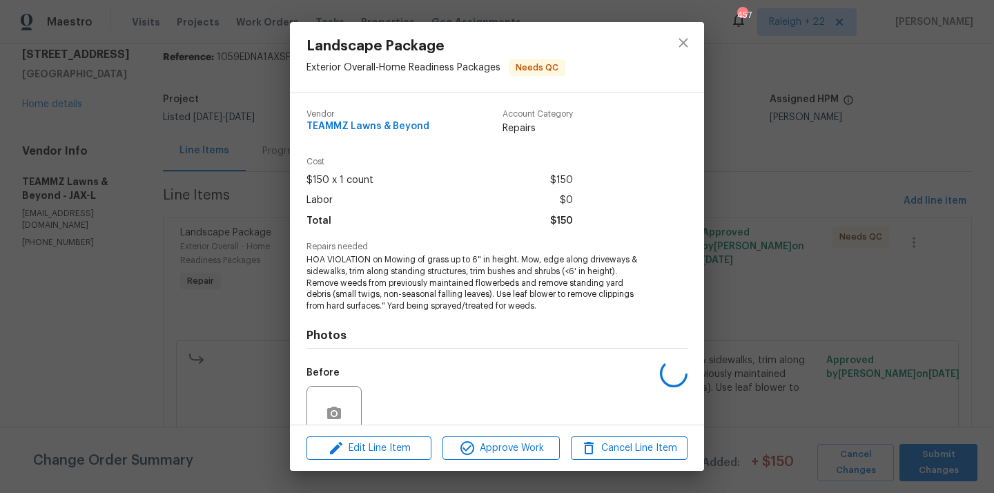
scroll to position [120, 0]
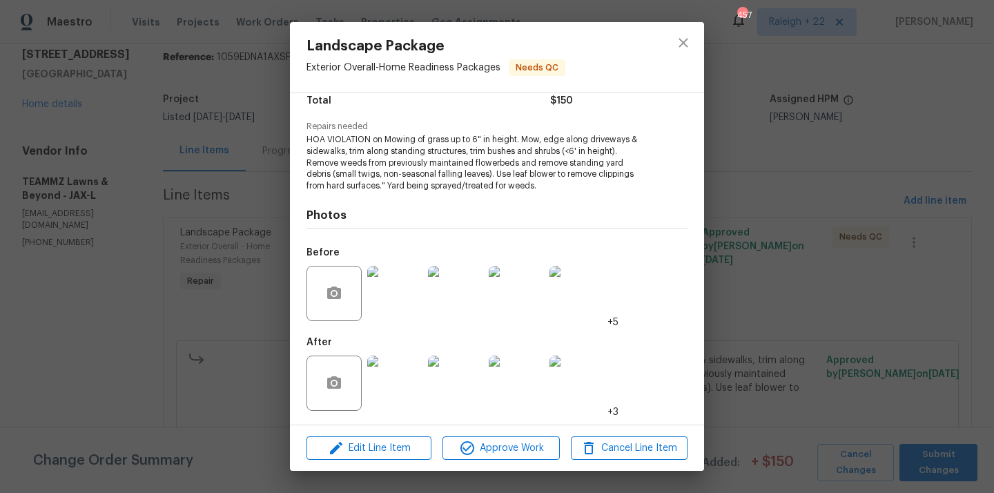
click at [391, 394] on img at bounding box center [394, 383] width 55 height 55
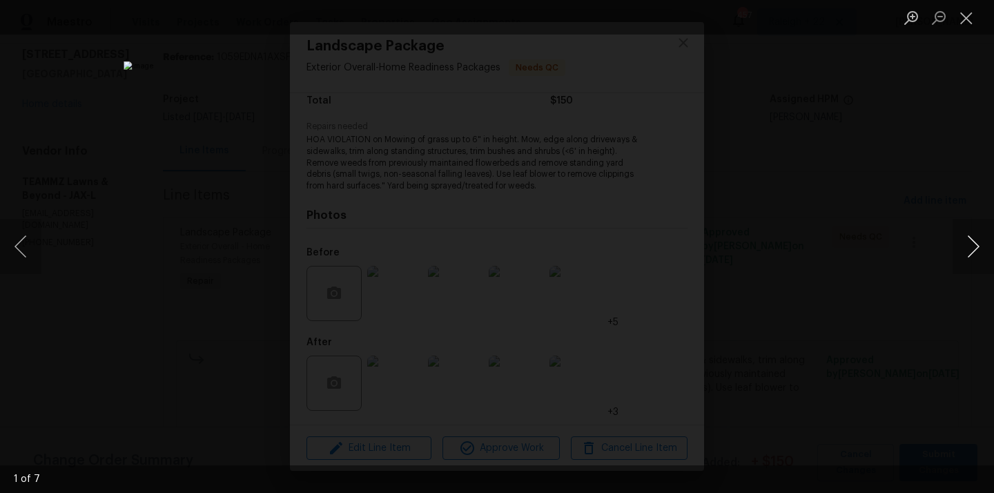
click at [978, 254] on button "Next image" at bounding box center [973, 246] width 41 height 55
click at [979, 251] on button "Next image" at bounding box center [973, 246] width 41 height 55
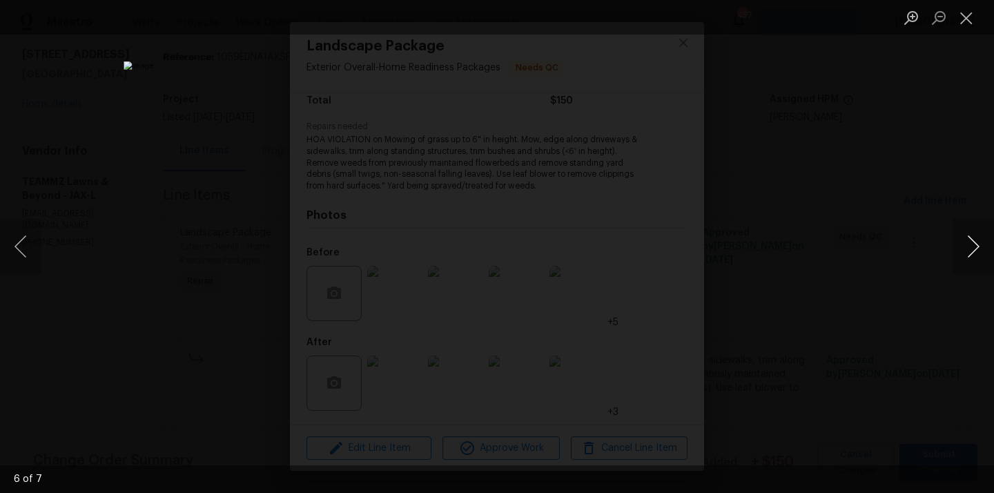
click at [979, 251] on button "Next image" at bounding box center [973, 246] width 41 height 55
click at [967, 21] on button "Close lightbox" at bounding box center [967, 18] width 28 height 24
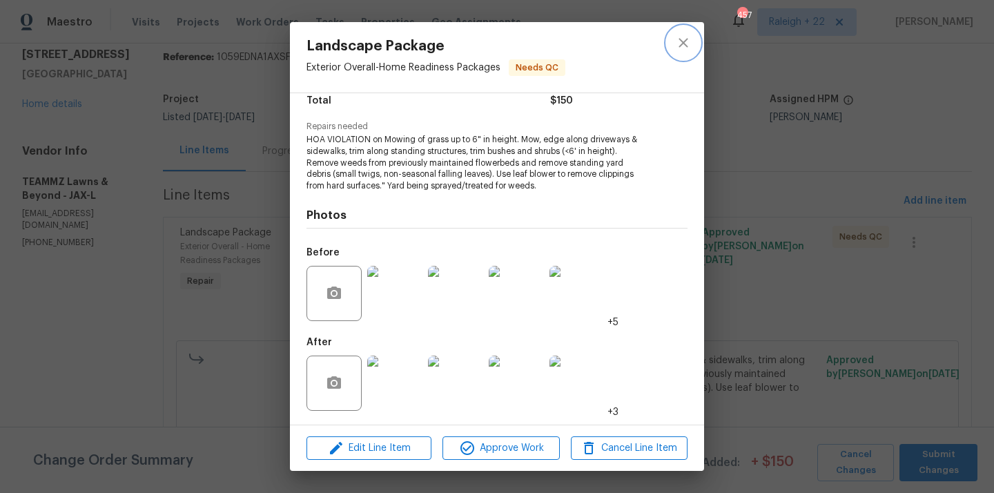
click at [686, 44] on icon "close" at bounding box center [683, 42] width 9 height 9
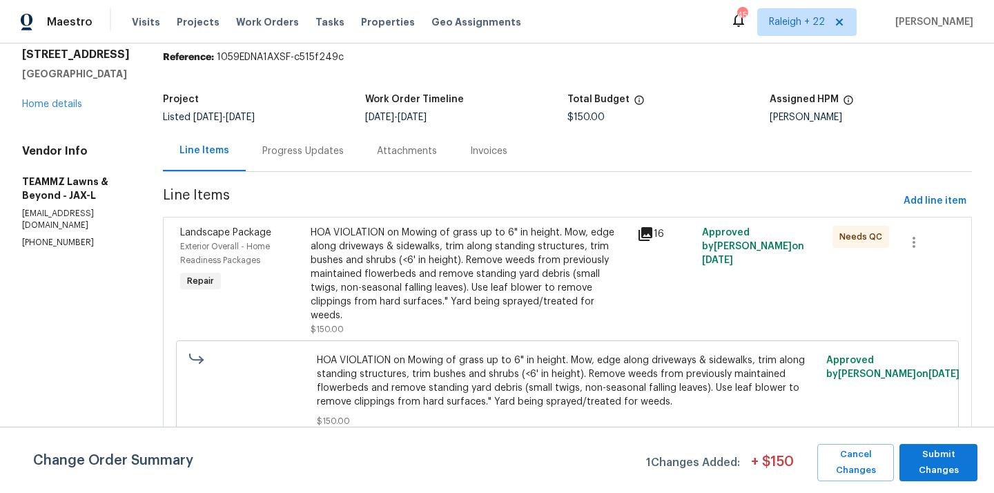
click at [527, 256] on div "HOA VIOLATION on Mowing of grass up to 6" in height. Mow, edge along driveways …" at bounding box center [470, 274] width 318 height 97
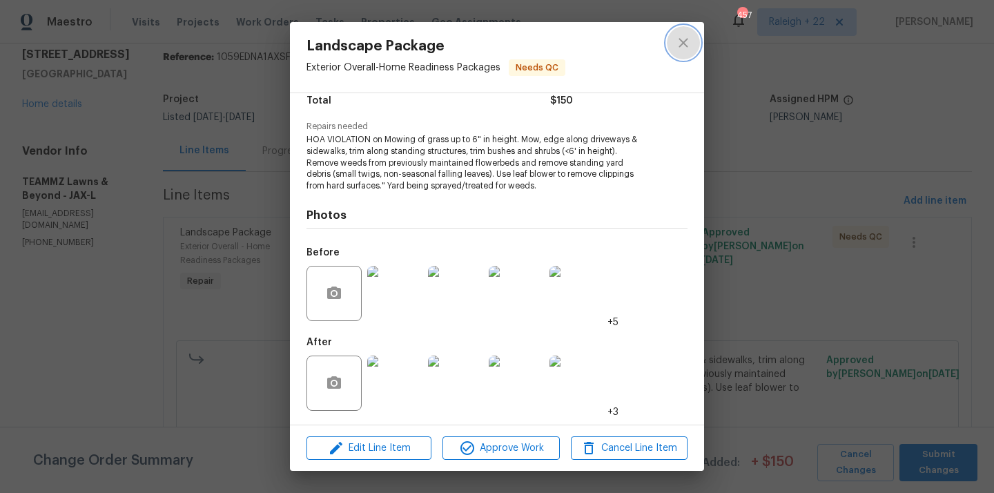
click at [686, 50] on icon "close" at bounding box center [683, 43] width 17 height 17
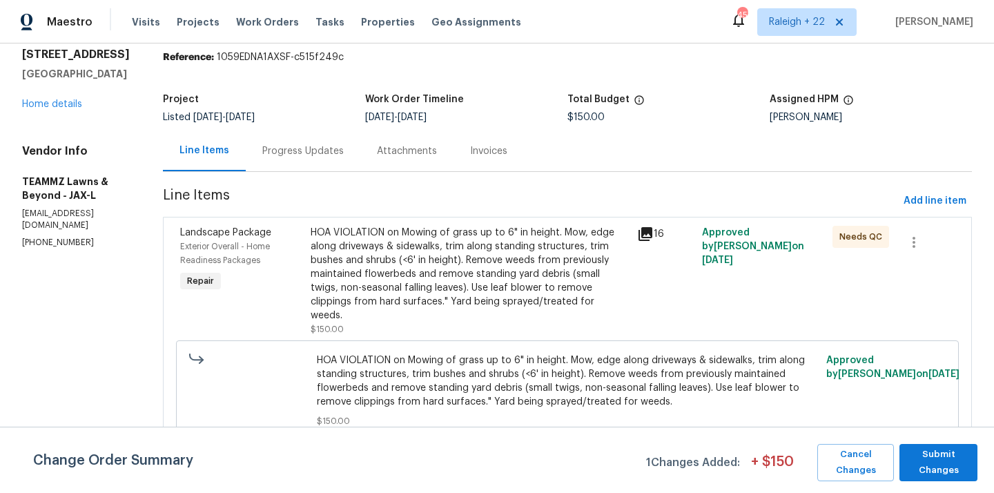
click at [344, 152] on div "Progress Updates" at bounding box center [302, 151] width 81 height 14
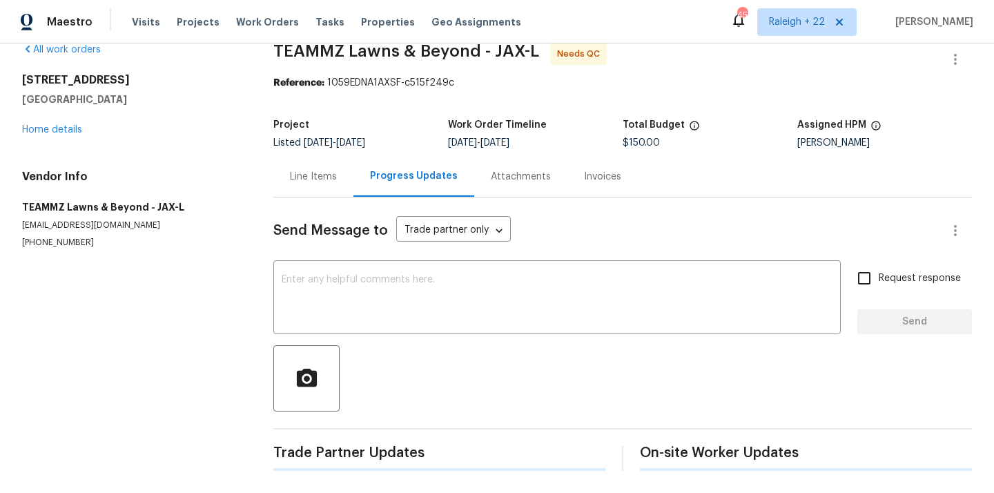
scroll to position [48, 0]
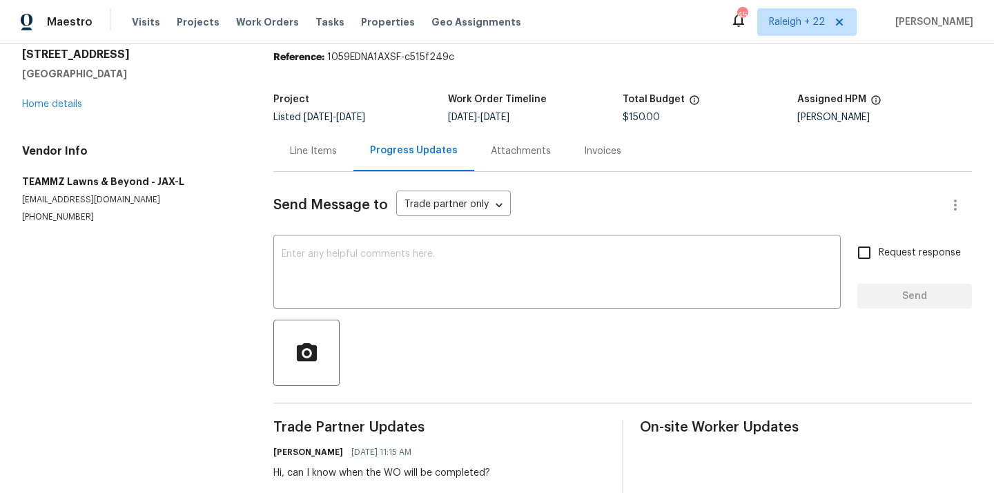
click at [301, 154] on div "Line Items" at bounding box center [313, 151] width 47 height 14
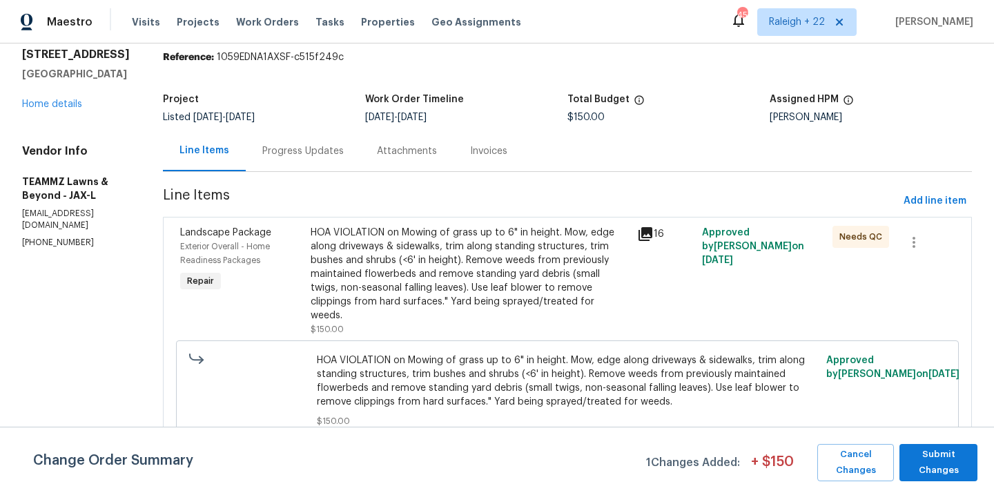
click at [550, 286] on div "HOA VIOLATION on Mowing of grass up to 6" in height. Mow, edge along driveways …" at bounding box center [470, 274] width 318 height 97
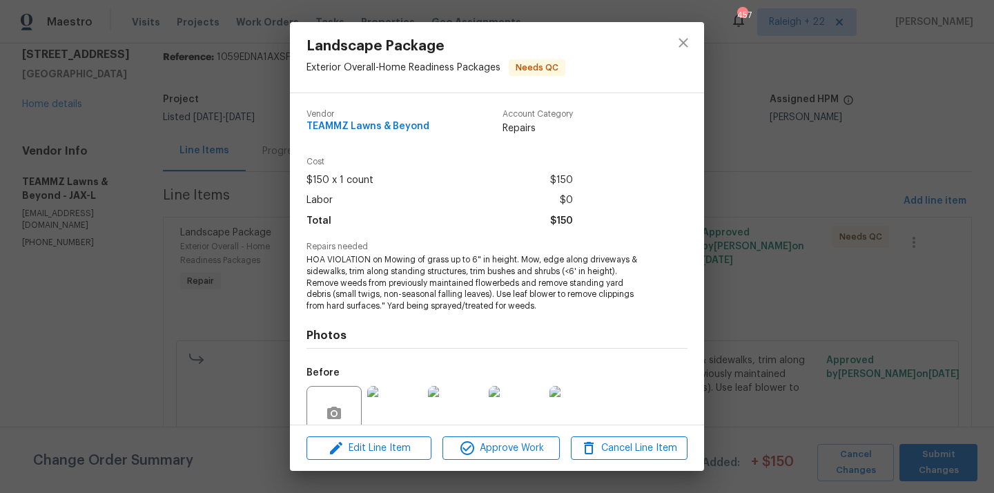
scroll to position [120, 0]
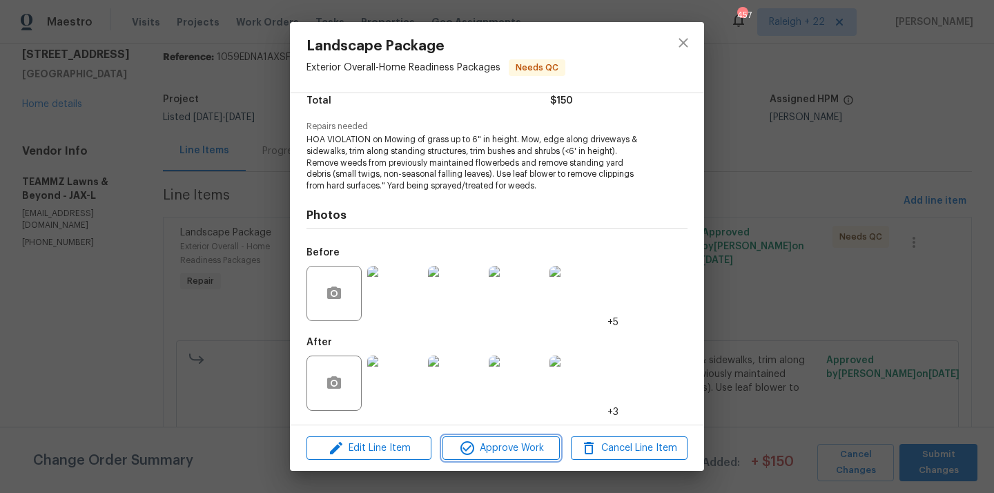
click at [513, 450] on span "Approve Work" at bounding box center [501, 448] width 108 height 17
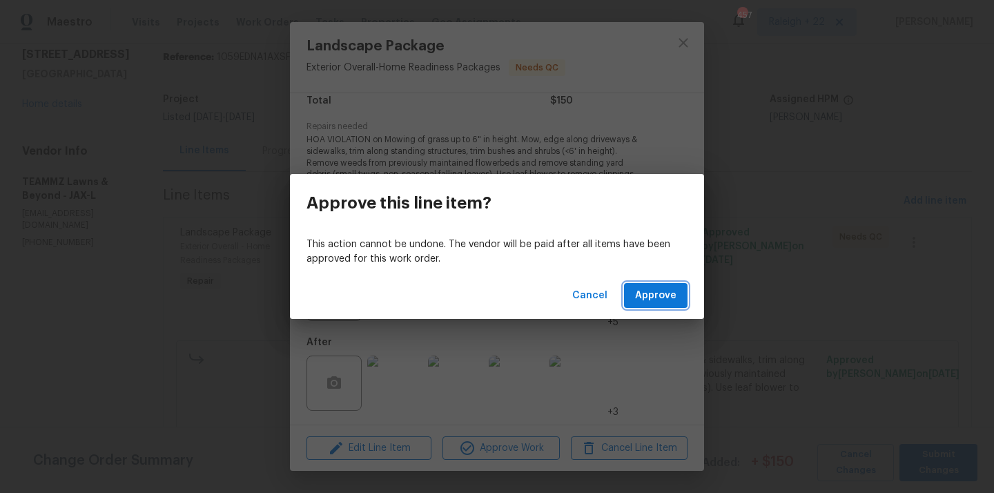
click at [662, 298] on span "Approve" at bounding box center [655, 295] width 41 height 17
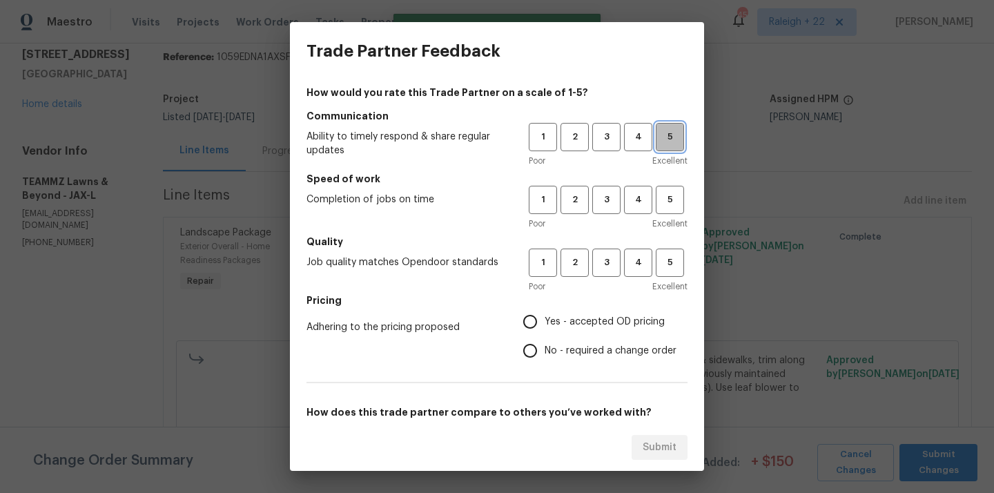
click at [667, 148] on button "5" at bounding box center [670, 137] width 28 height 28
click at [672, 212] on button "5" at bounding box center [670, 200] width 28 height 28
click at [669, 265] on span "5" at bounding box center [670, 263] width 26 height 16
click at [527, 319] on input "Yes - accepted OD pricing" at bounding box center [530, 321] width 29 height 29
radio input "true"
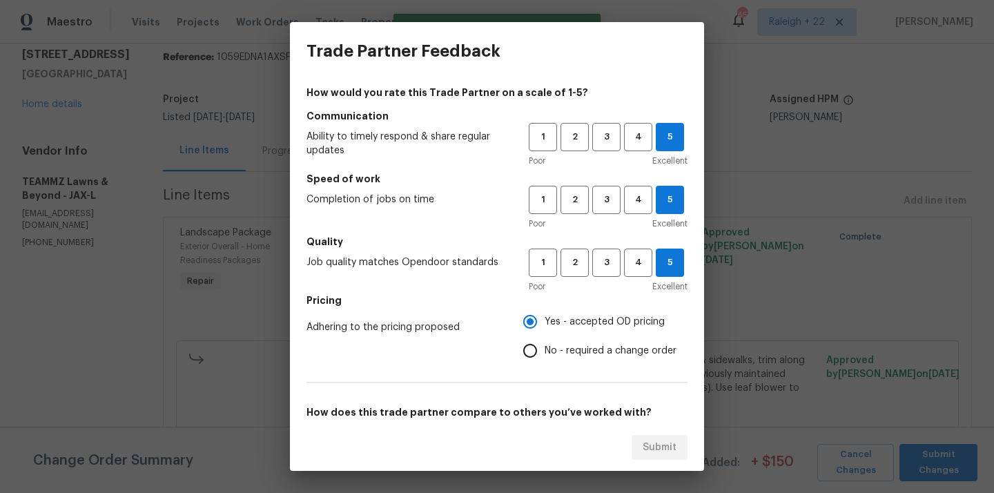
scroll to position [208, 0]
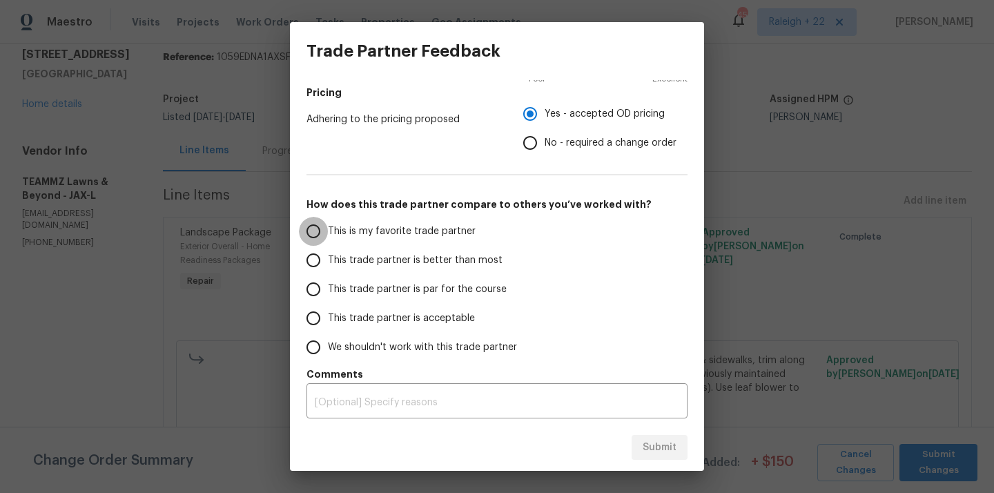
click at [320, 230] on input "This is my favorite trade partner" at bounding box center [313, 231] width 29 height 29
click at [665, 444] on span "Submit" at bounding box center [660, 447] width 34 height 17
radio input "true"
